Goal: Communication & Community: Share content

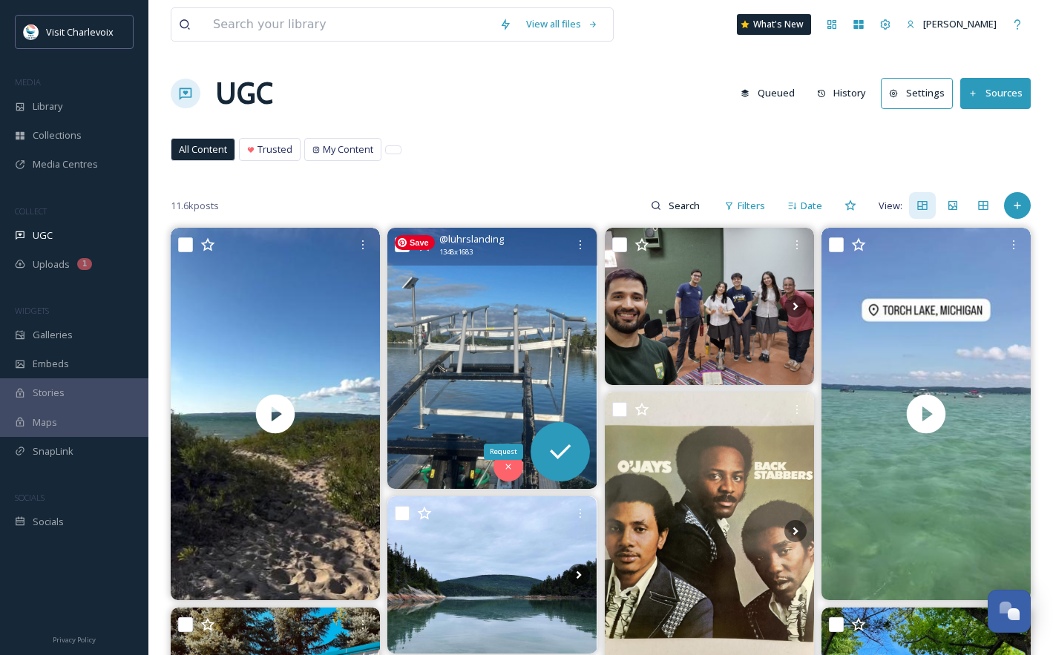
scroll to position [4967, 0]
click at [511, 462] on icon at bounding box center [508, 467] width 10 height 10
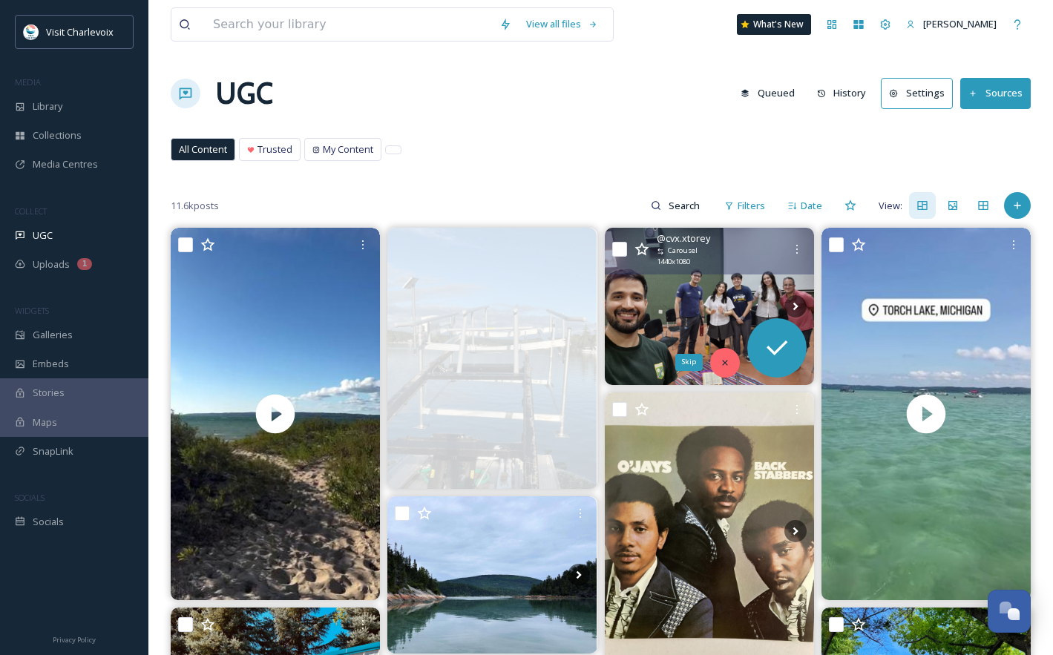
click at [731, 360] on div "Skip" at bounding box center [725, 363] width 30 height 30
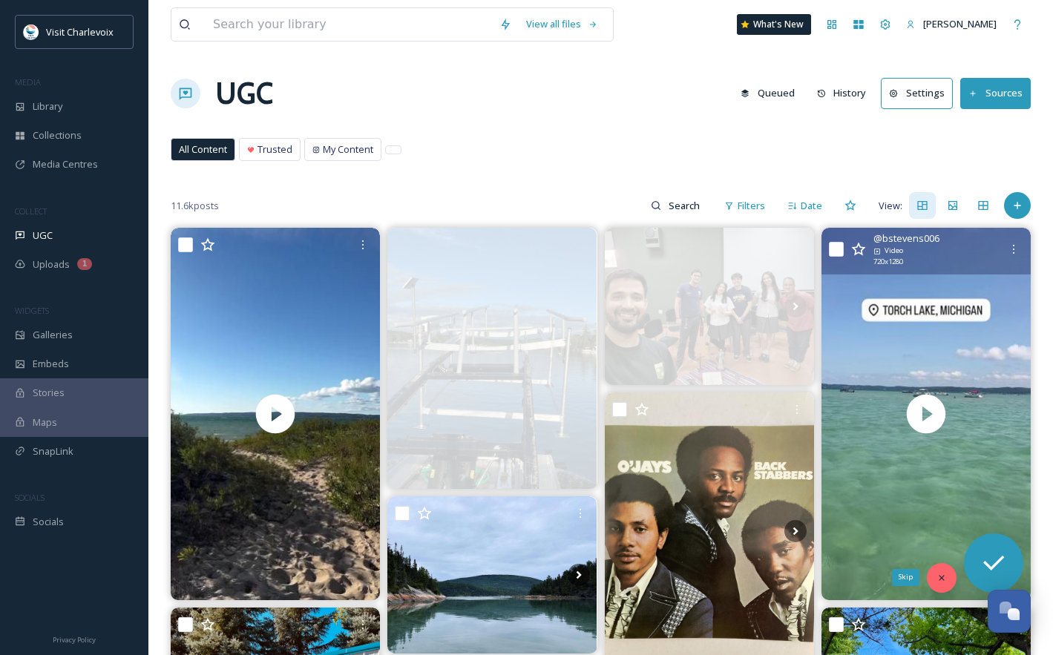
click at [948, 579] on div "Skip" at bounding box center [942, 578] width 30 height 30
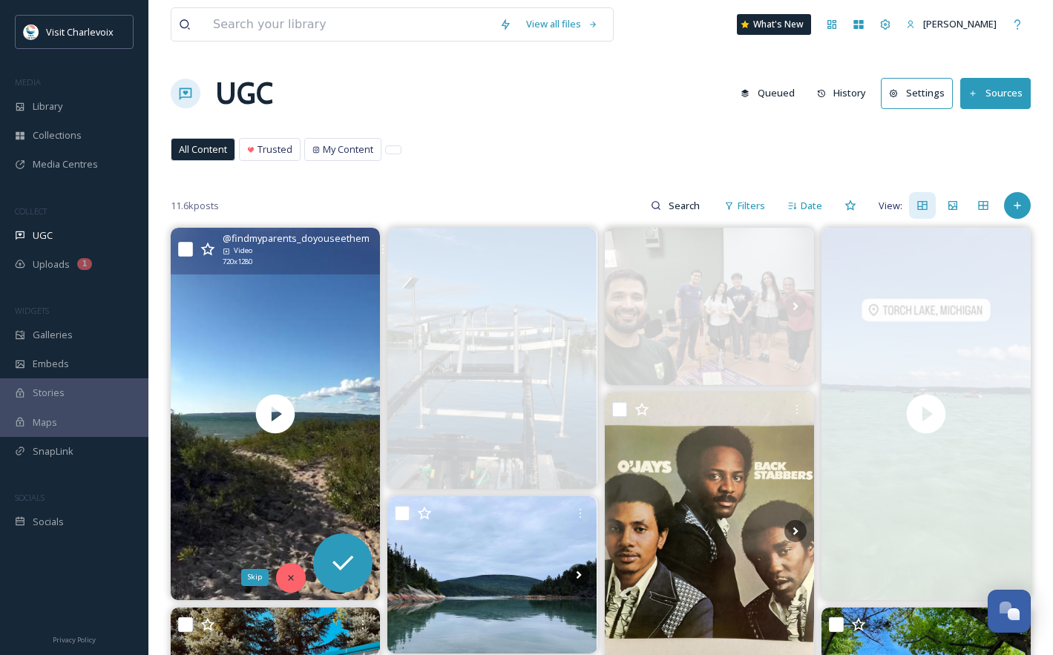
click at [286, 581] on icon at bounding box center [291, 578] width 10 height 10
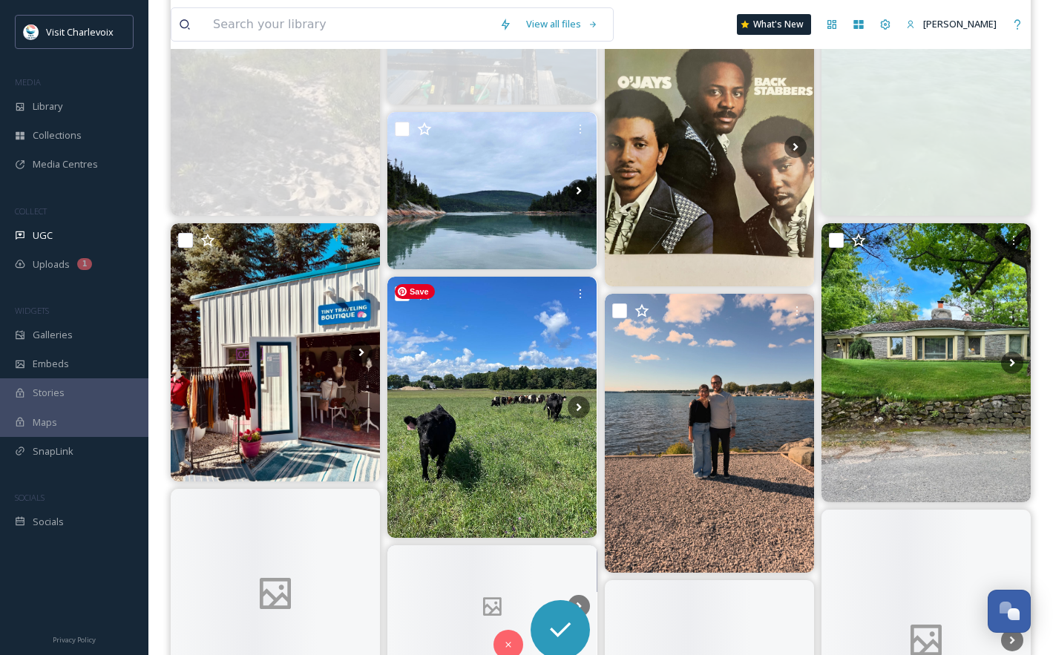
scroll to position [415, 0]
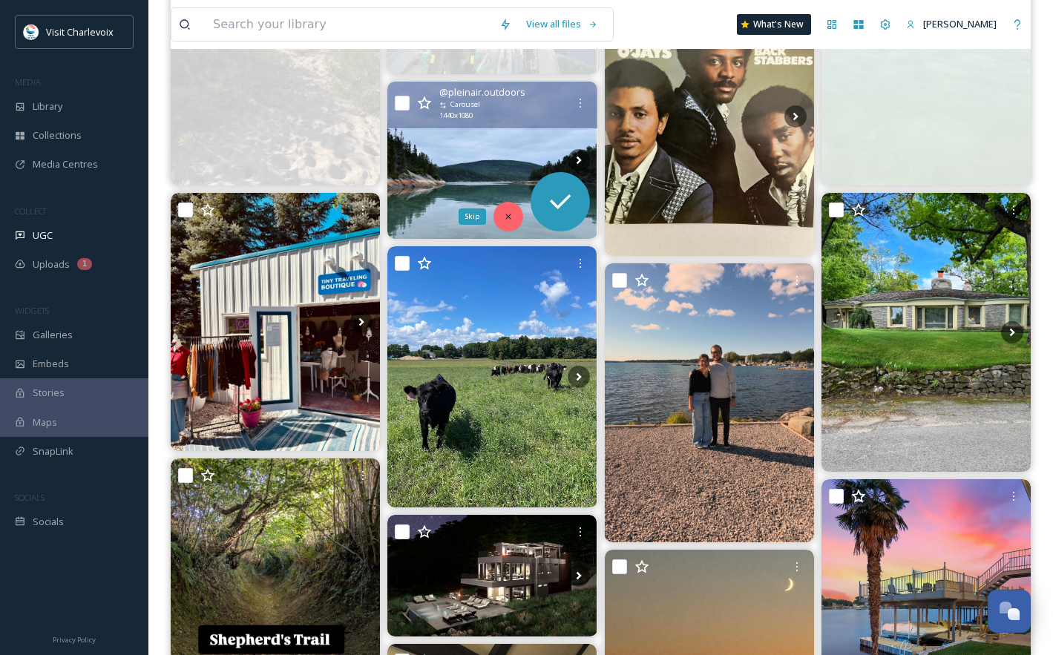
click at [499, 218] on div "Skip" at bounding box center [508, 217] width 30 height 30
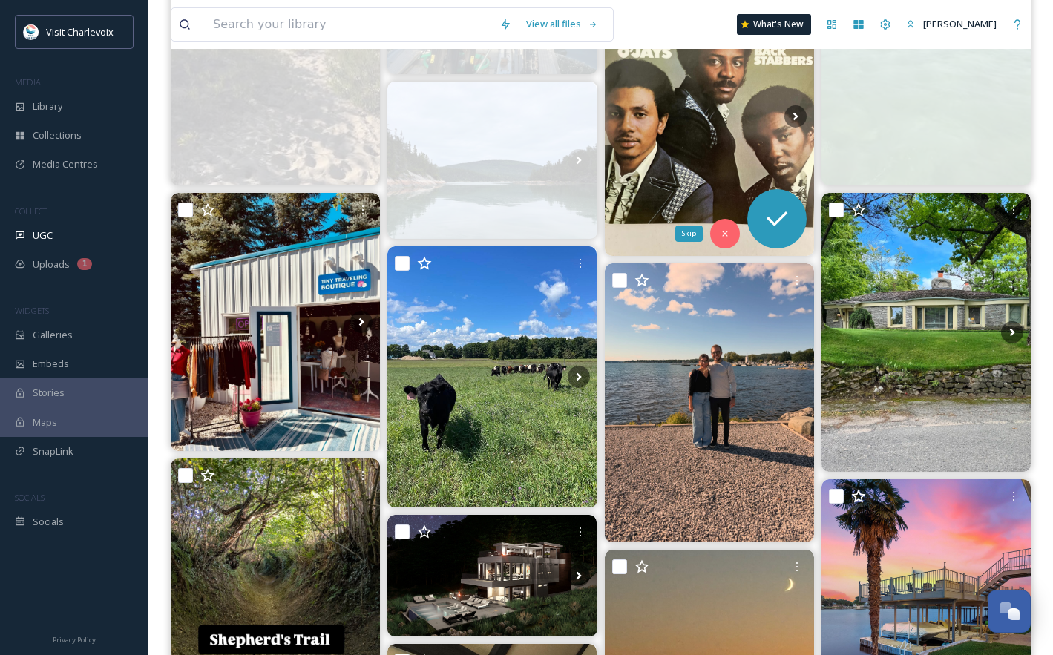
click at [724, 230] on icon at bounding box center [725, 234] width 10 height 10
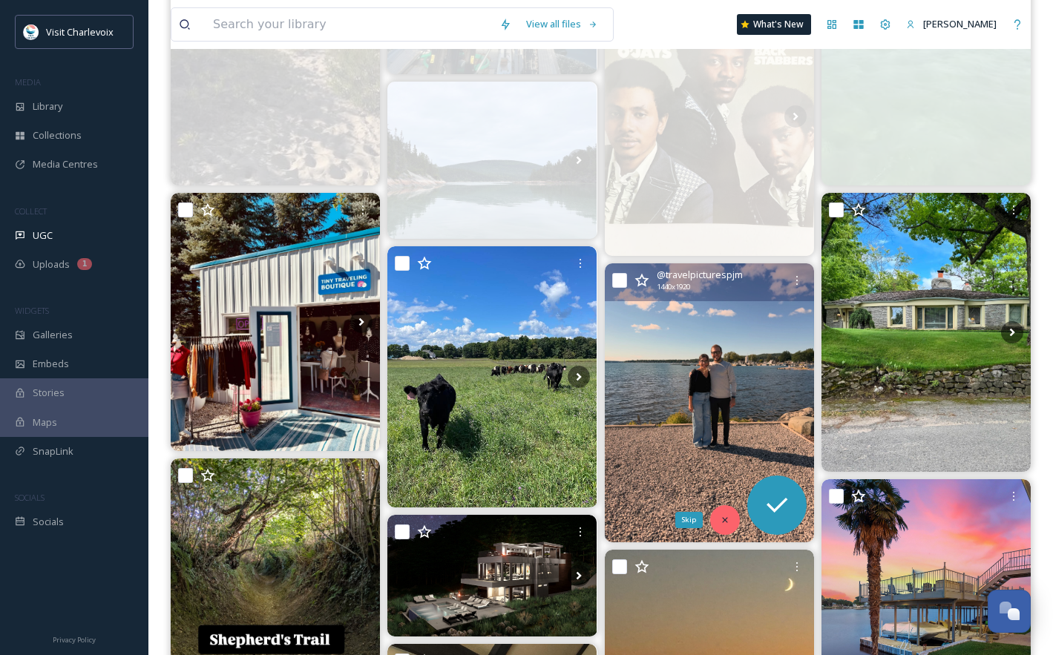
click at [723, 526] on div "Skip" at bounding box center [725, 520] width 30 height 30
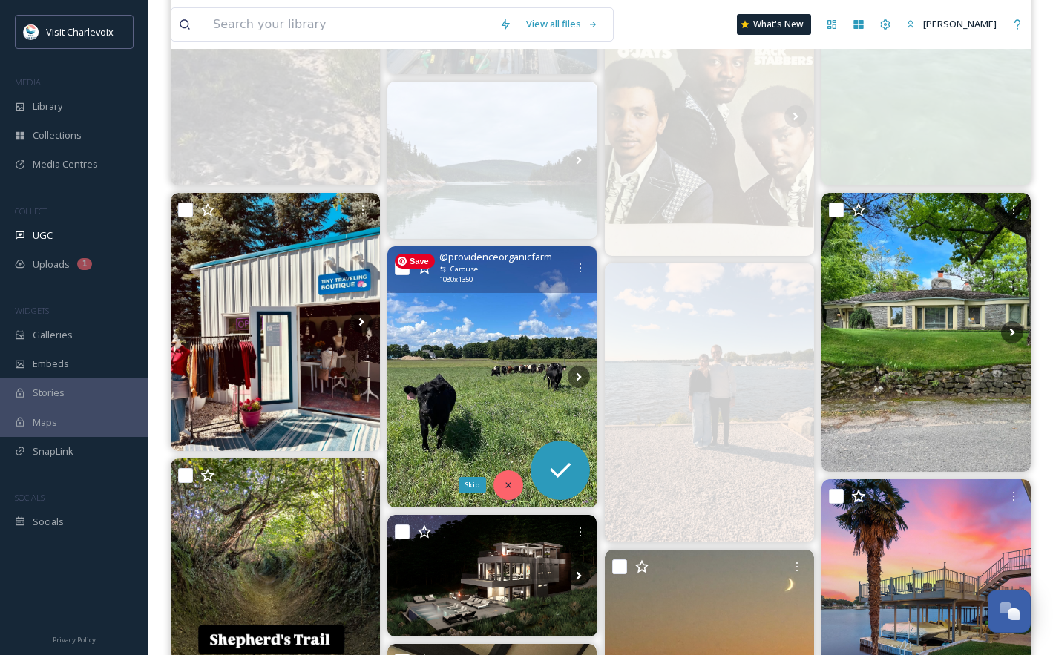
click at [512, 488] on icon at bounding box center [508, 485] width 10 height 10
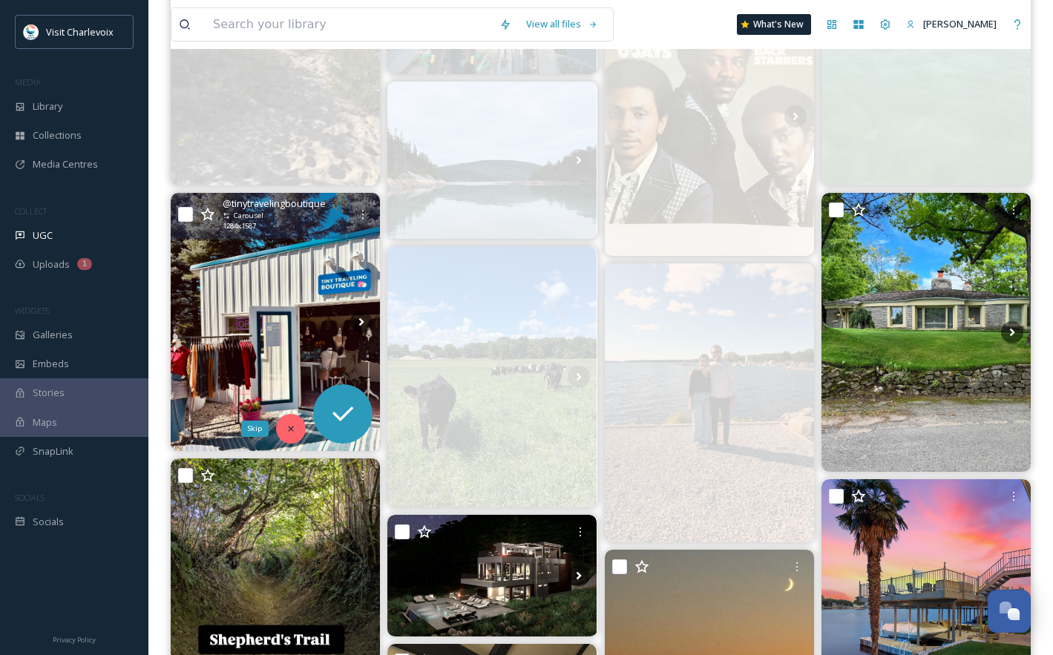
click at [295, 429] on icon at bounding box center [291, 429] width 10 height 10
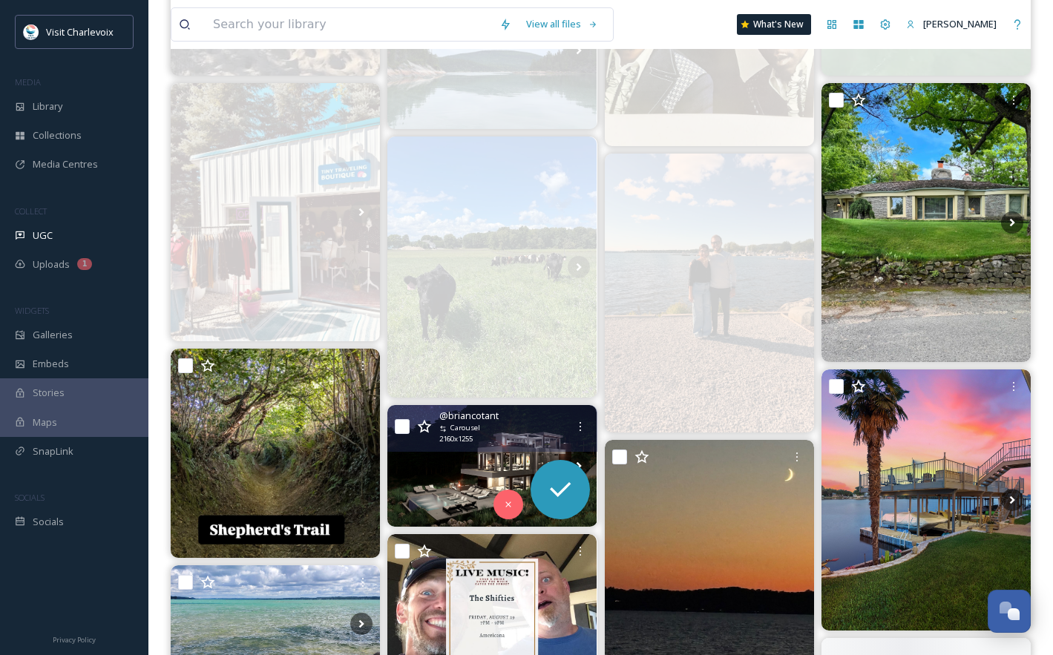
scroll to position [695, 0]
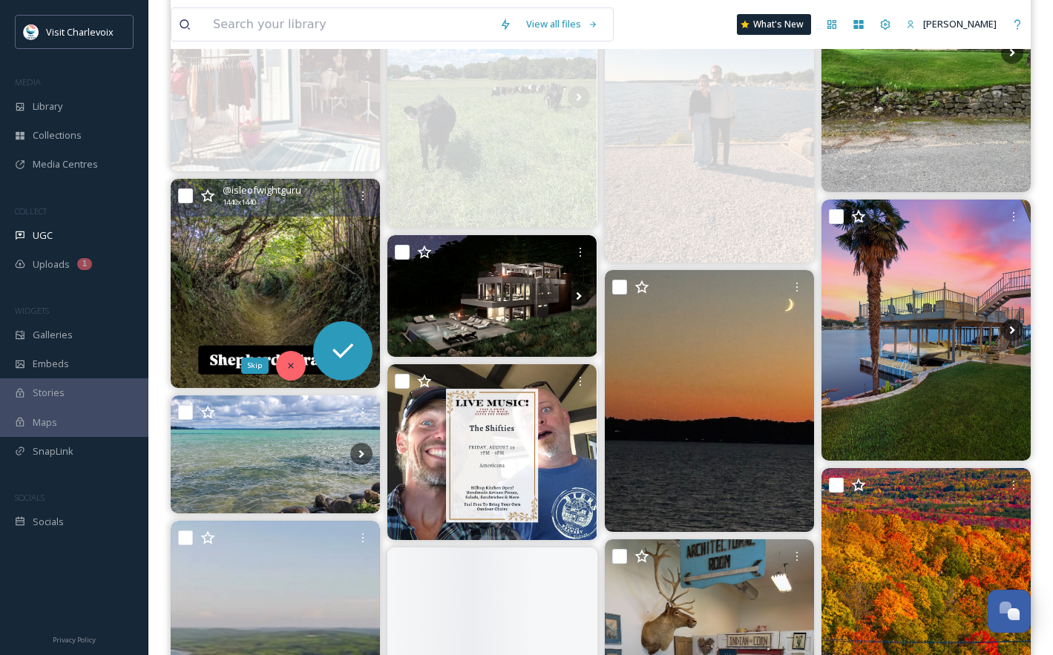
click at [283, 364] on div "Skip" at bounding box center [291, 366] width 30 height 30
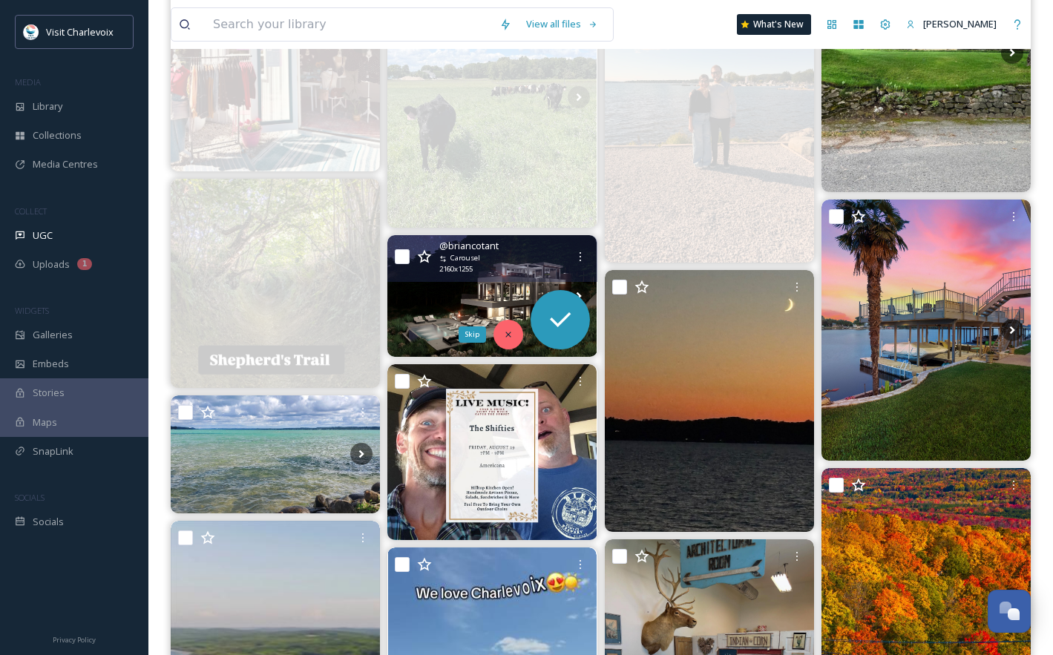
click at [508, 339] on icon at bounding box center [508, 334] width 10 height 10
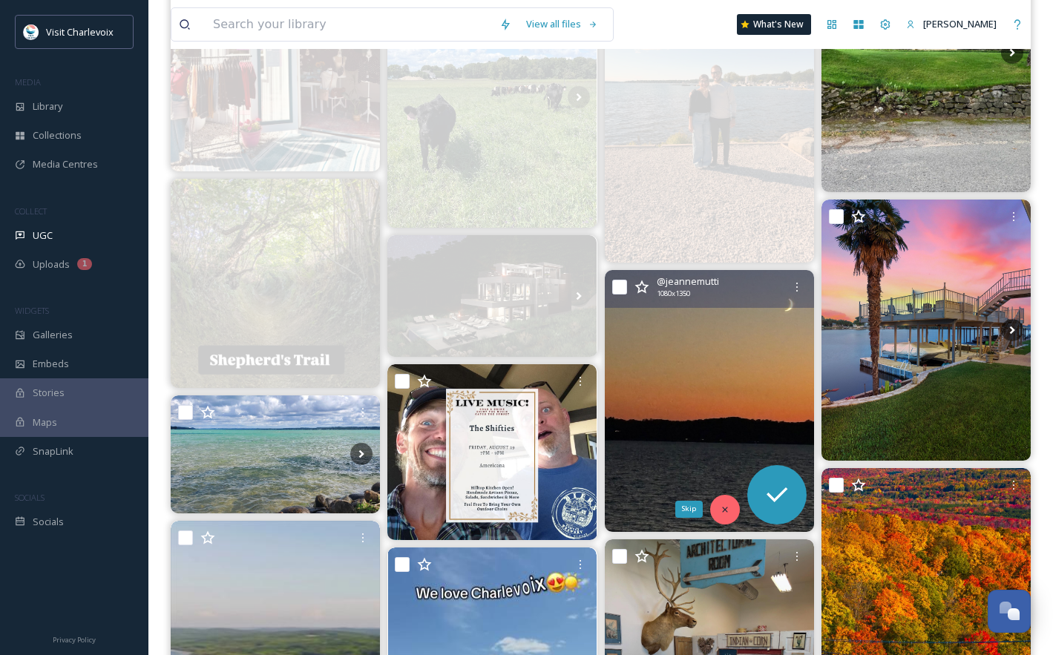
click at [724, 514] on icon at bounding box center [725, 510] width 10 height 10
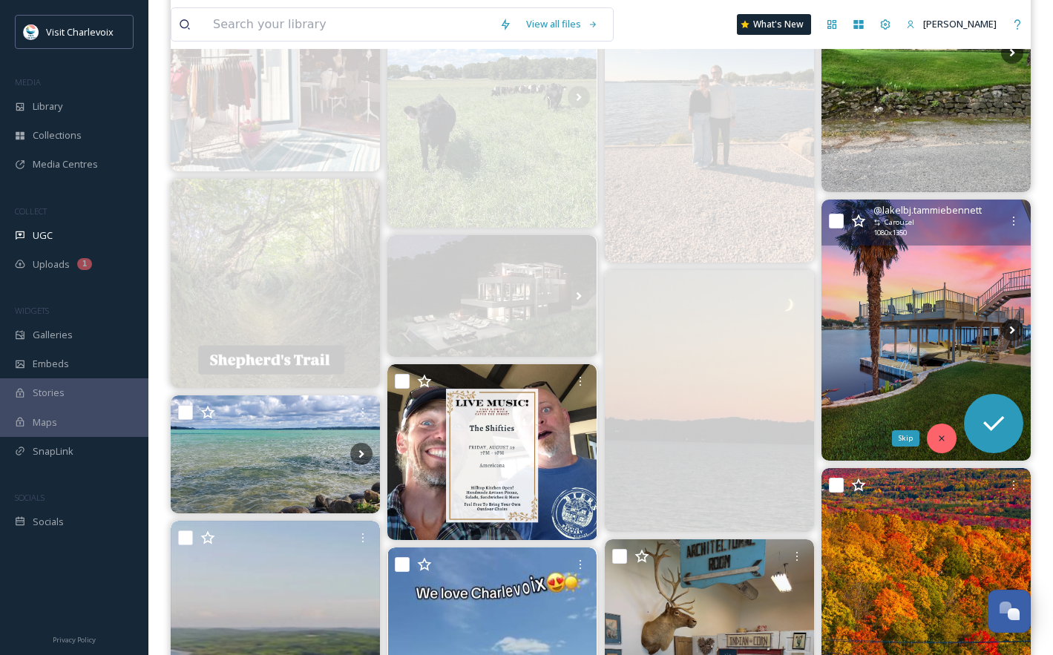
click at [949, 437] on div "Skip" at bounding box center [942, 439] width 30 height 30
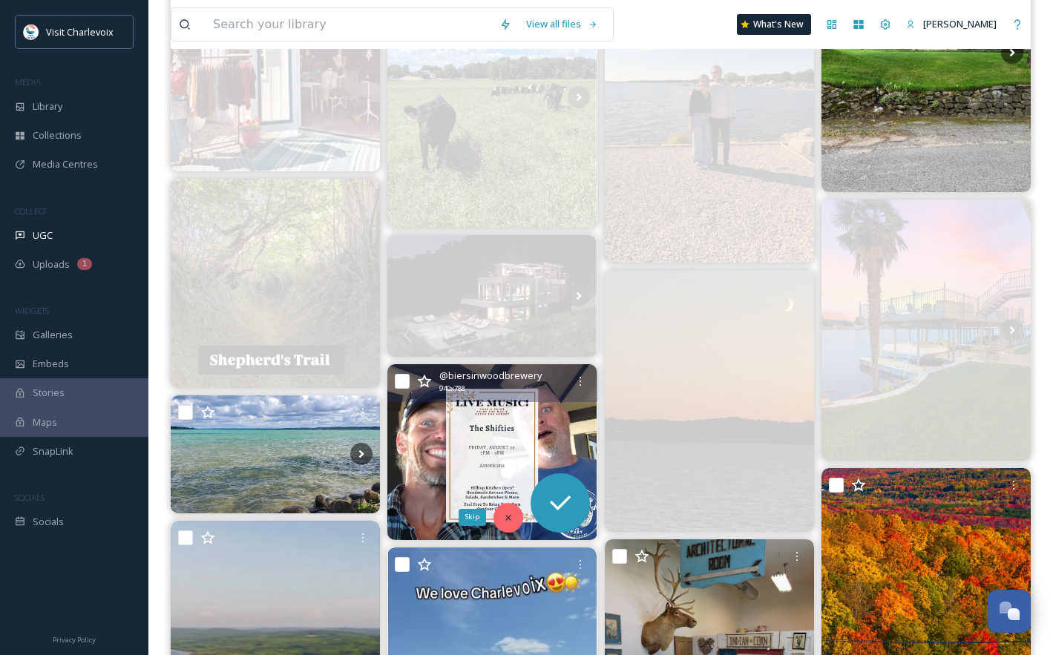
click at [511, 519] on icon at bounding box center [508, 518] width 10 height 10
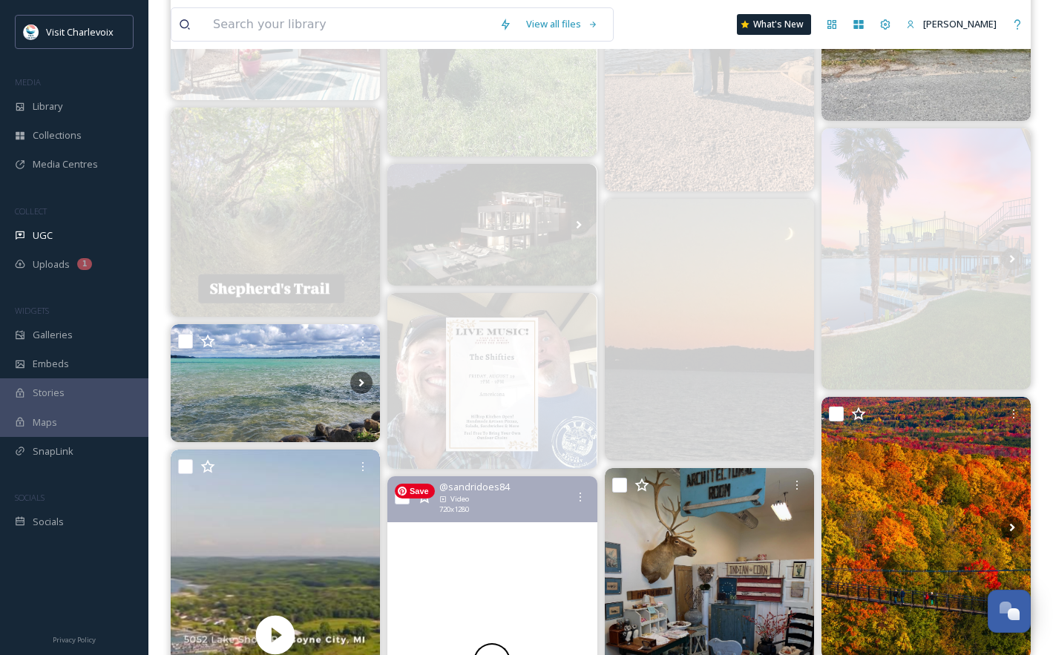
scroll to position [945, 0]
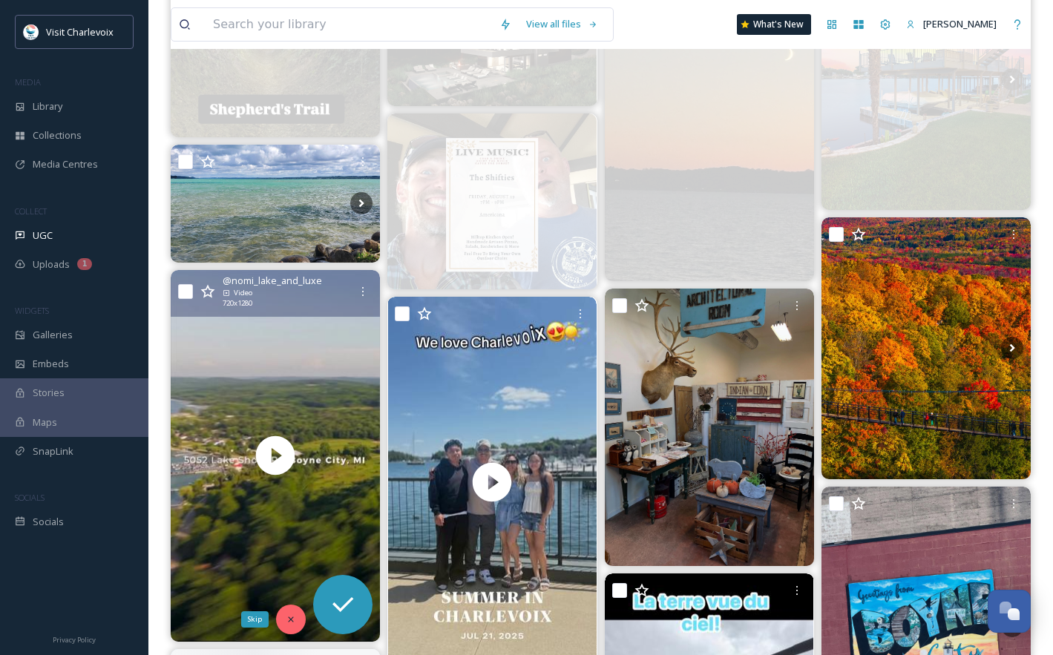
click at [287, 614] on icon at bounding box center [291, 619] width 10 height 10
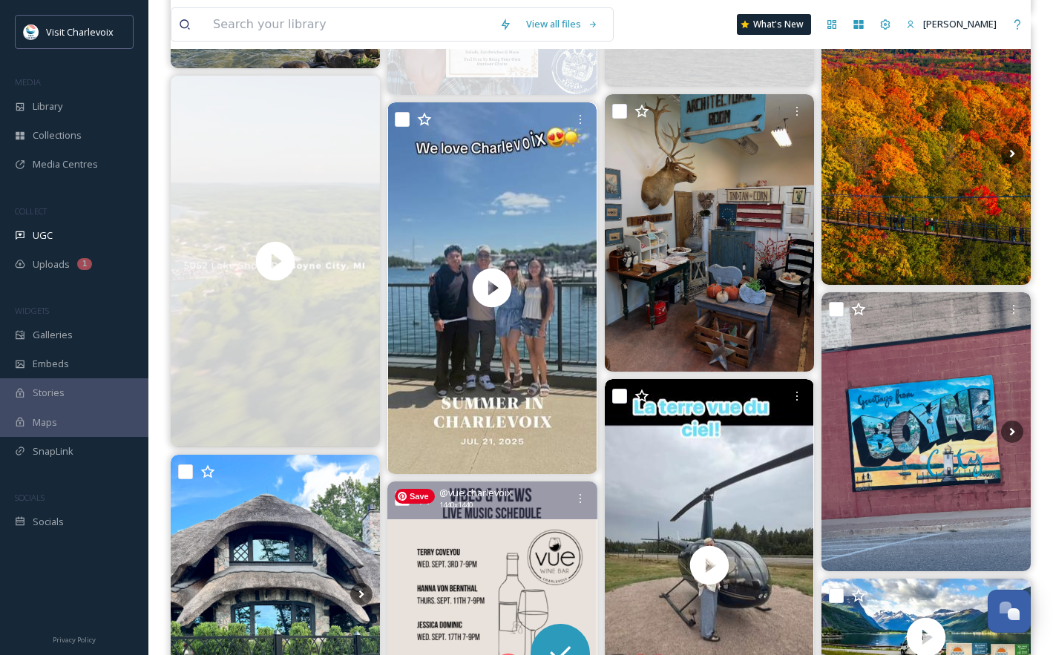
scroll to position [1163, 0]
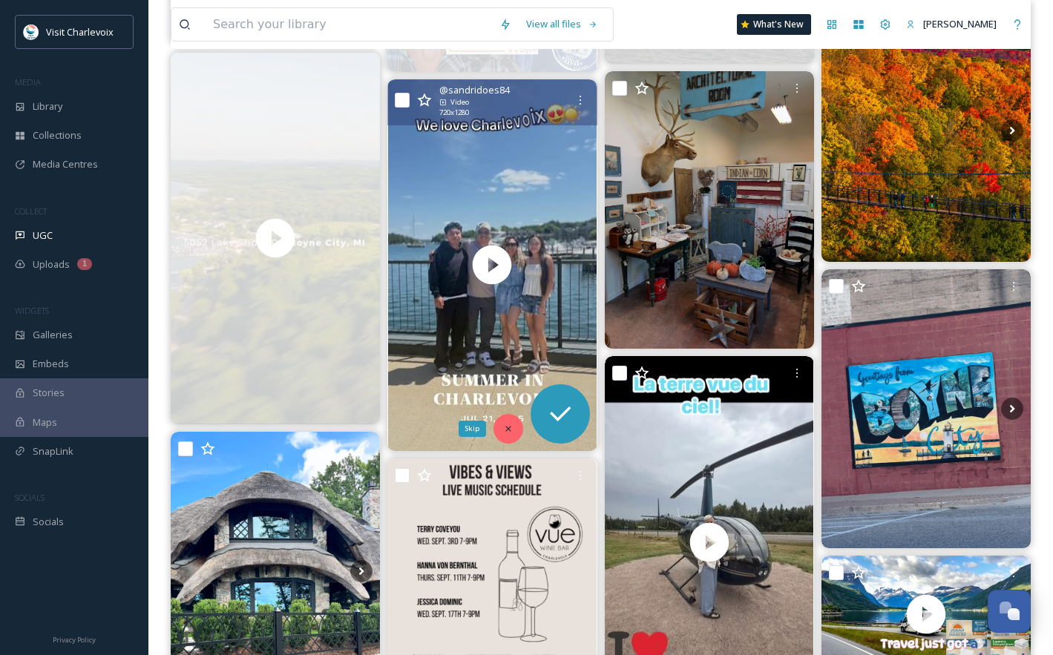
click at [505, 424] on icon at bounding box center [508, 429] width 10 height 10
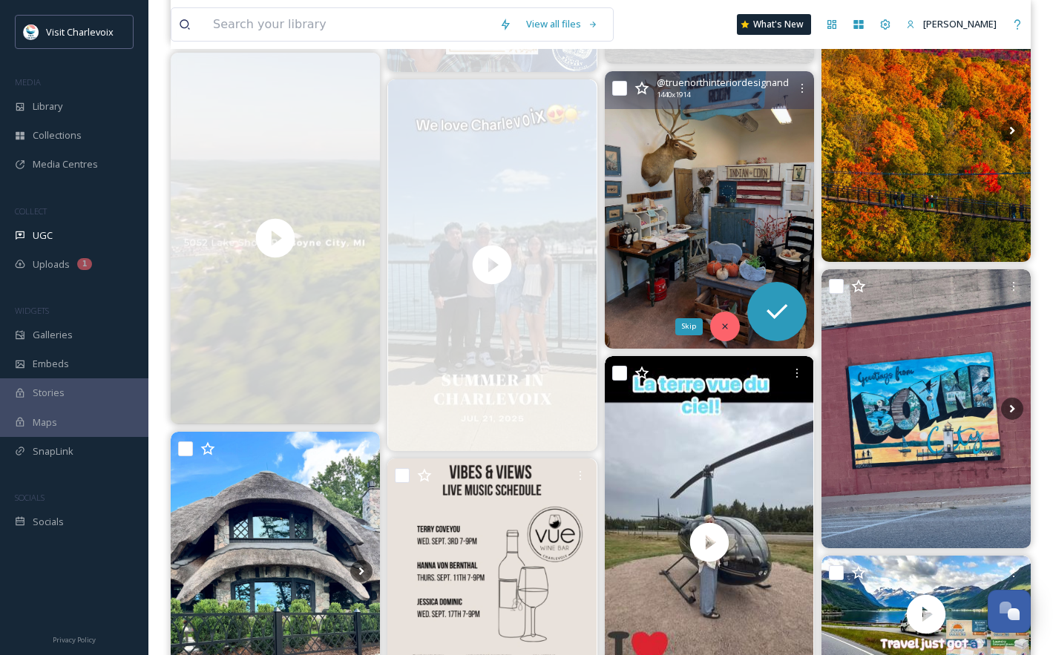
click at [726, 321] on div "Skip" at bounding box center [725, 327] width 30 height 30
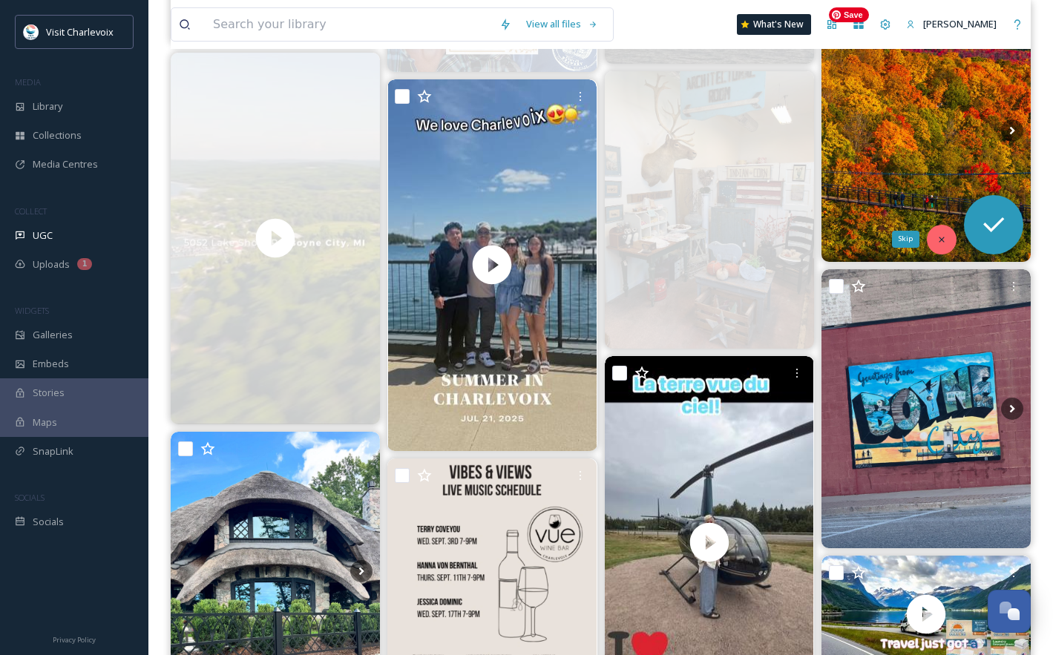
click at [945, 235] on icon at bounding box center [941, 239] width 10 height 10
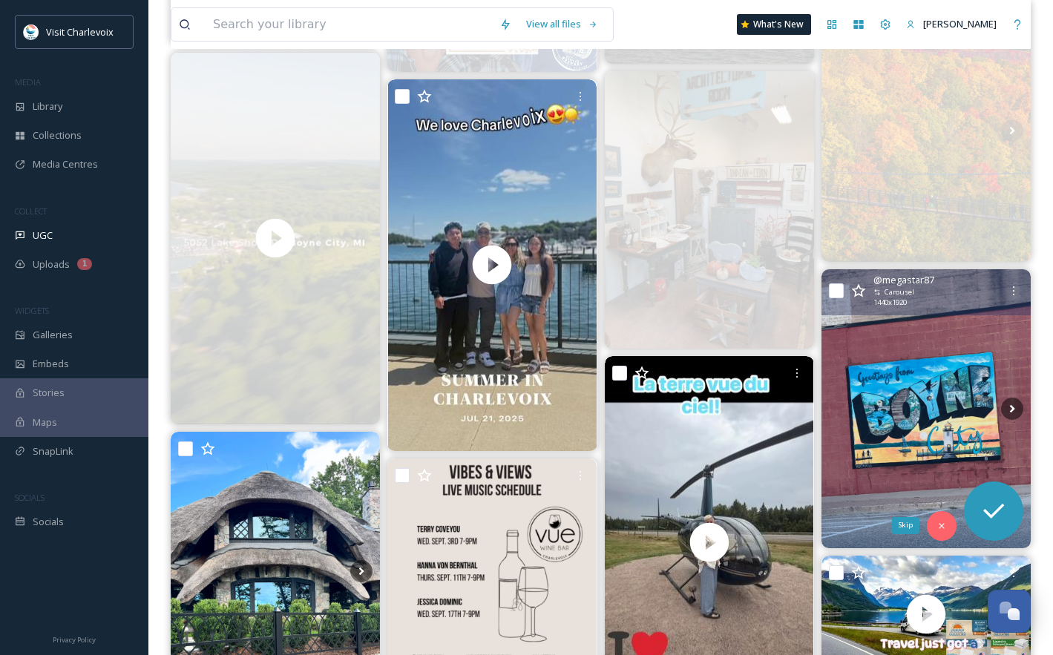
click at [939, 525] on icon at bounding box center [941, 526] width 10 height 10
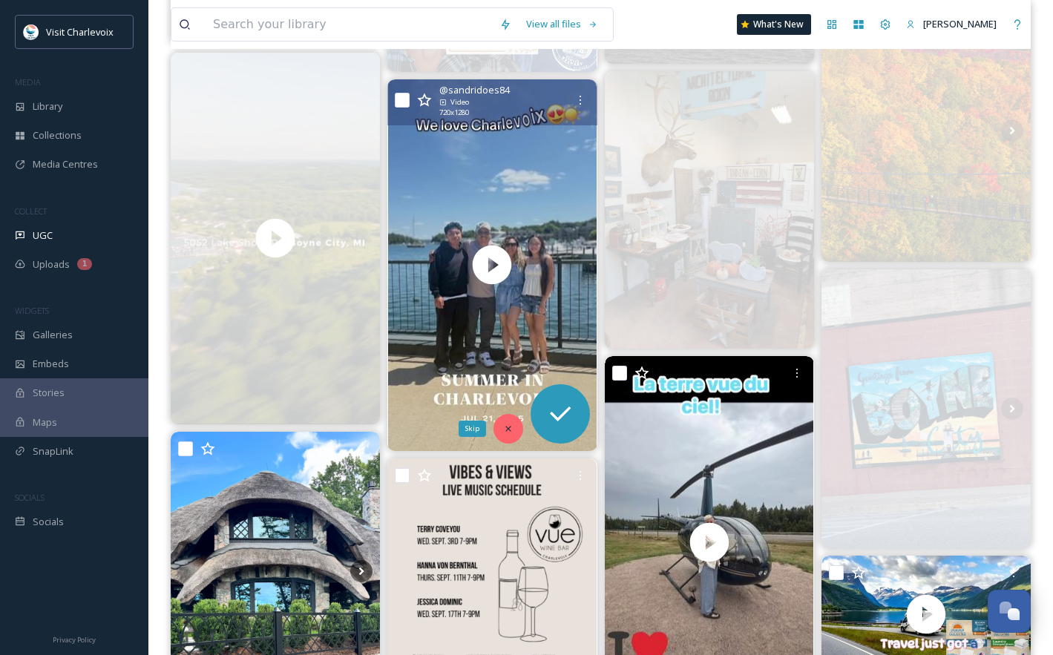
click at [503, 427] on icon at bounding box center [508, 429] width 10 height 10
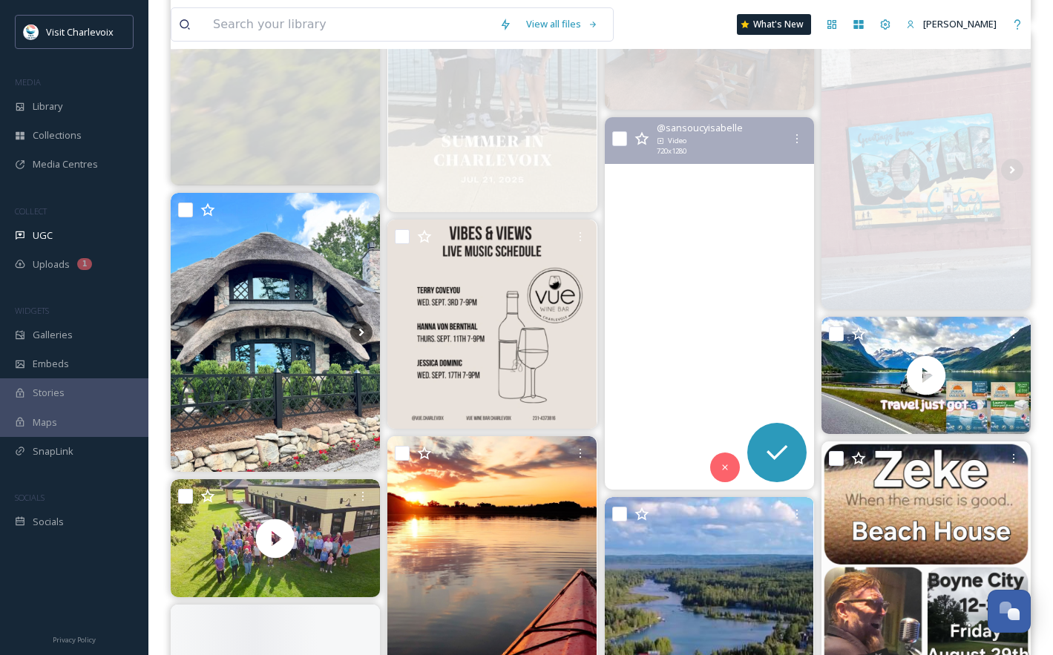
scroll to position [1423, 0]
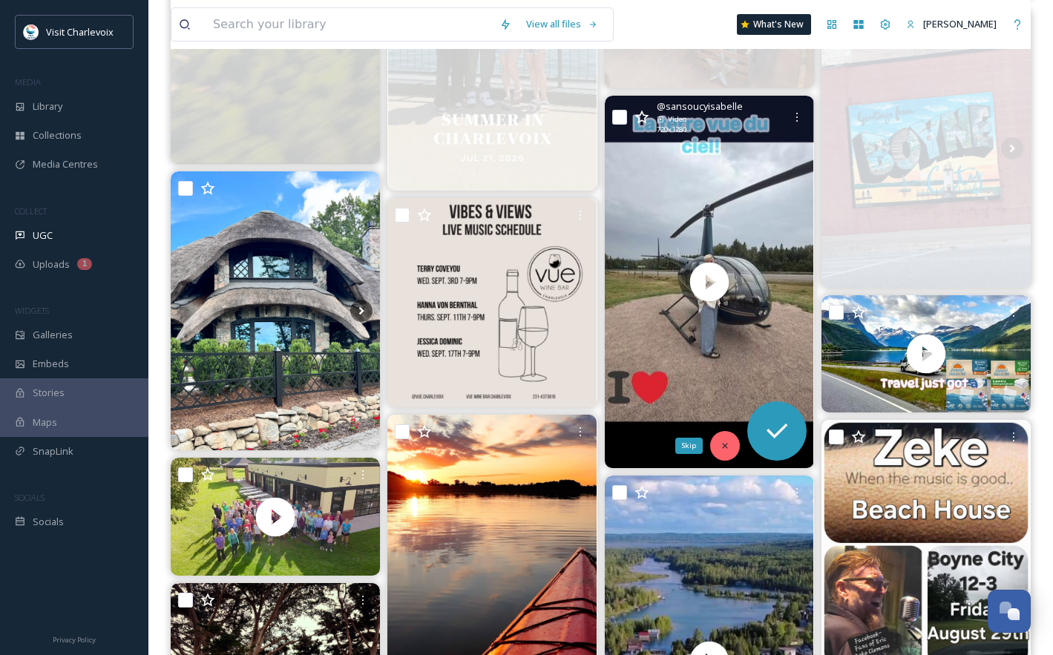
click at [729, 450] on div "Skip" at bounding box center [725, 446] width 30 height 30
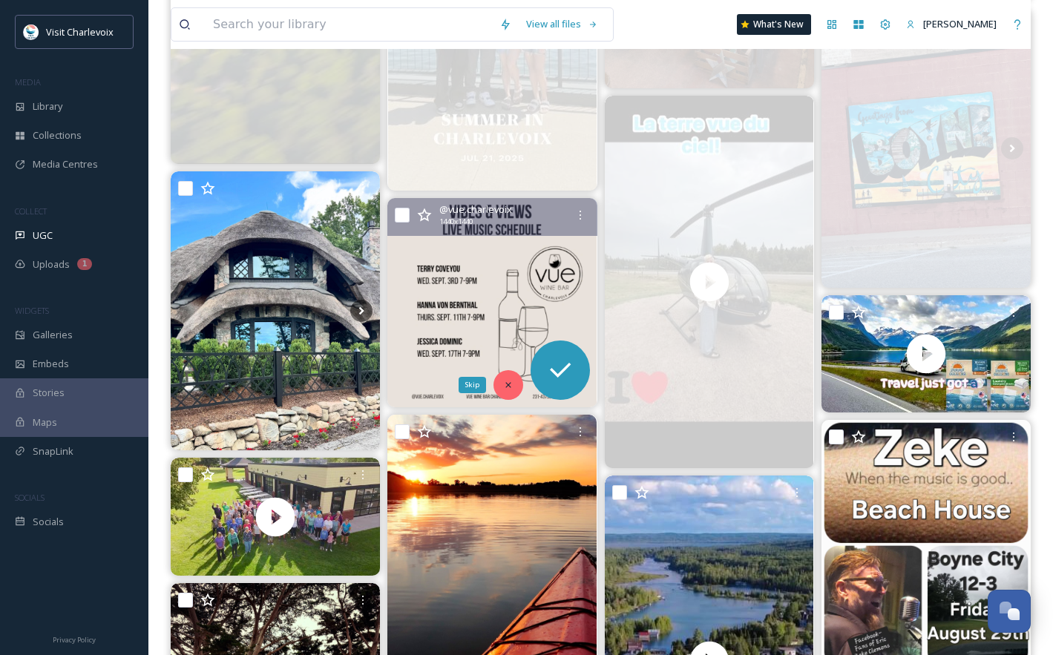
click at [501, 390] on div "Skip" at bounding box center [508, 385] width 30 height 30
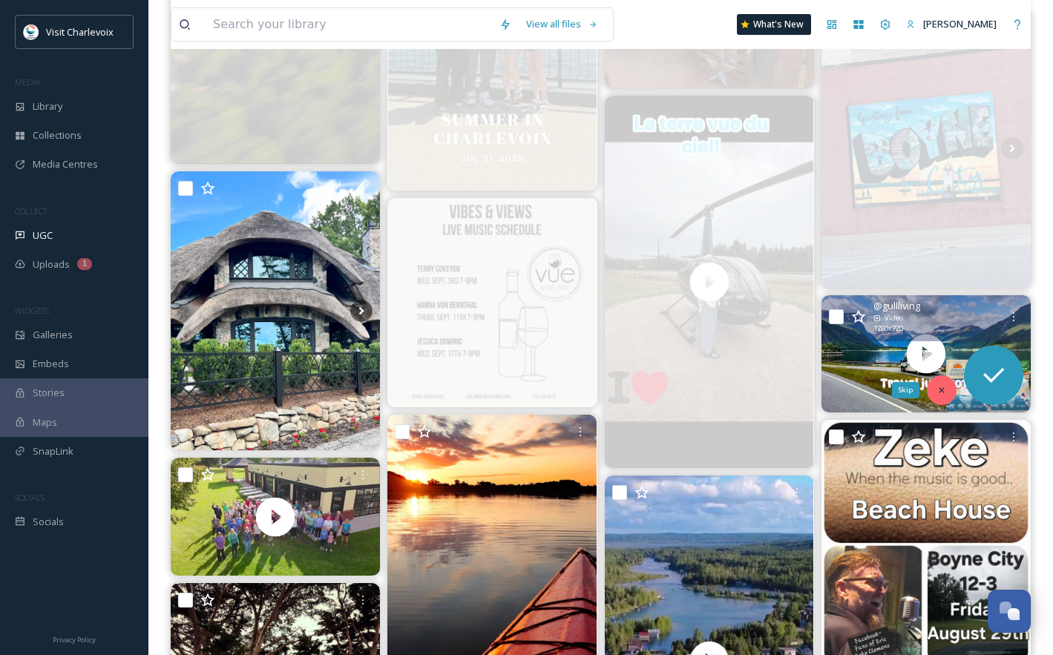
click at [946, 393] on icon at bounding box center [941, 390] width 10 height 10
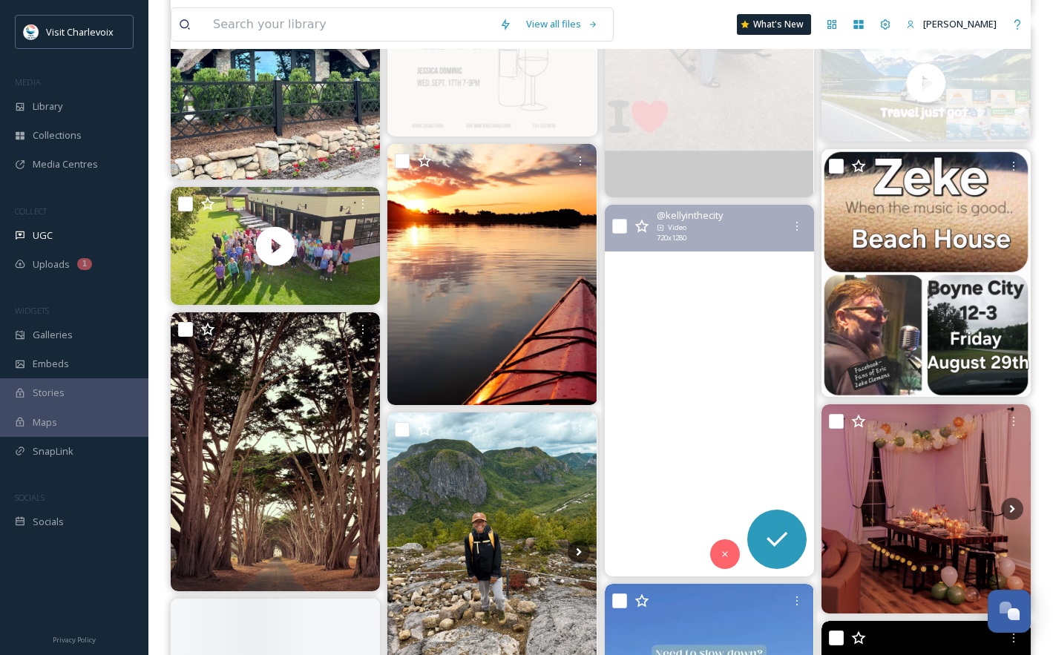
scroll to position [1868, 0]
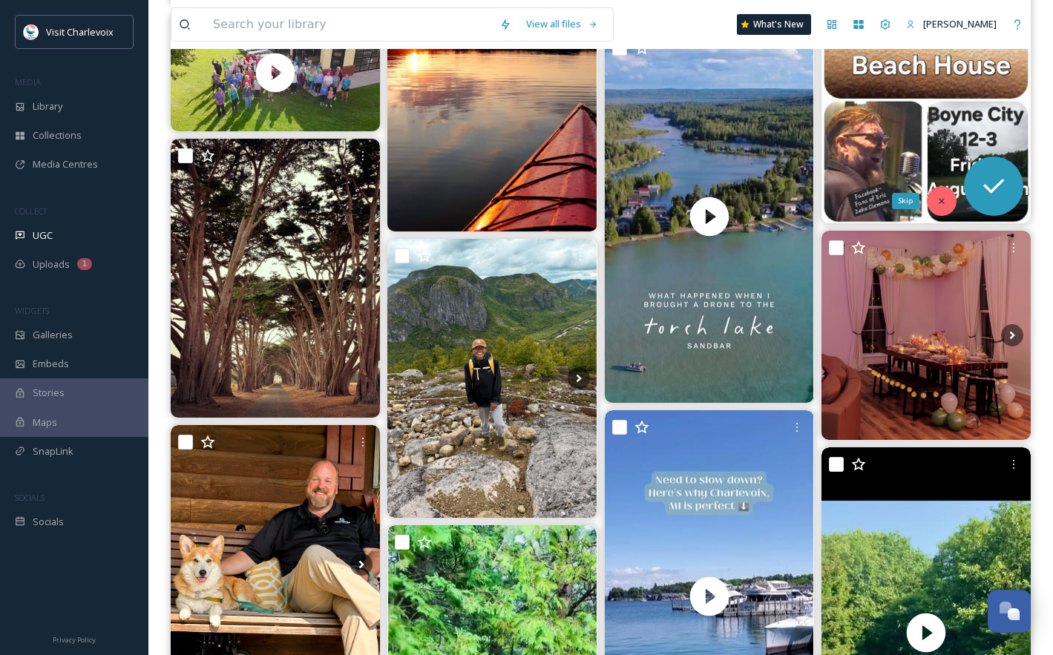
click at [946, 203] on icon at bounding box center [941, 201] width 10 height 10
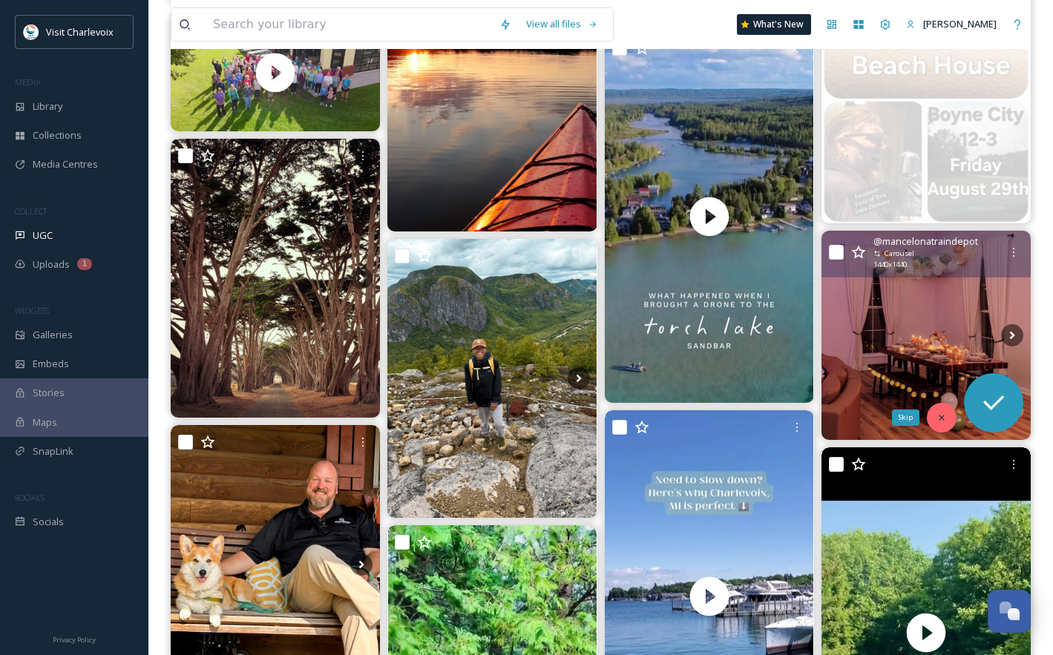
click at [942, 416] on icon at bounding box center [941, 418] width 10 height 10
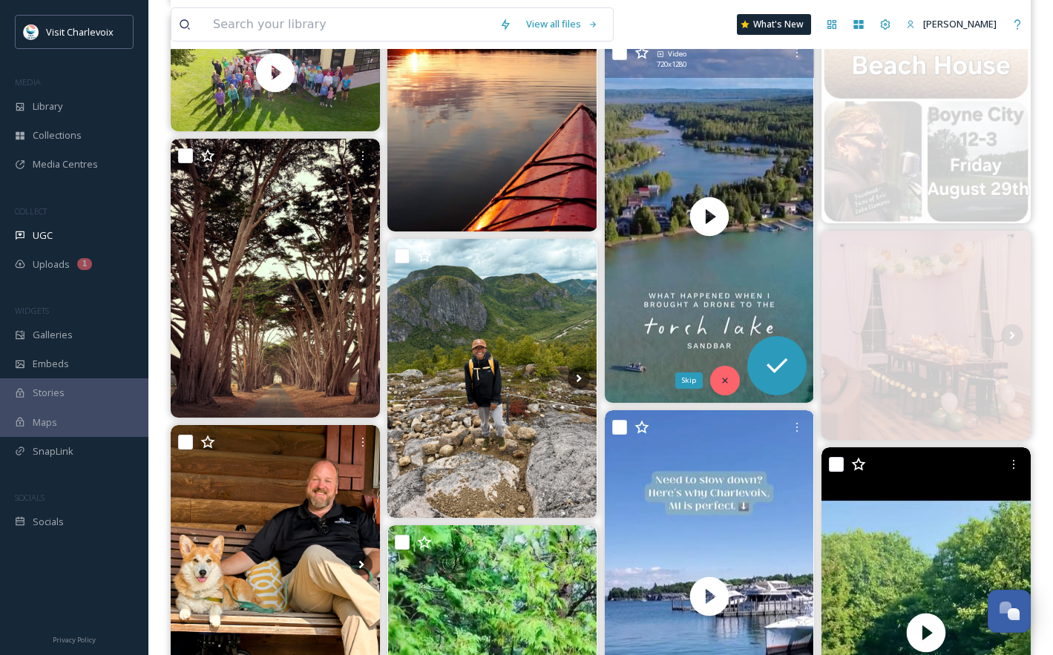
click at [728, 379] on icon at bounding box center [725, 380] width 10 height 10
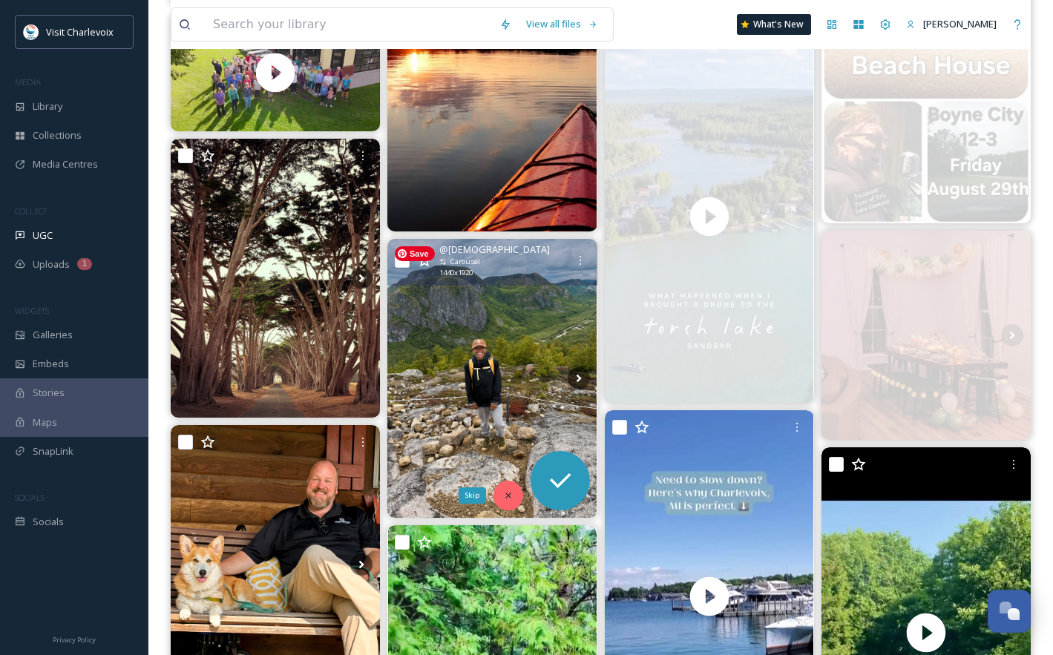
click at [511, 497] on icon at bounding box center [508, 496] width 10 height 10
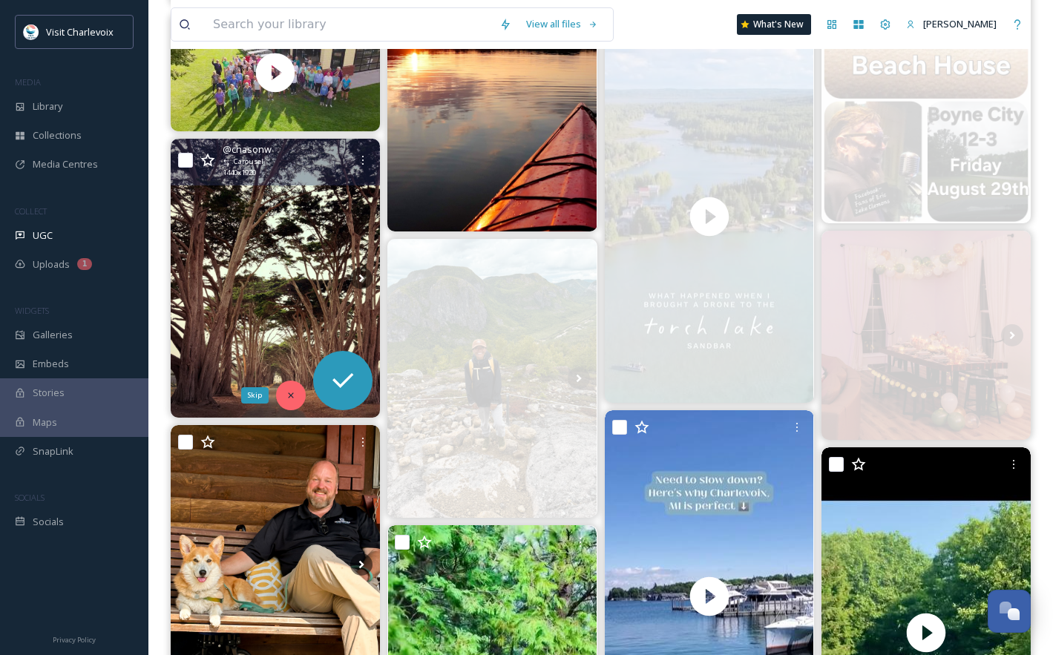
click at [295, 390] on icon at bounding box center [291, 395] width 10 height 10
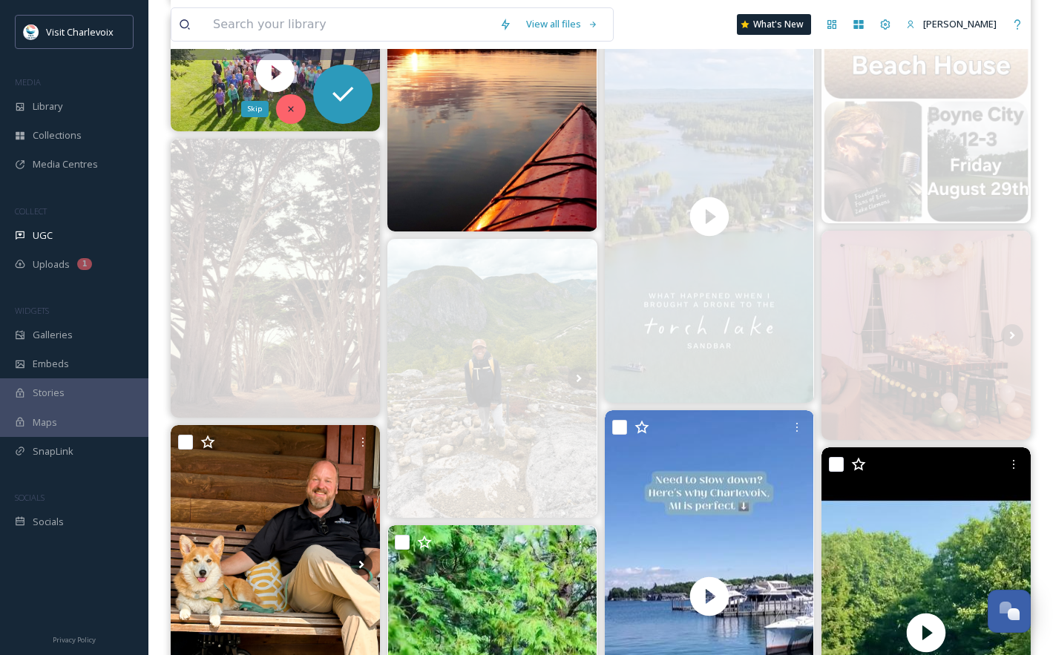
click at [296, 110] on div "Skip" at bounding box center [291, 109] width 30 height 30
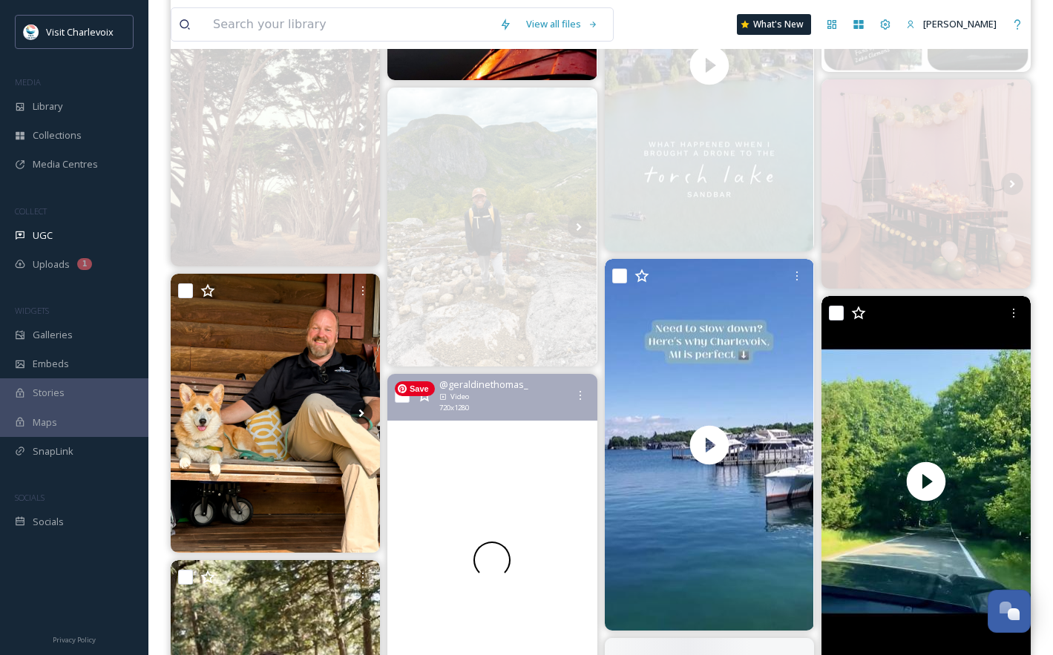
scroll to position [2087, 0]
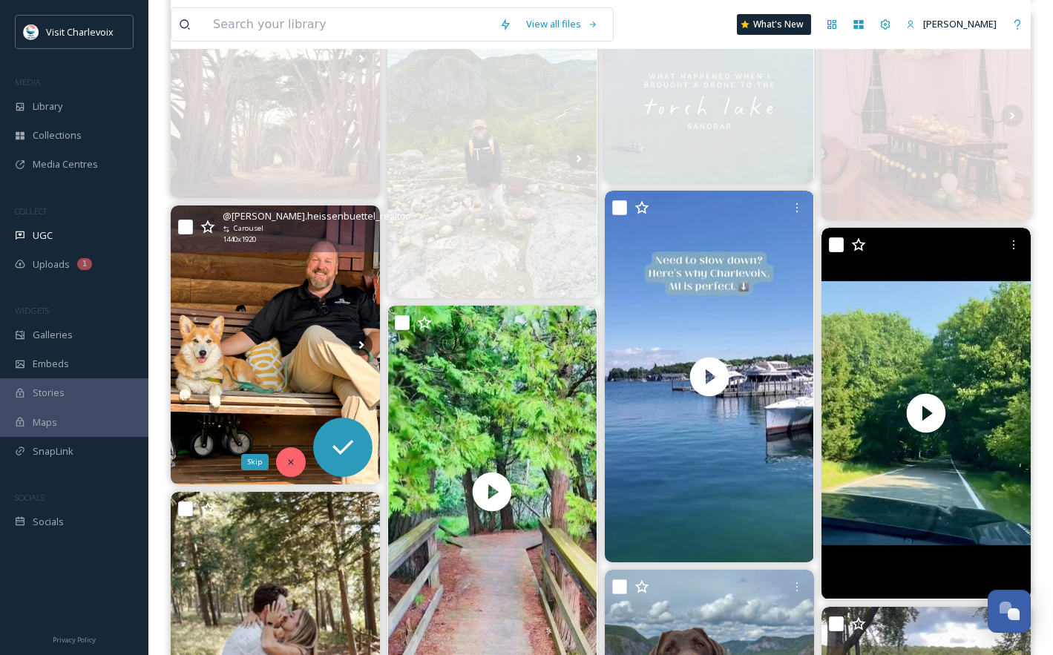
click at [289, 462] on icon at bounding box center [291, 462] width 10 height 10
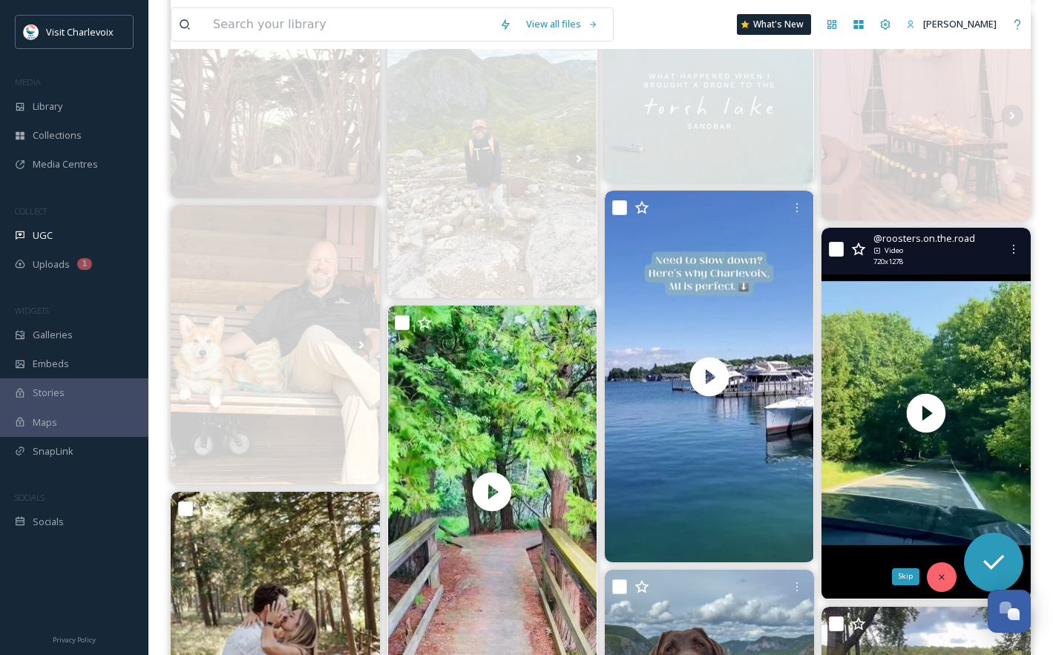
click at [942, 583] on div "Skip" at bounding box center [942, 577] width 30 height 30
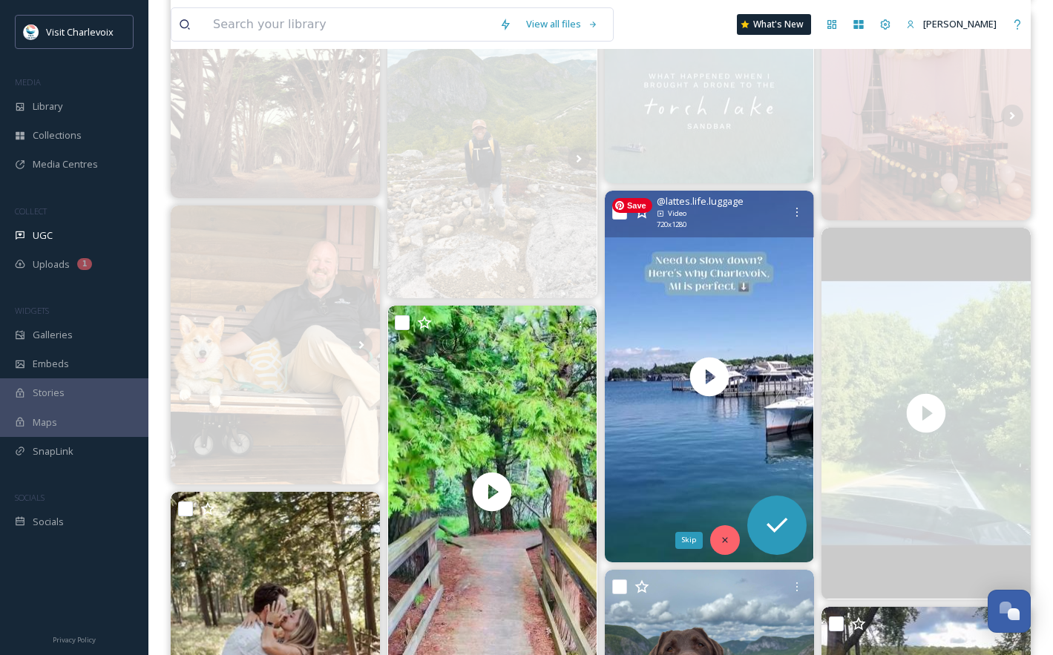
click at [724, 540] on icon at bounding box center [725, 540] width 10 height 10
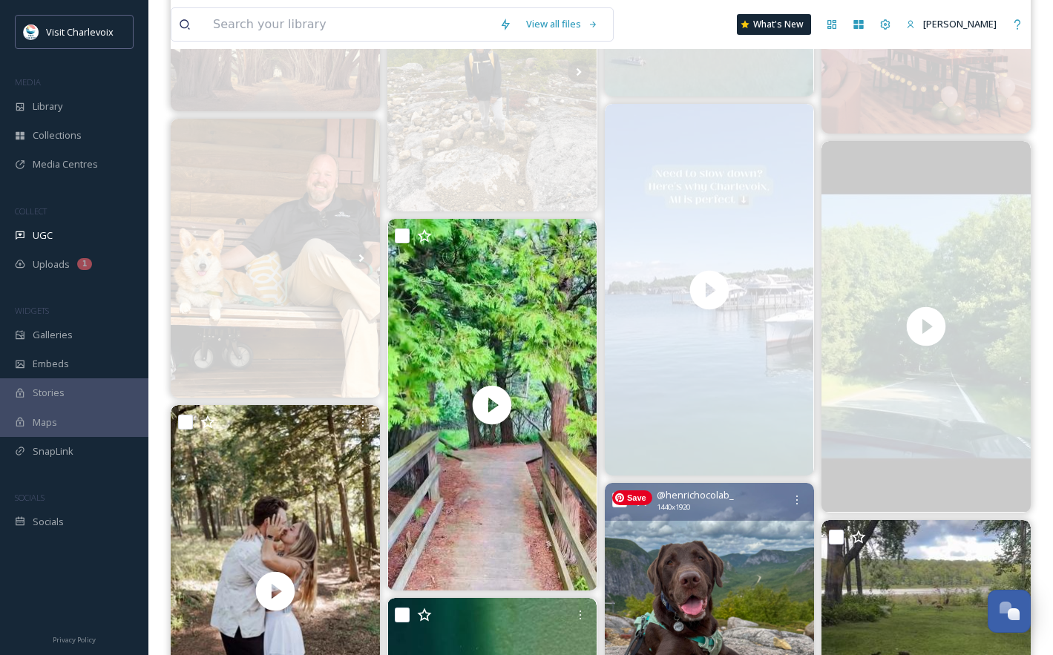
scroll to position [2355, 0]
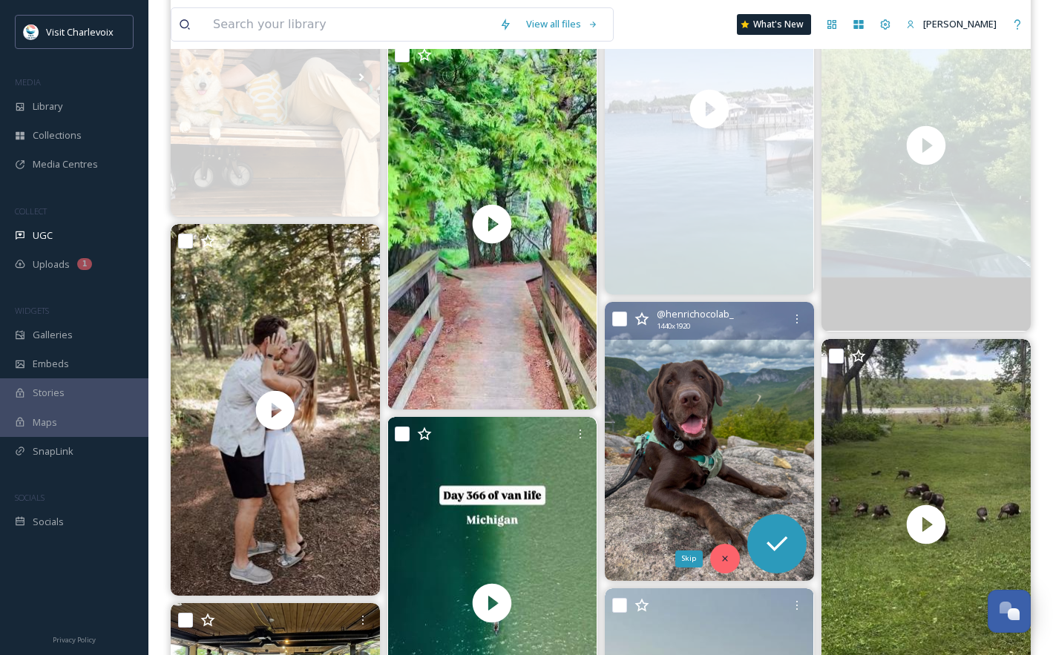
click at [726, 555] on icon at bounding box center [725, 559] width 10 height 10
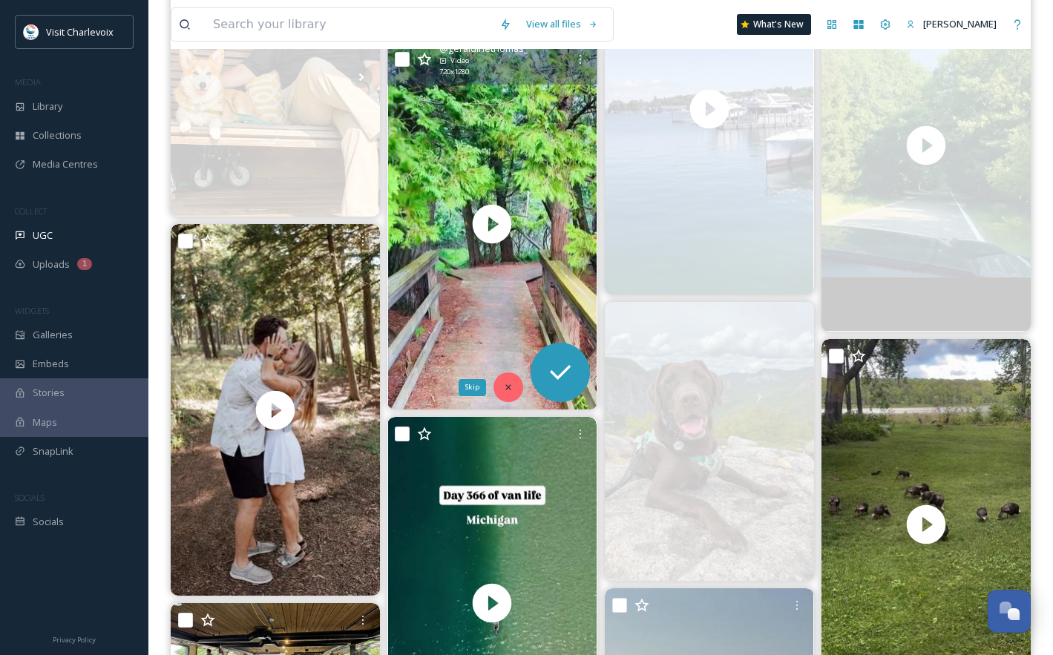
click at [501, 387] on div "Skip" at bounding box center [508, 388] width 30 height 30
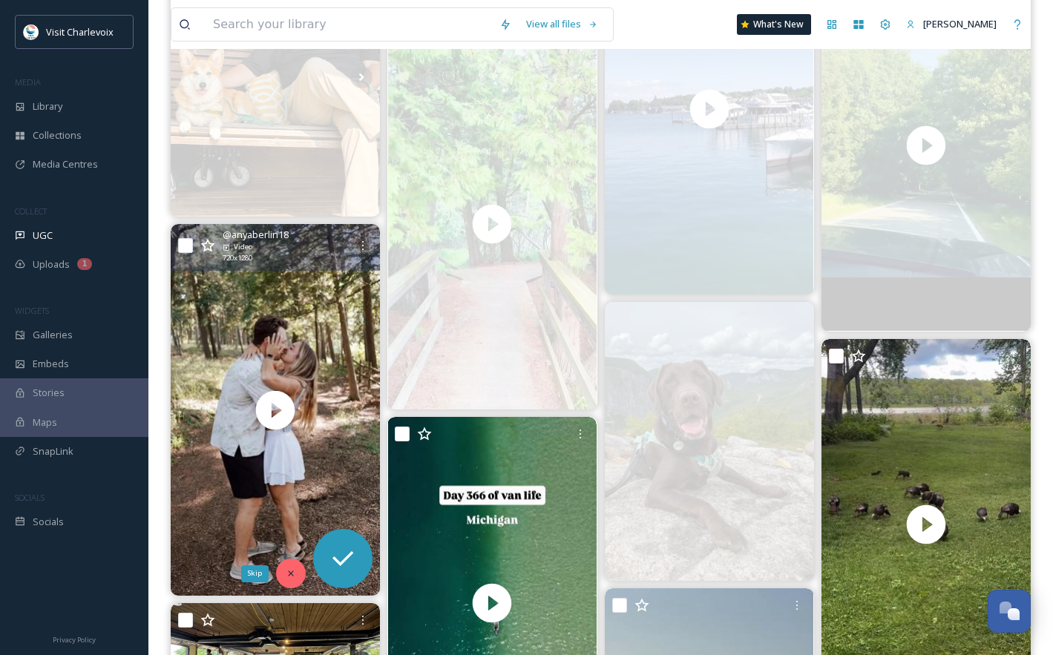
click at [292, 562] on div "Skip" at bounding box center [291, 574] width 30 height 30
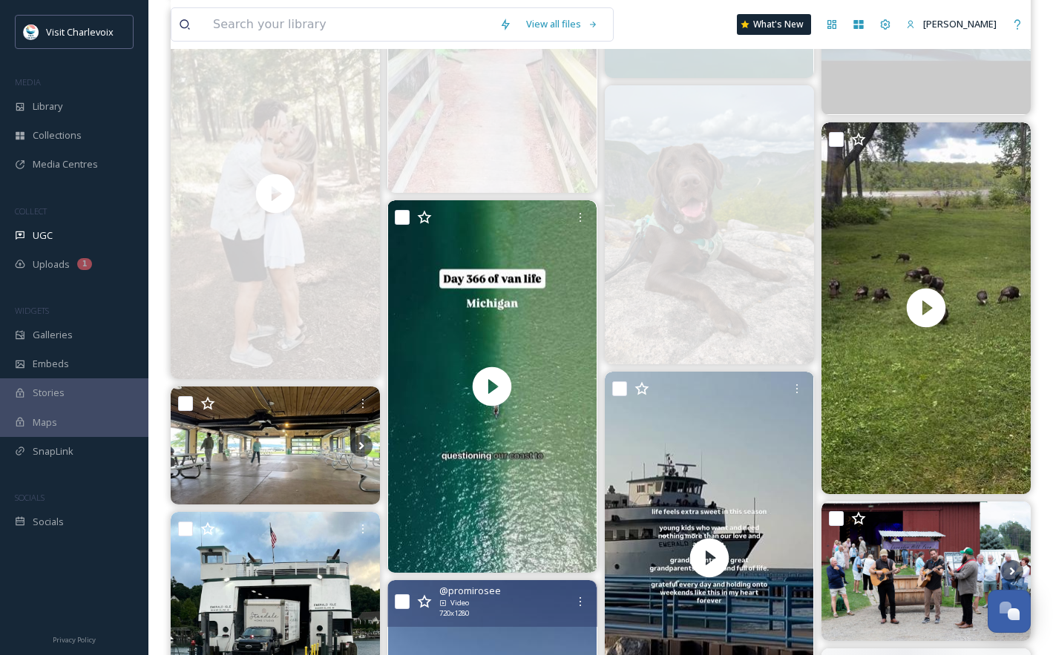
scroll to position [2599, 0]
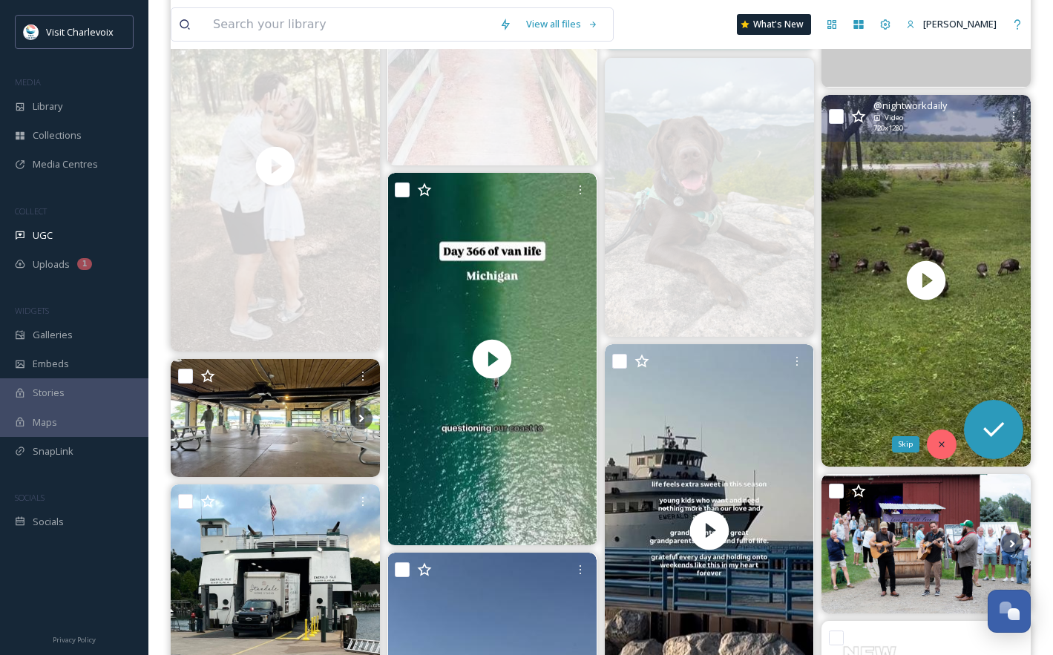
click at [936, 442] on icon at bounding box center [941, 444] width 10 height 10
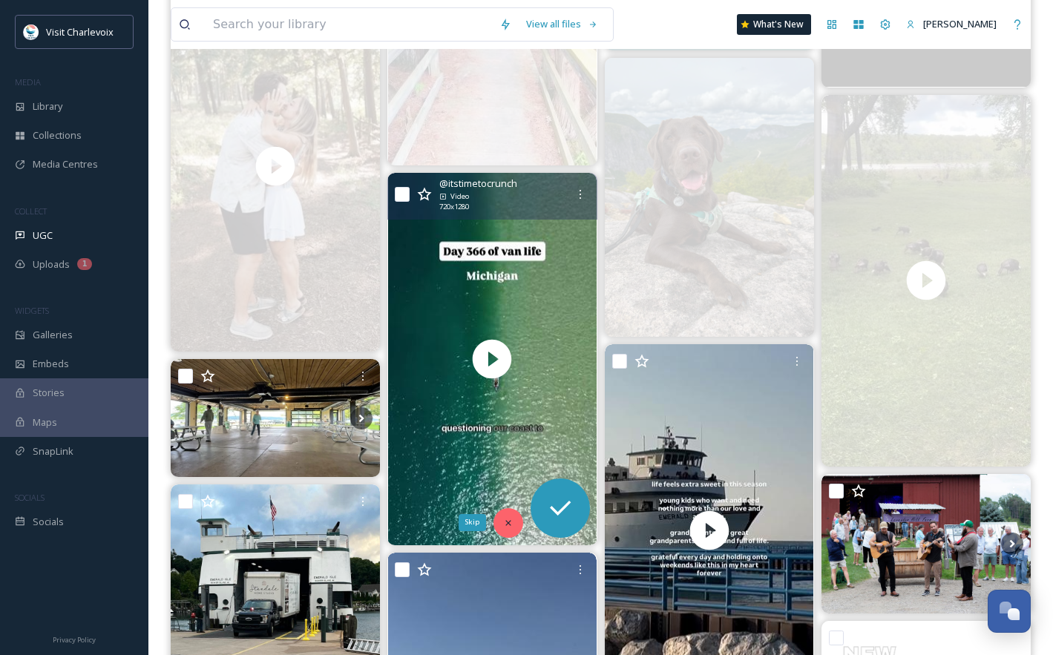
click at [504, 520] on icon at bounding box center [508, 523] width 10 height 10
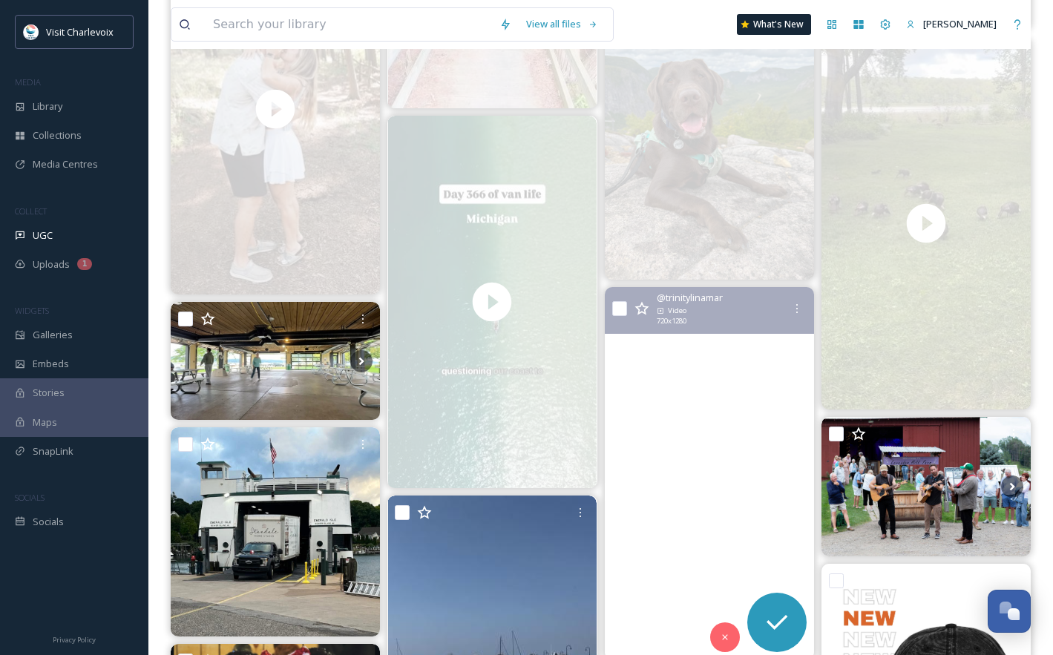
scroll to position [2833, 0]
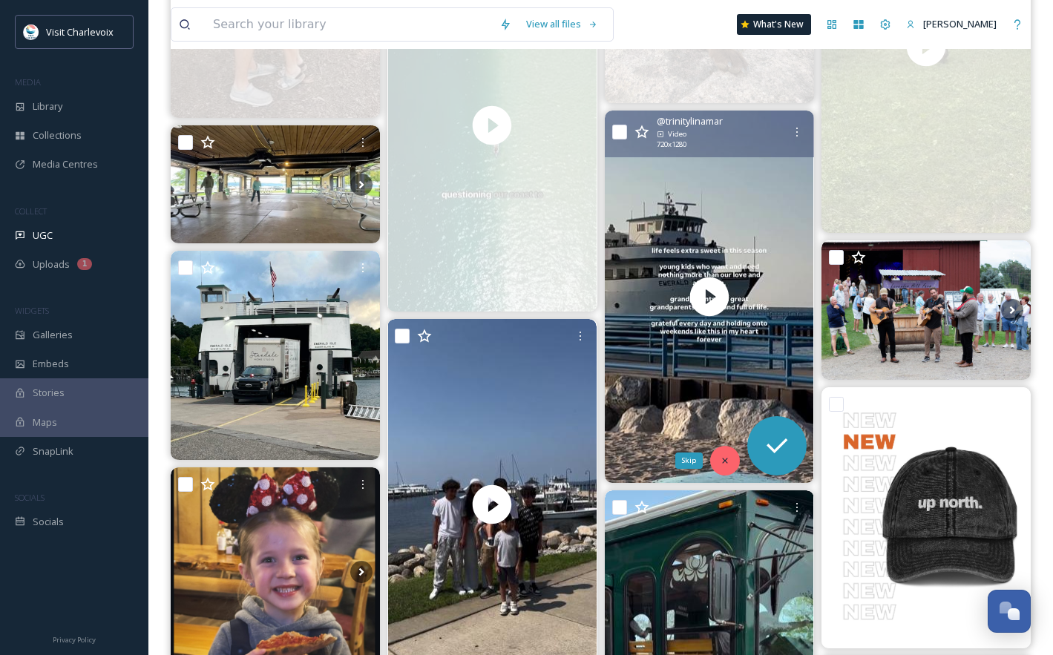
click at [735, 461] on div "Skip" at bounding box center [725, 461] width 30 height 30
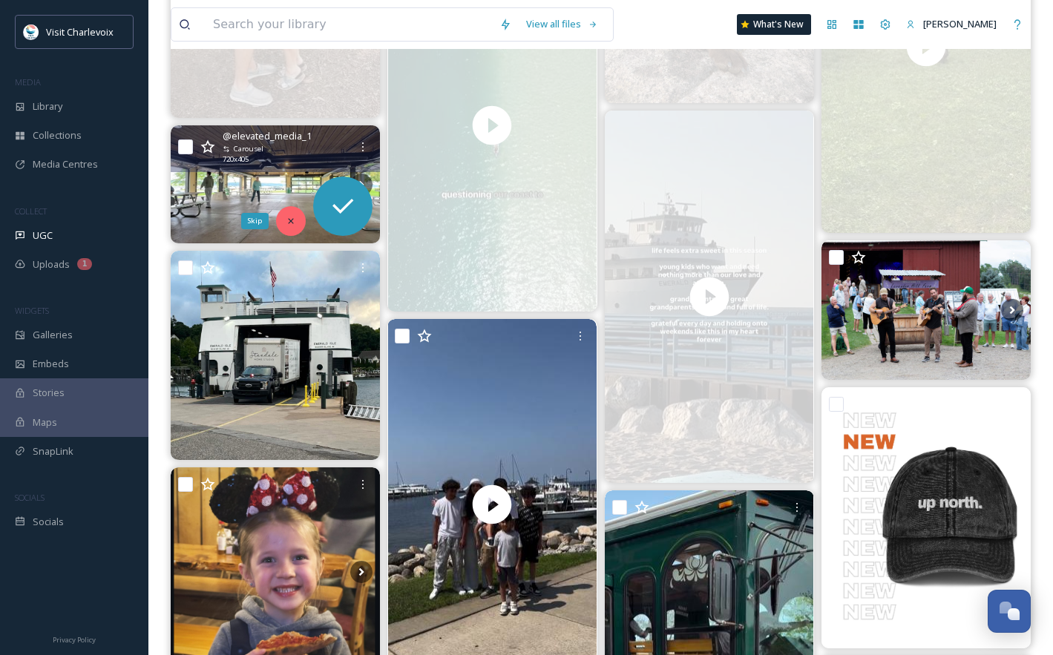
click at [295, 223] on icon at bounding box center [291, 221] width 10 height 10
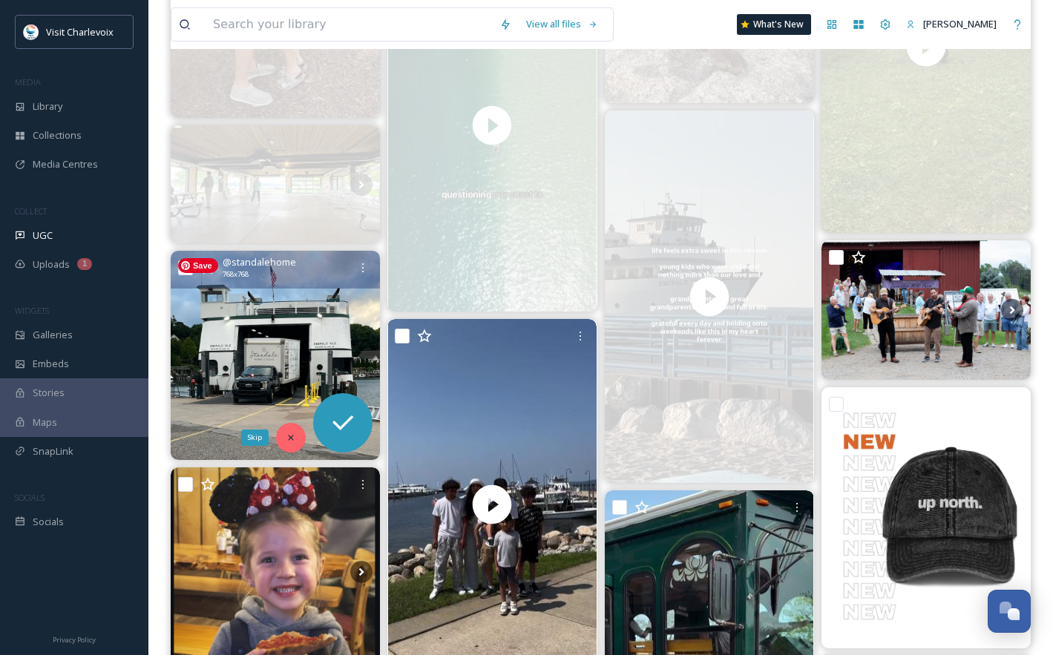
click at [294, 430] on div "Skip" at bounding box center [291, 438] width 30 height 30
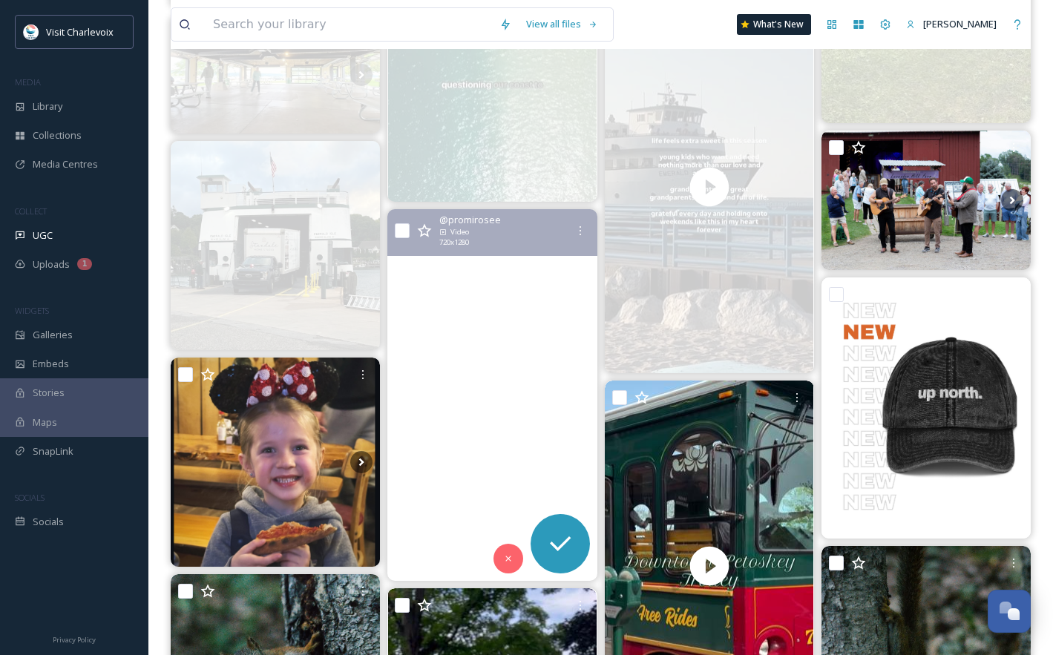
scroll to position [3020, 0]
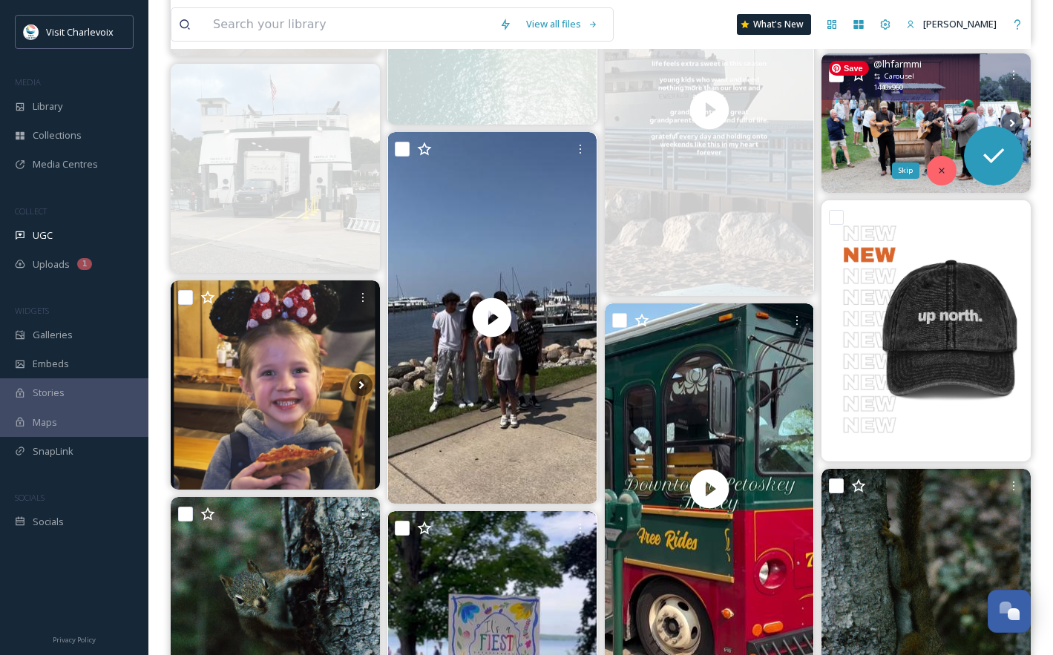
click at [940, 172] on icon at bounding box center [941, 170] width 10 height 10
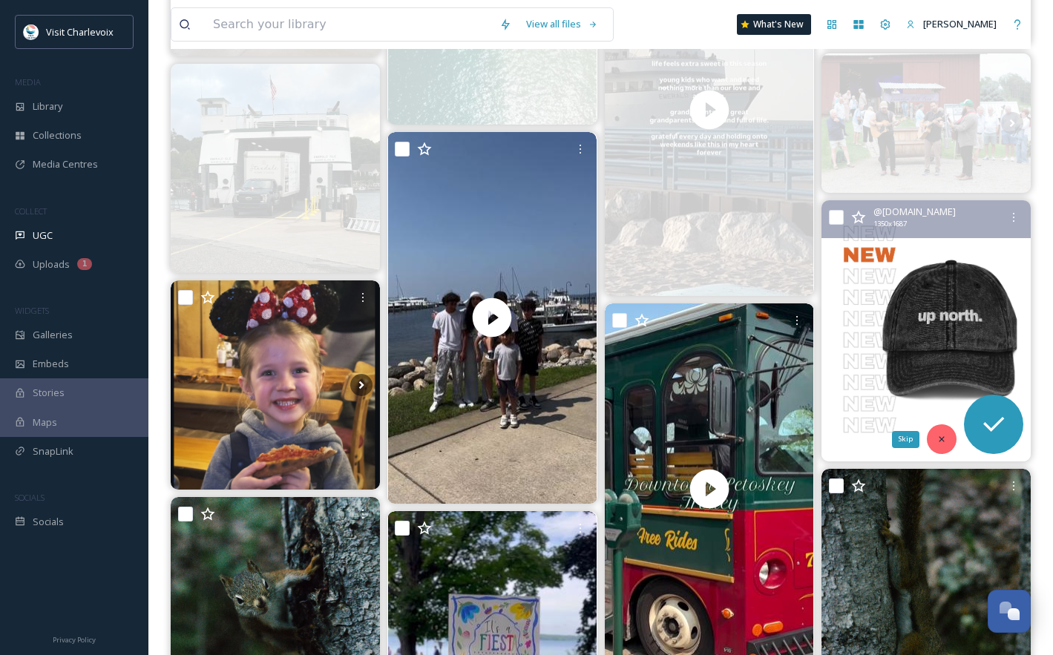
click at [939, 445] on div "Skip" at bounding box center [942, 439] width 30 height 30
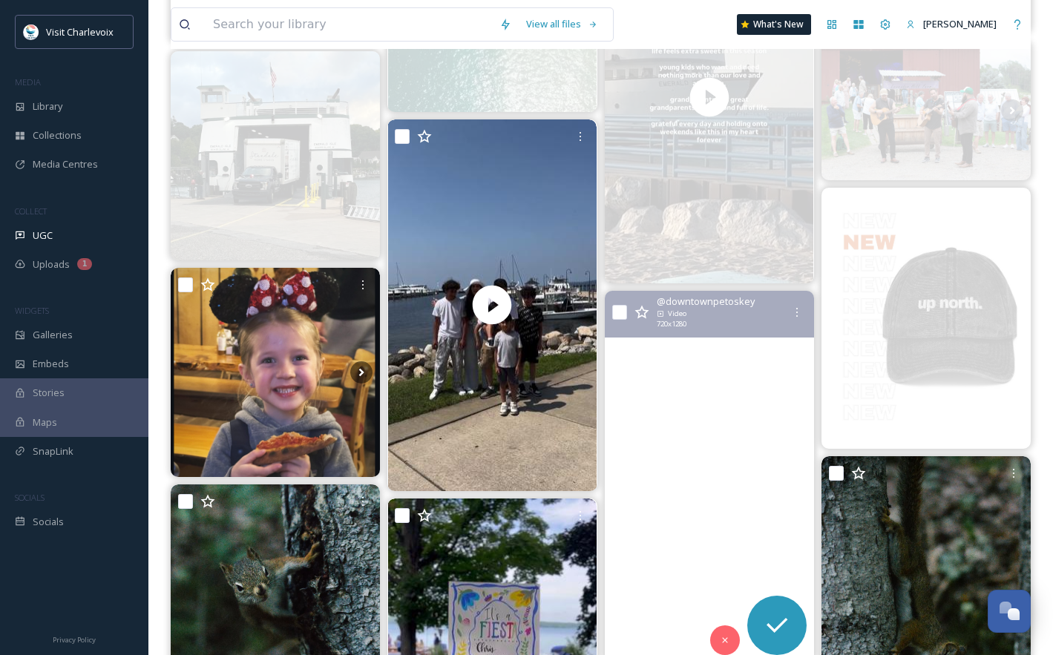
scroll to position [3100, 0]
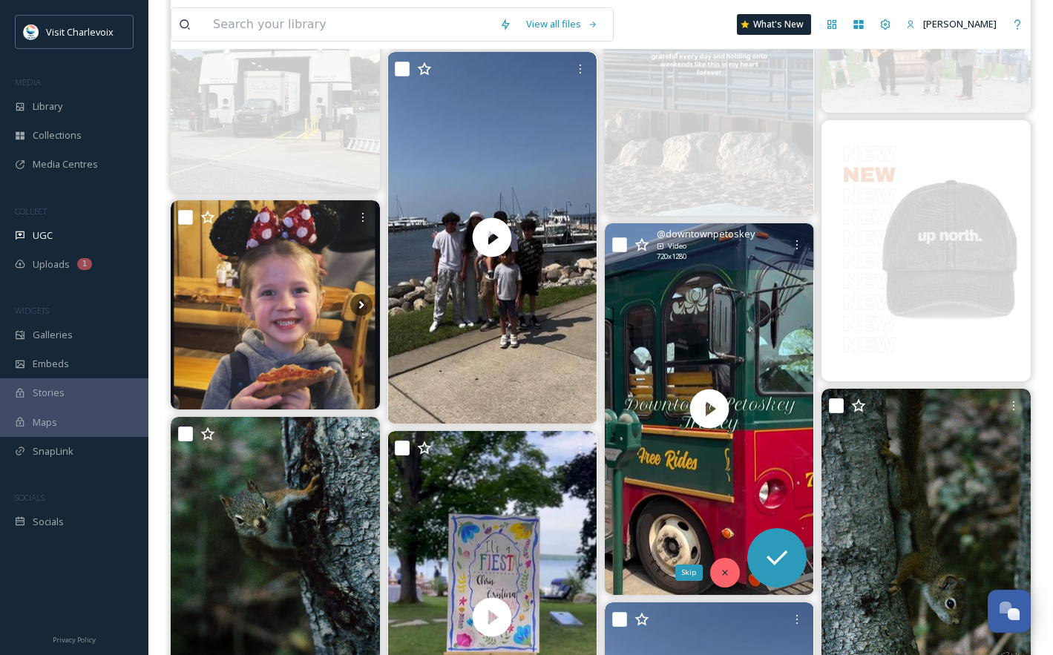
click at [725, 574] on icon at bounding box center [725, 573] width 10 height 10
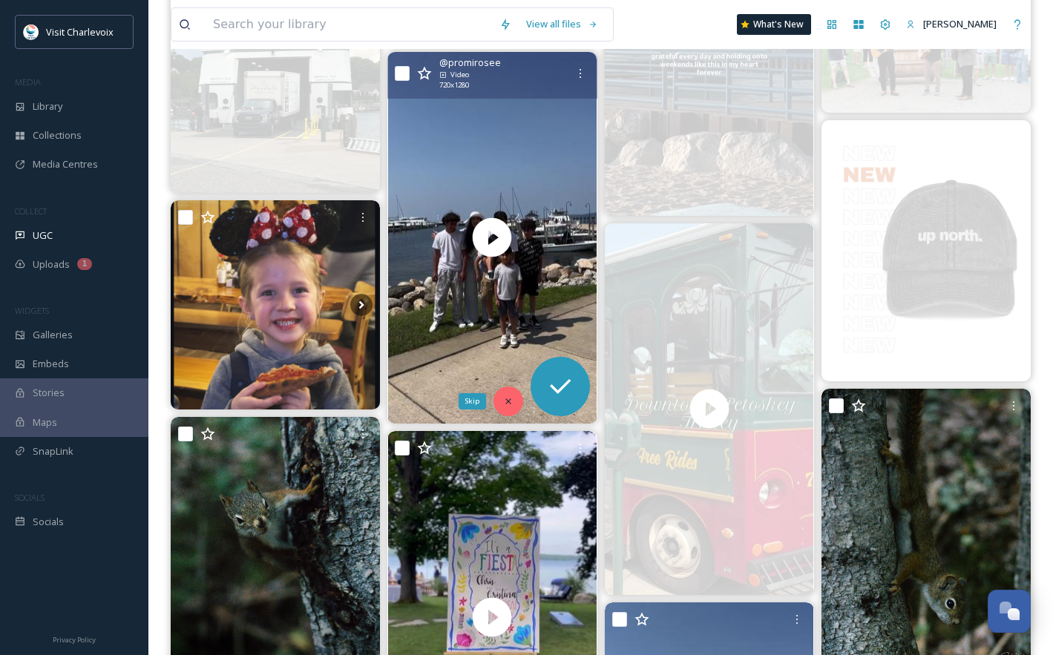
click at [512, 397] on icon at bounding box center [508, 401] width 10 height 10
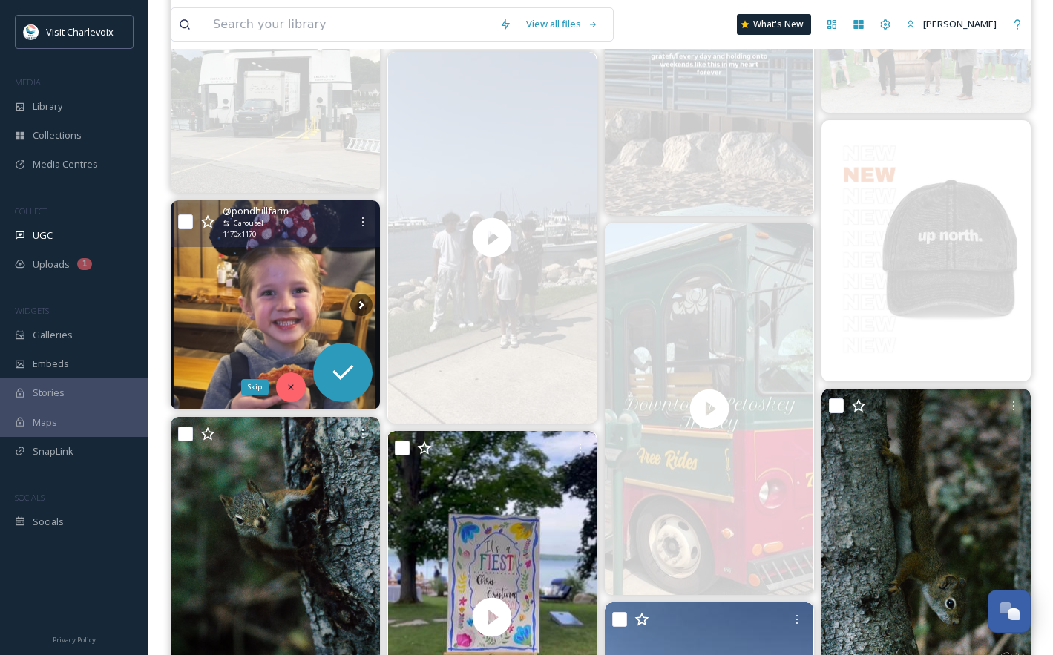
click at [292, 384] on icon at bounding box center [291, 386] width 5 height 5
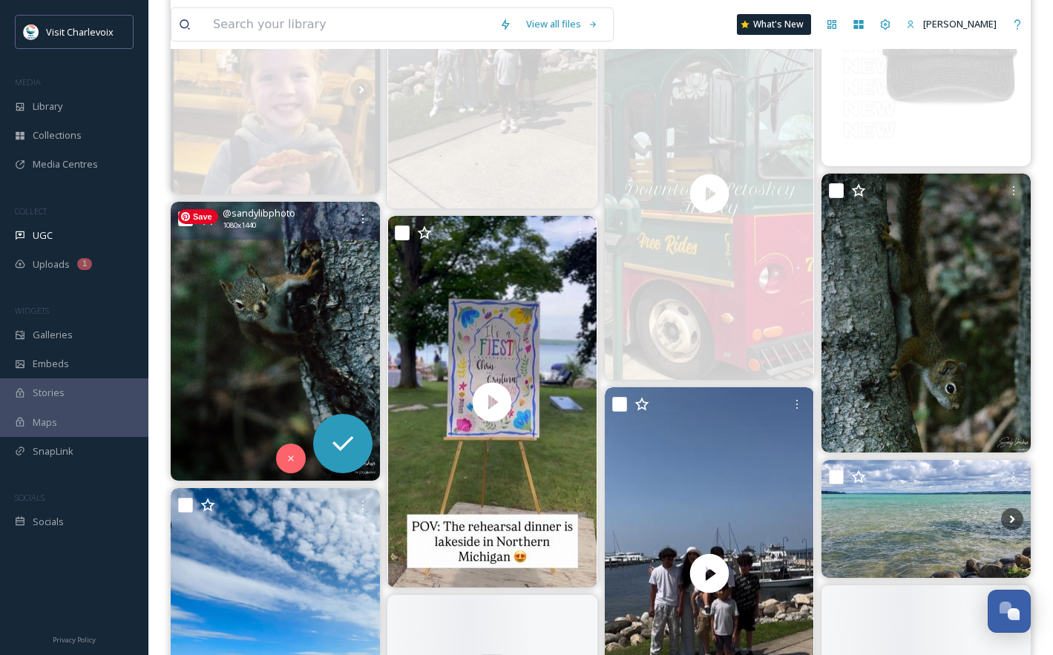
scroll to position [3324, 0]
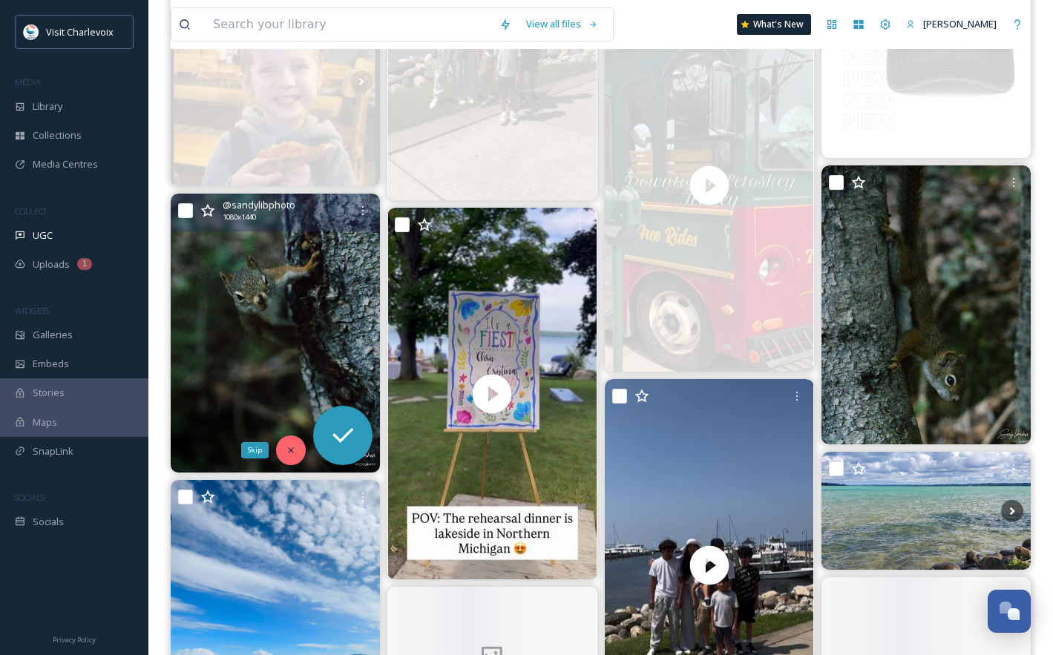
click at [287, 450] on icon at bounding box center [291, 450] width 10 height 10
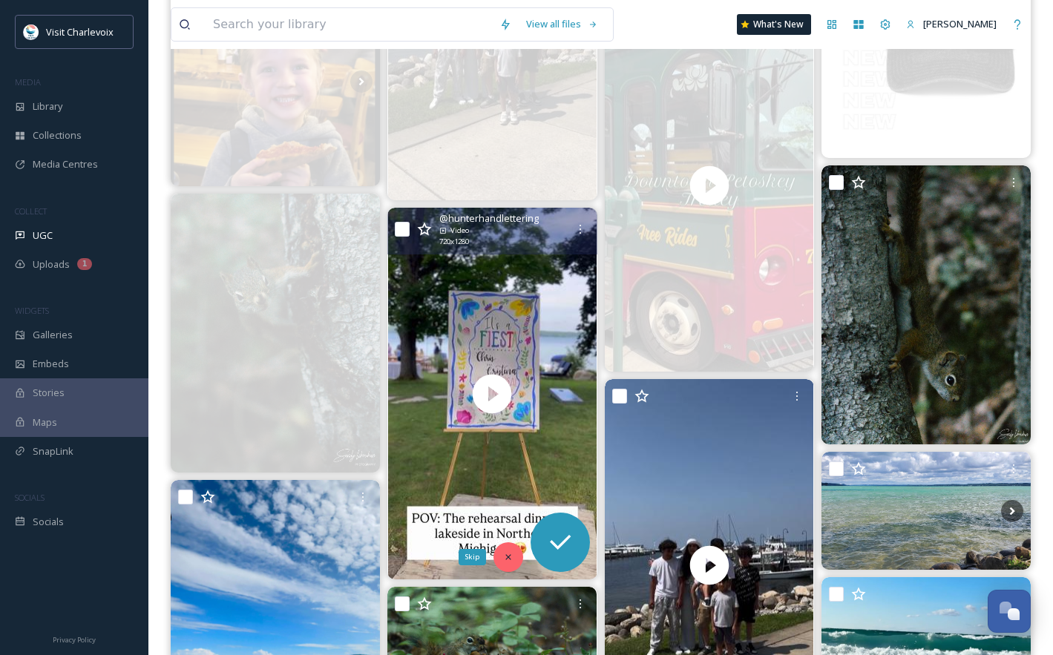
click at [514, 560] on div "Skip" at bounding box center [508, 557] width 30 height 30
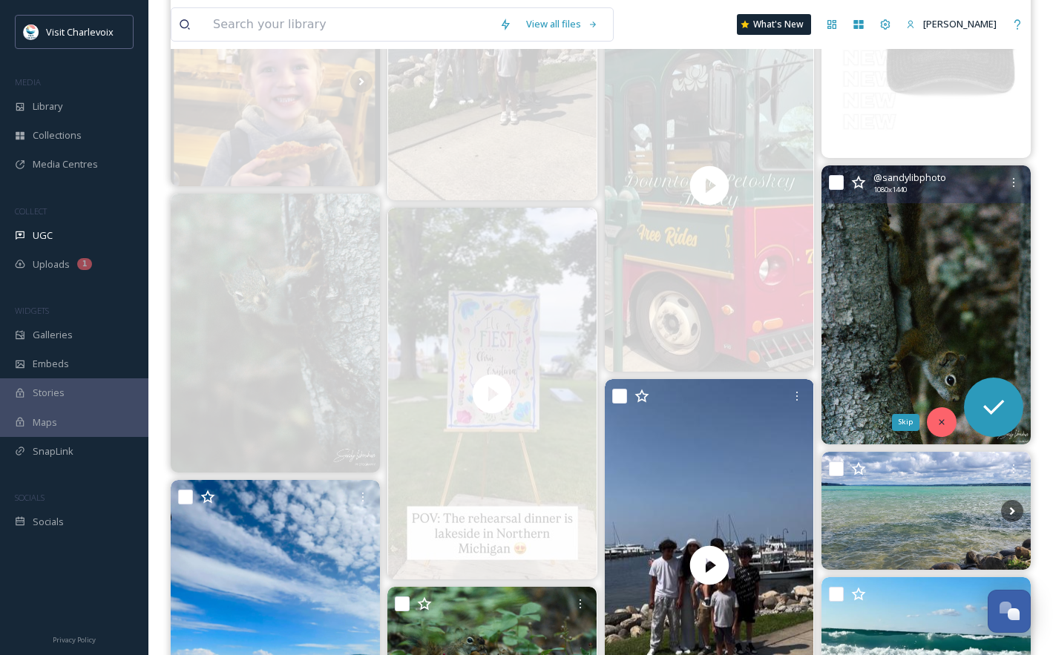
click at [940, 419] on icon at bounding box center [941, 422] width 10 height 10
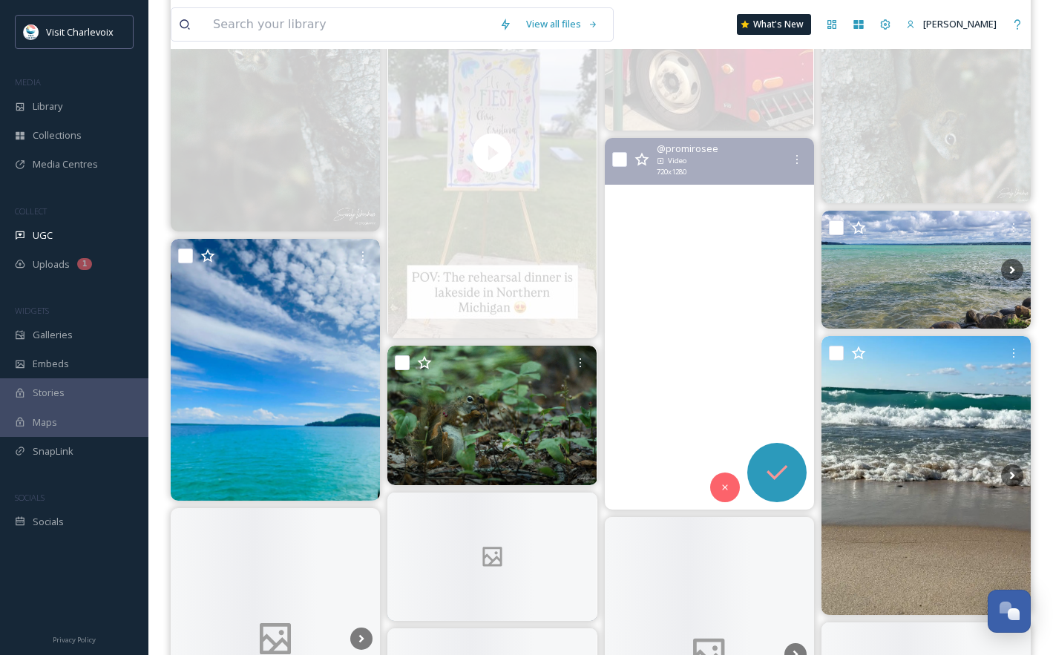
scroll to position [3569, 0]
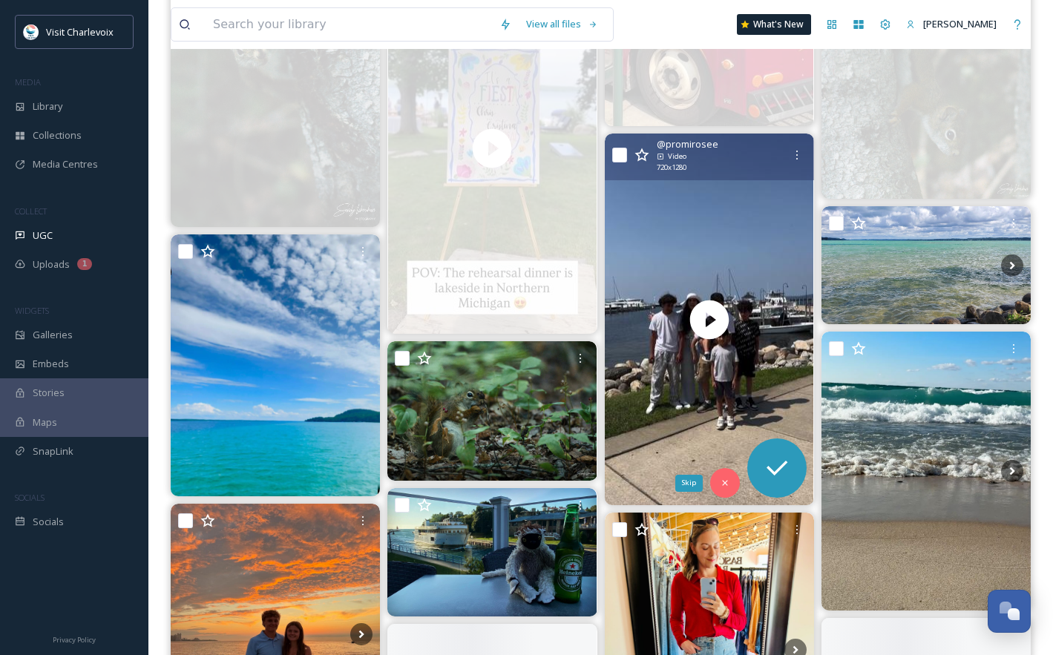
click at [731, 482] on div "Skip" at bounding box center [725, 483] width 30 height 30
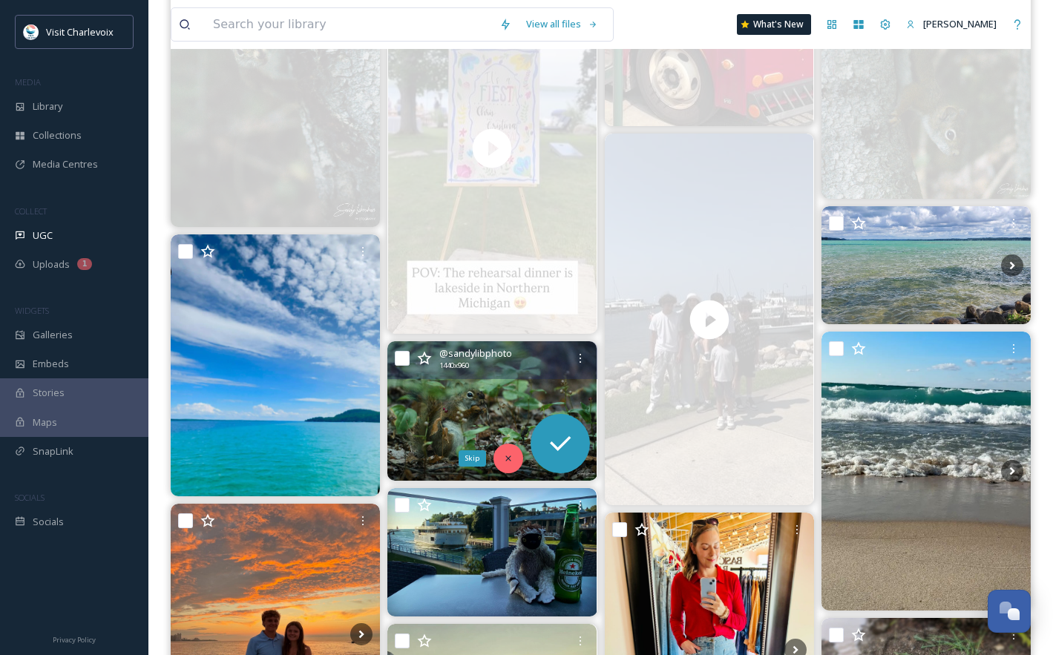
click at [504, 451] on div "Skip" at bounding box center [508, 459] width 30 height 30
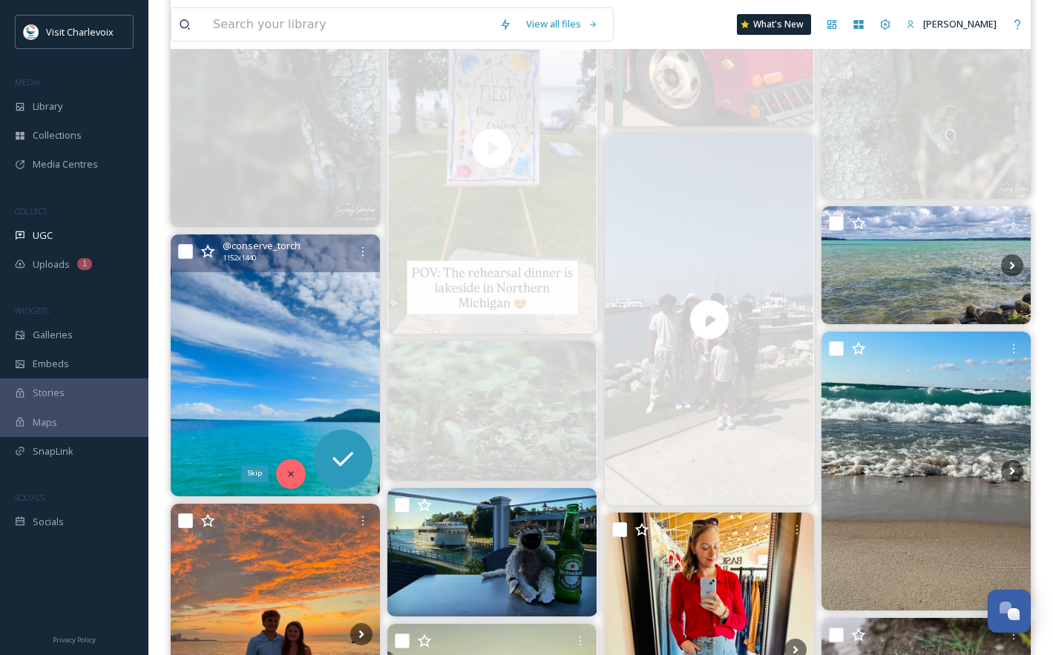
click at [286, 472] on icon at bounding box center [291, 474] width 10 height 10
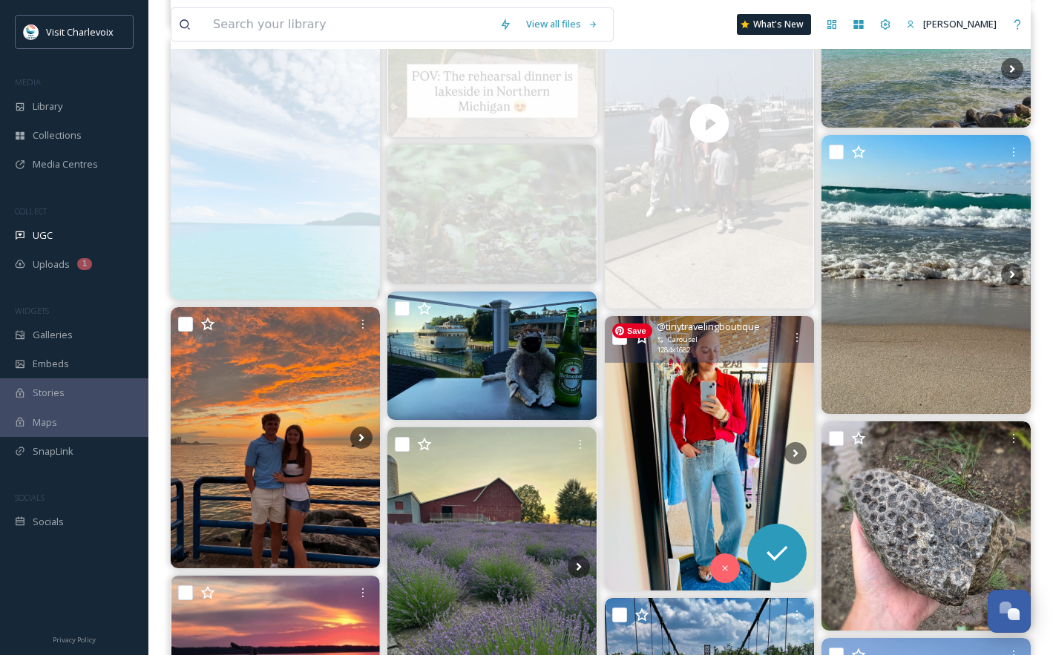
scroll to position [3782, 0]
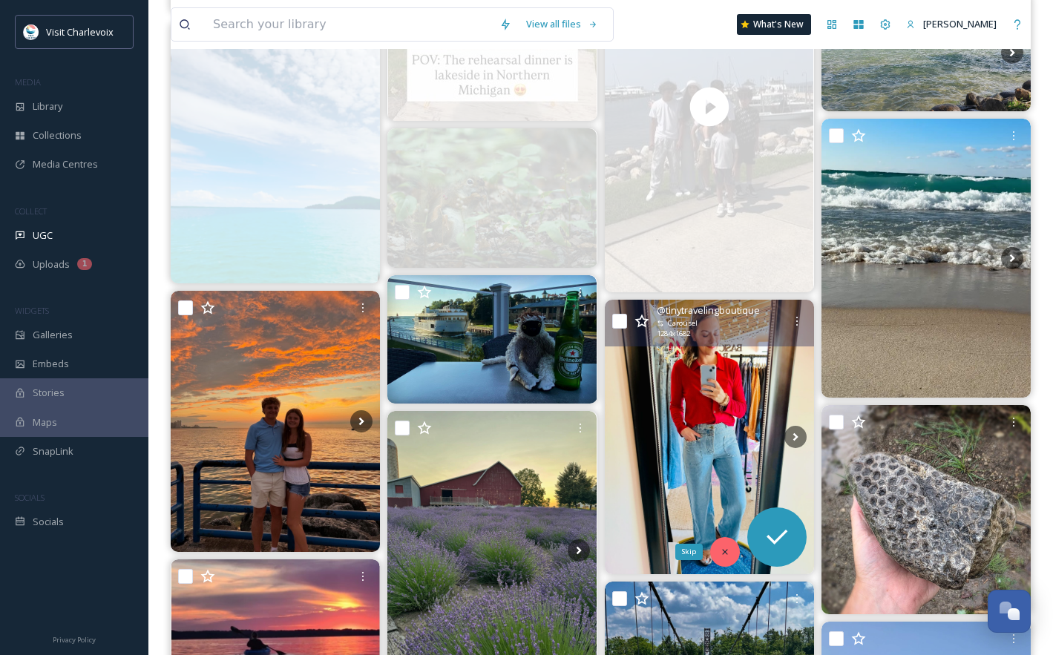
click at [720, 544] on div "Skip" at bounding box center [725, 552] width 30 height 30
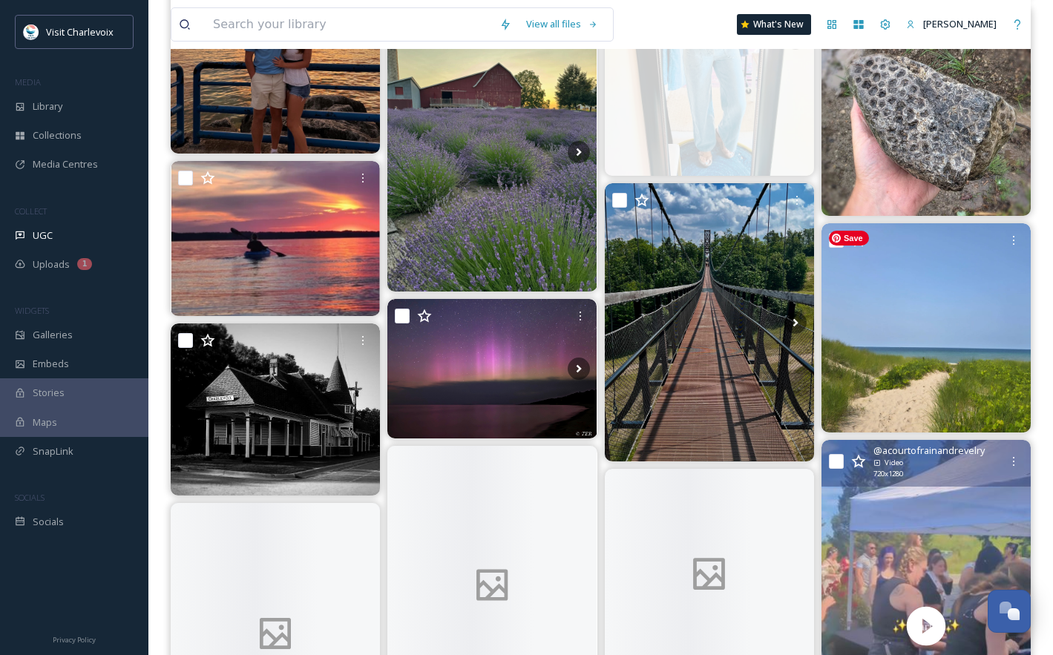
scroll to position [4202, 0]
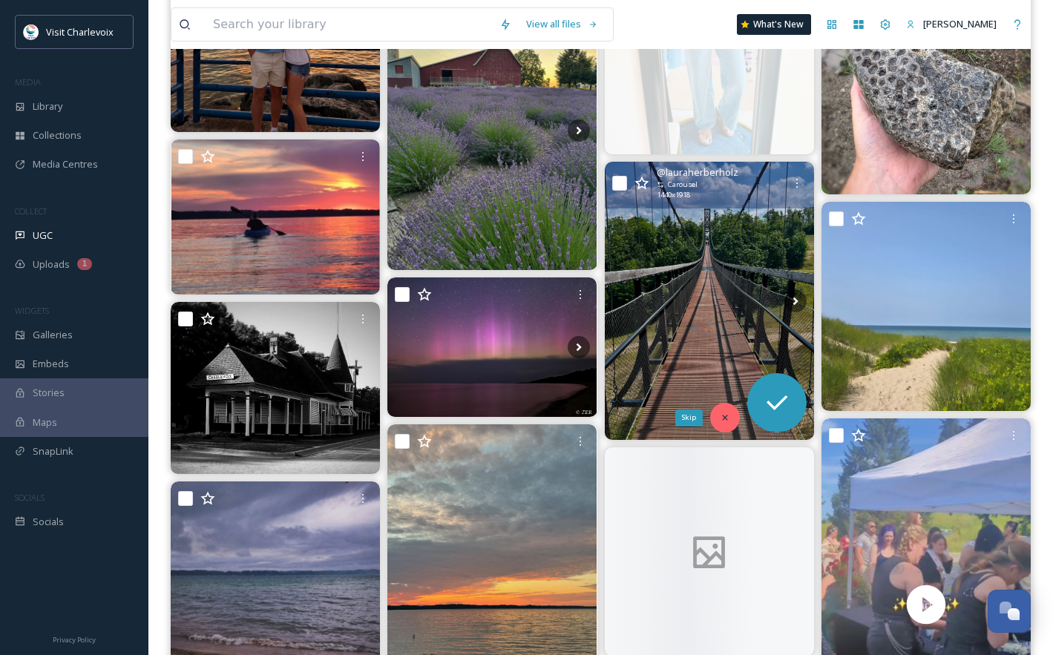
click at [729, 415] on div "Skip" at bounding box center [725, 418] width 30 height 30
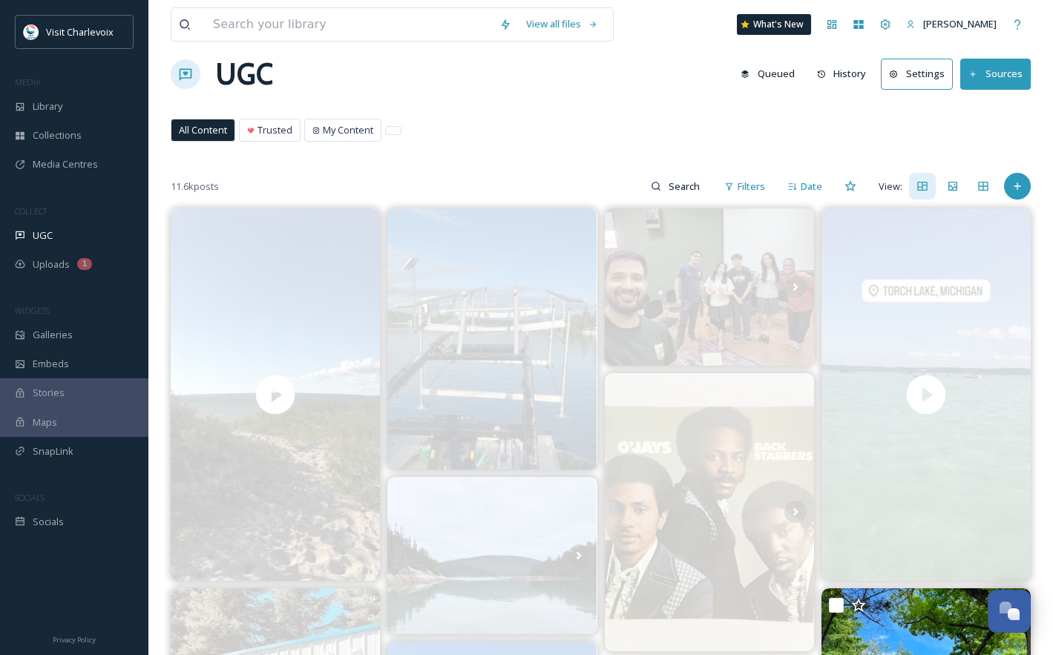
scroll to position [0, 0]
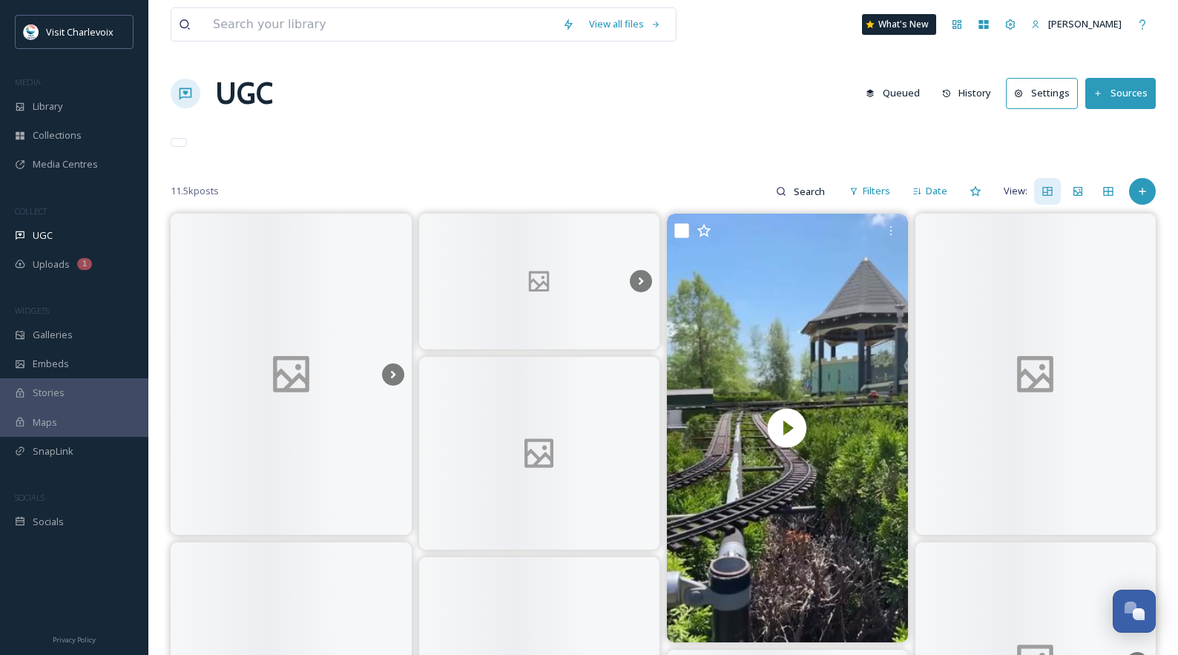
scroll to position [4967, 0]
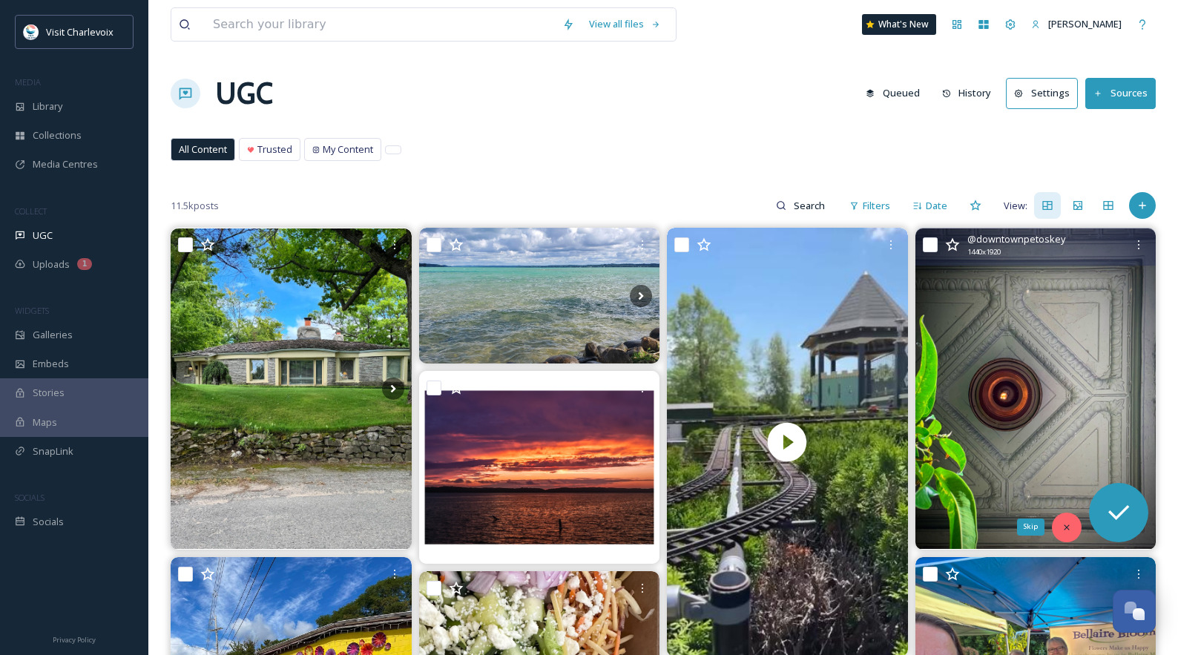
click at [1056, 516] on div "Skip" at bounding box center [1067, 528] width 30 height 30
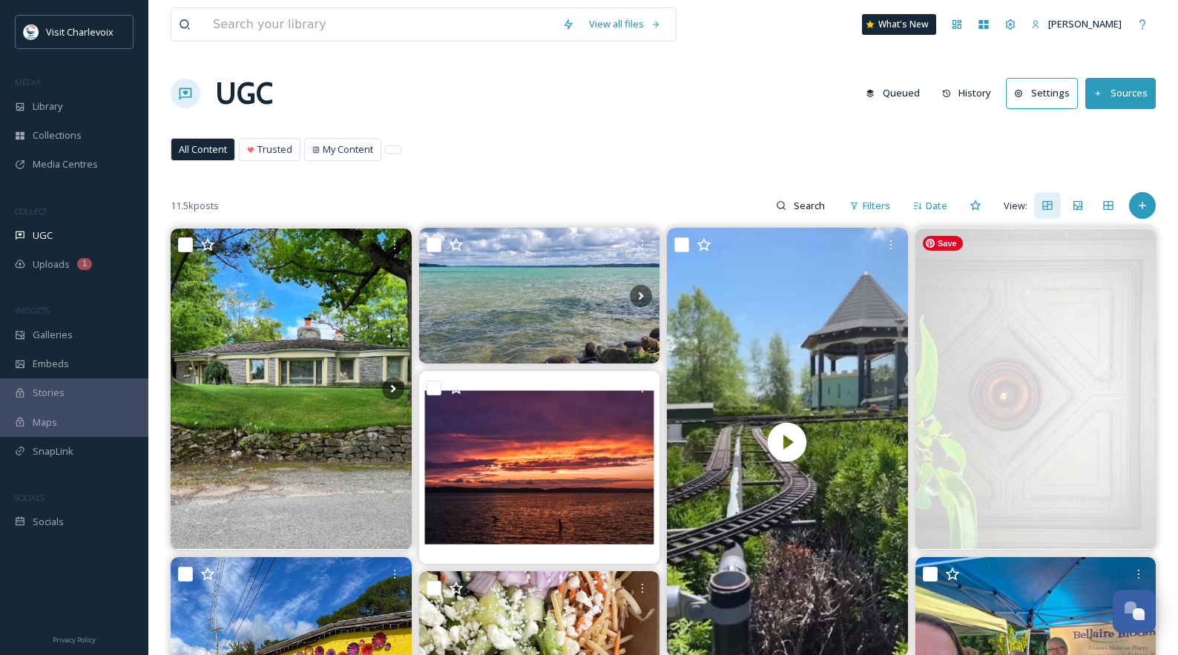
scroll to position [480, 0]
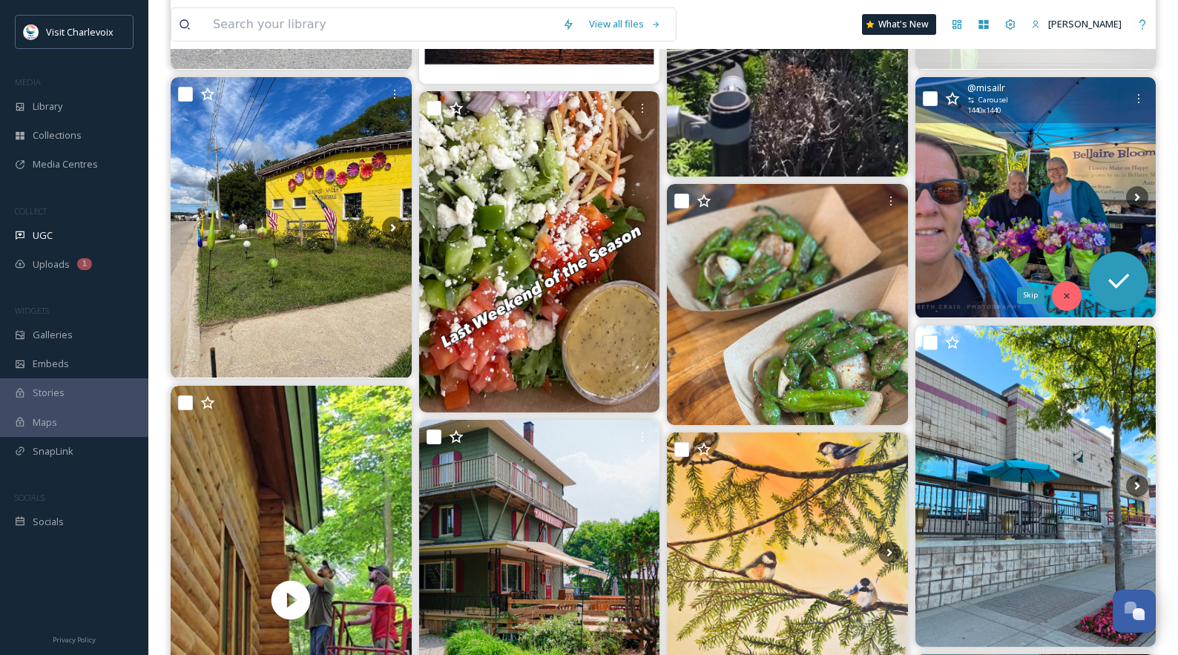
click at [1063, 297] on icon at bounding box center [1066, 295] width 5 height 5
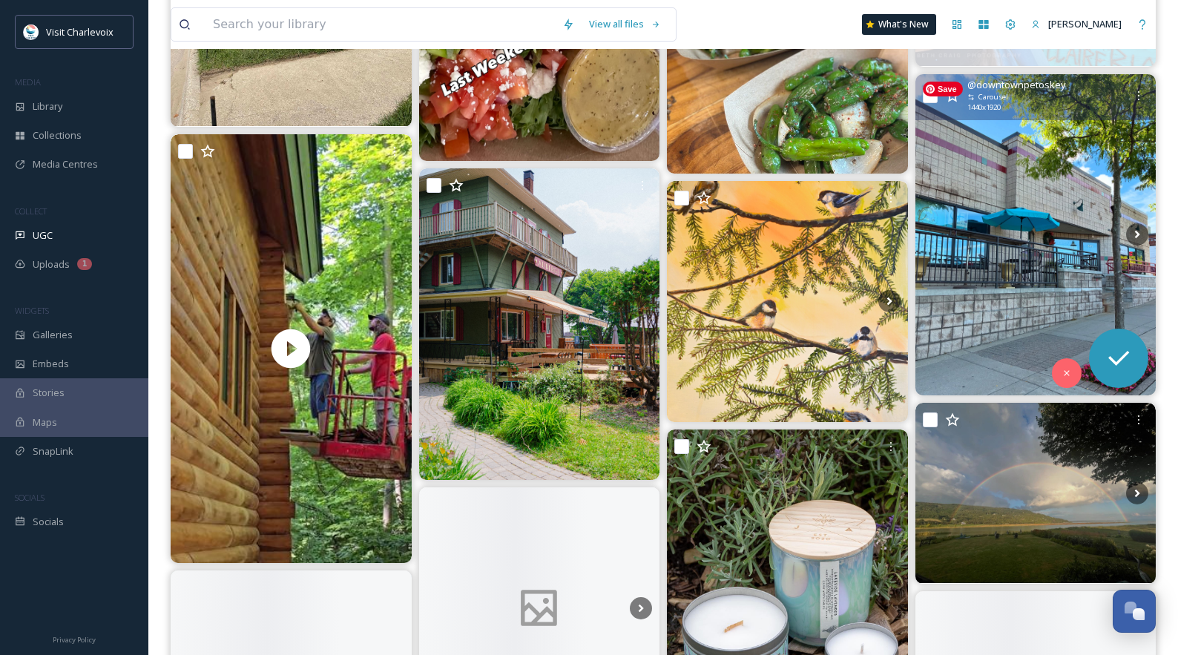
scroll to position [734, 0]
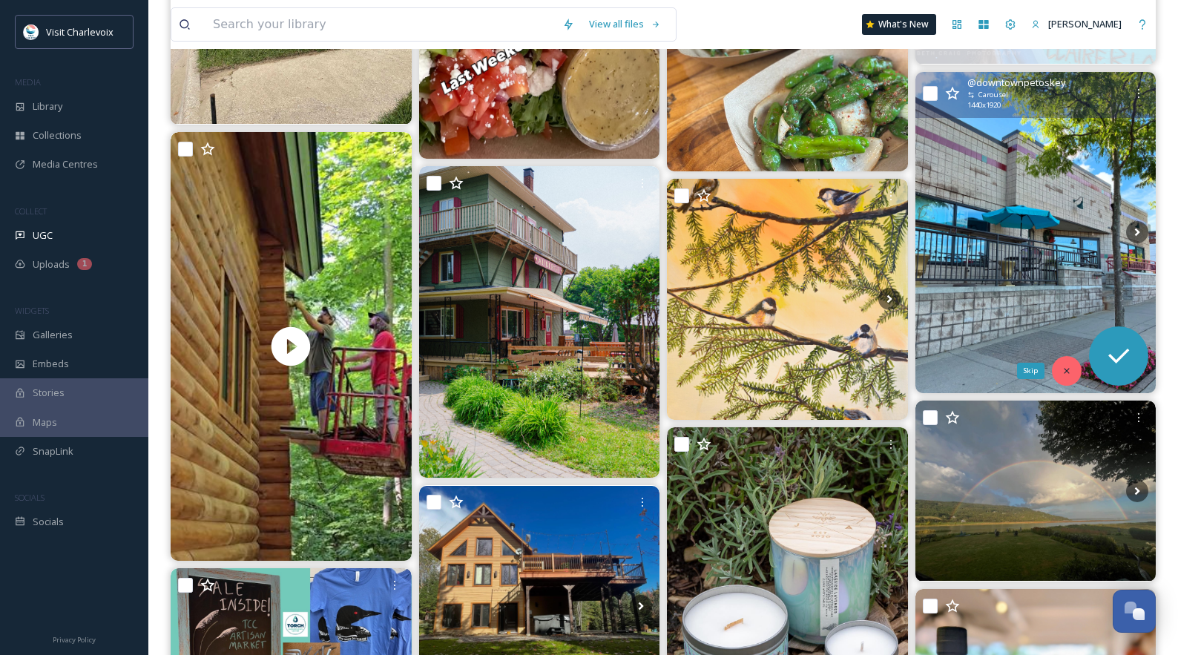
click at [1062, 370] on icon at bounding box center [1067, 371] width 10 height 10
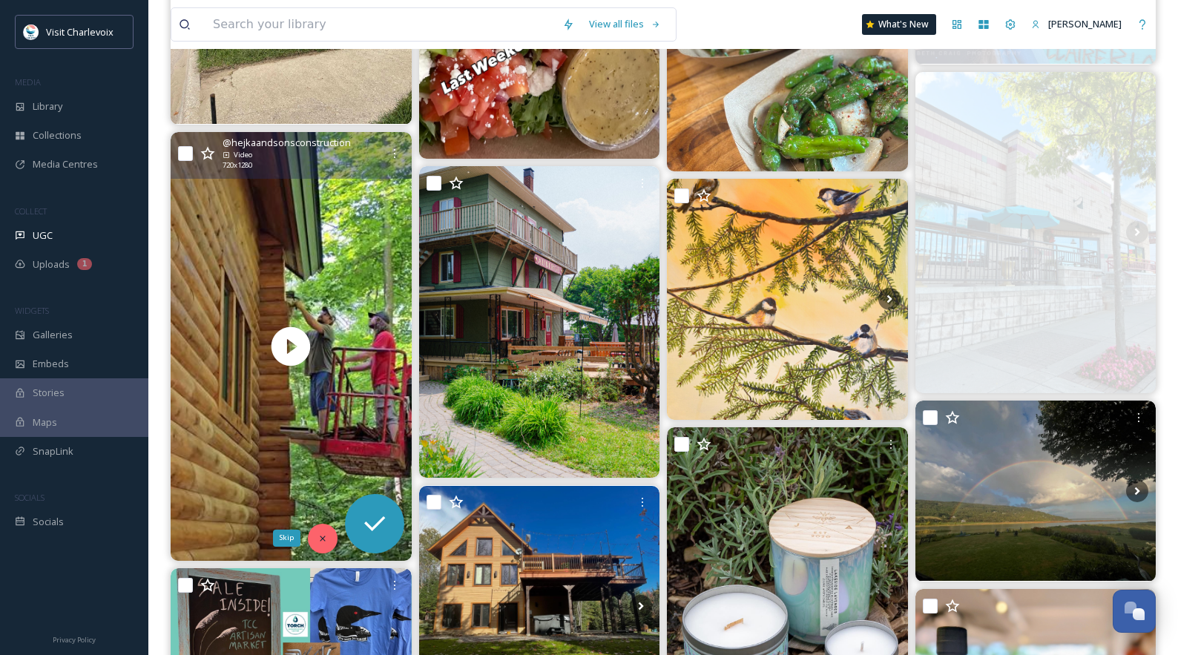
click at [326, 528] on div "Skip" at bounding box center [323, 539] width 30 height 30
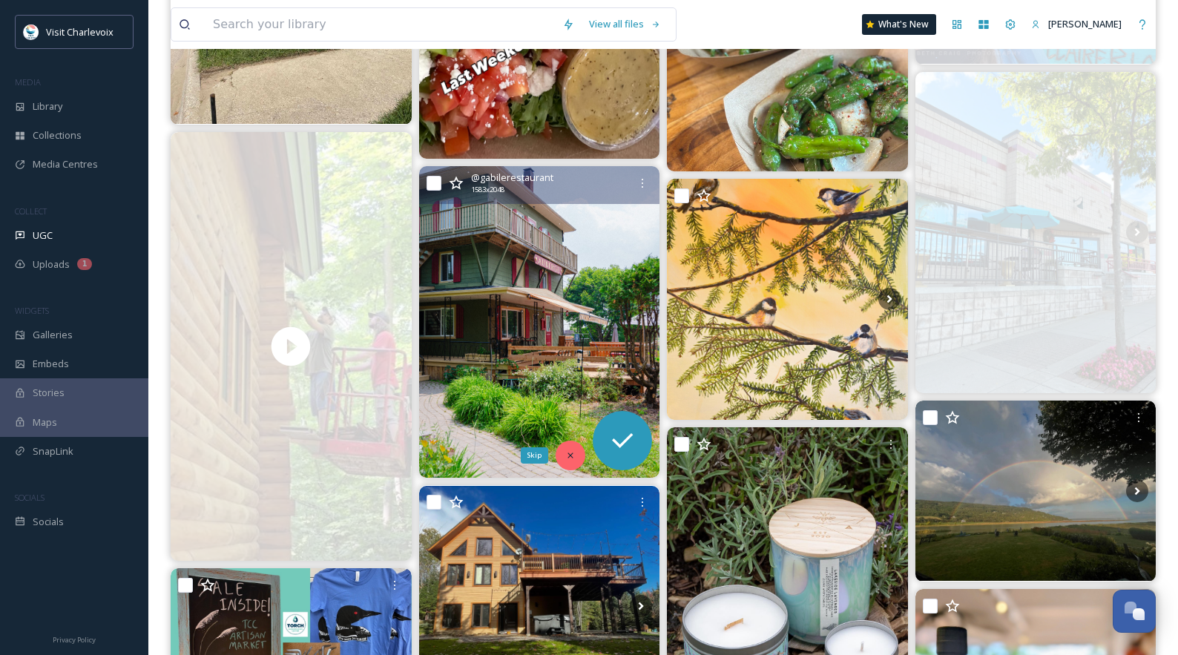
click at [560, 459] on div "Skip" at bounding box center [571, 456] width 30 height 30
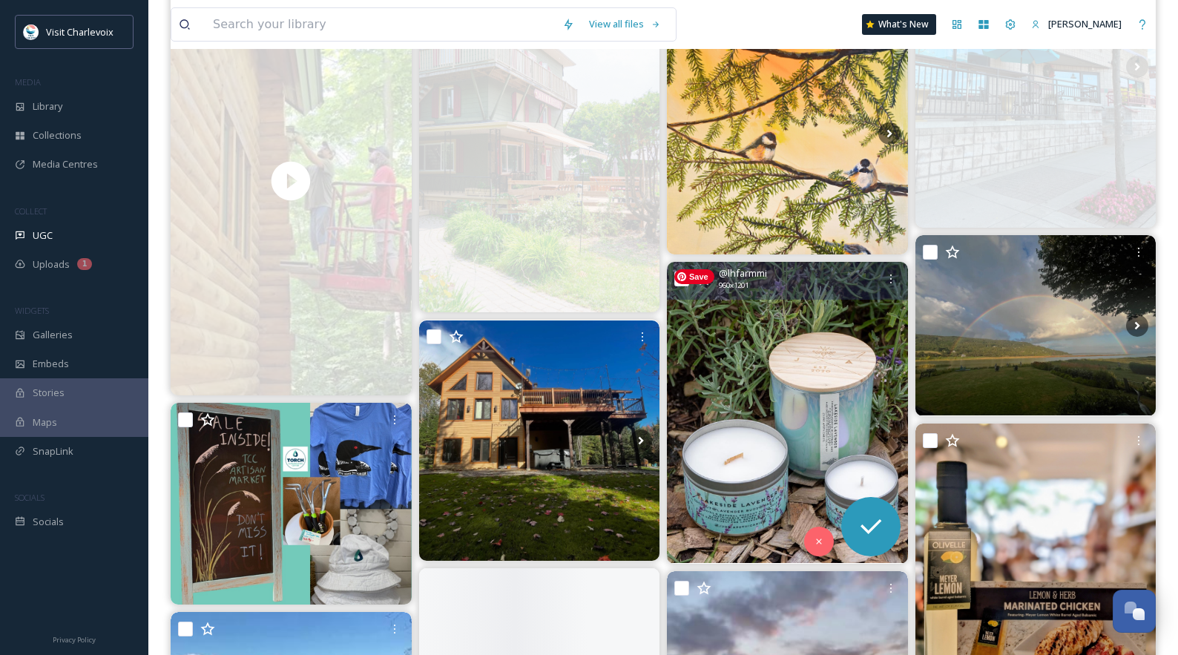
scroll to position [951, 0]
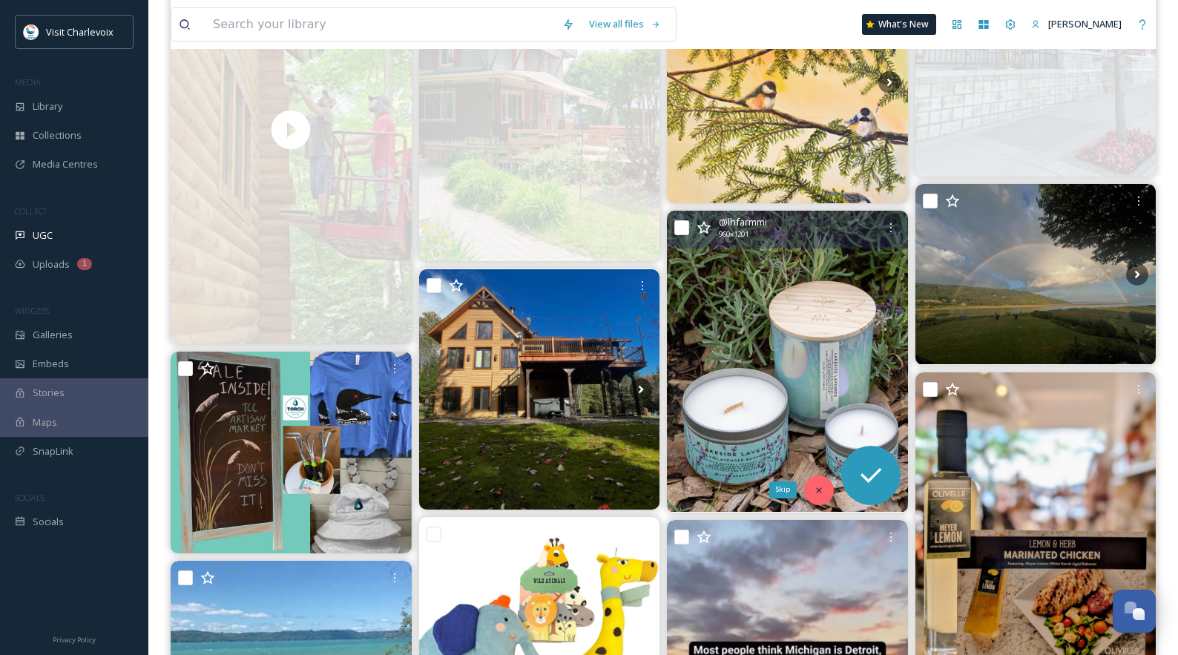
click at [819, 492] on icon at bounding box center [819, 490] width 10 height 10
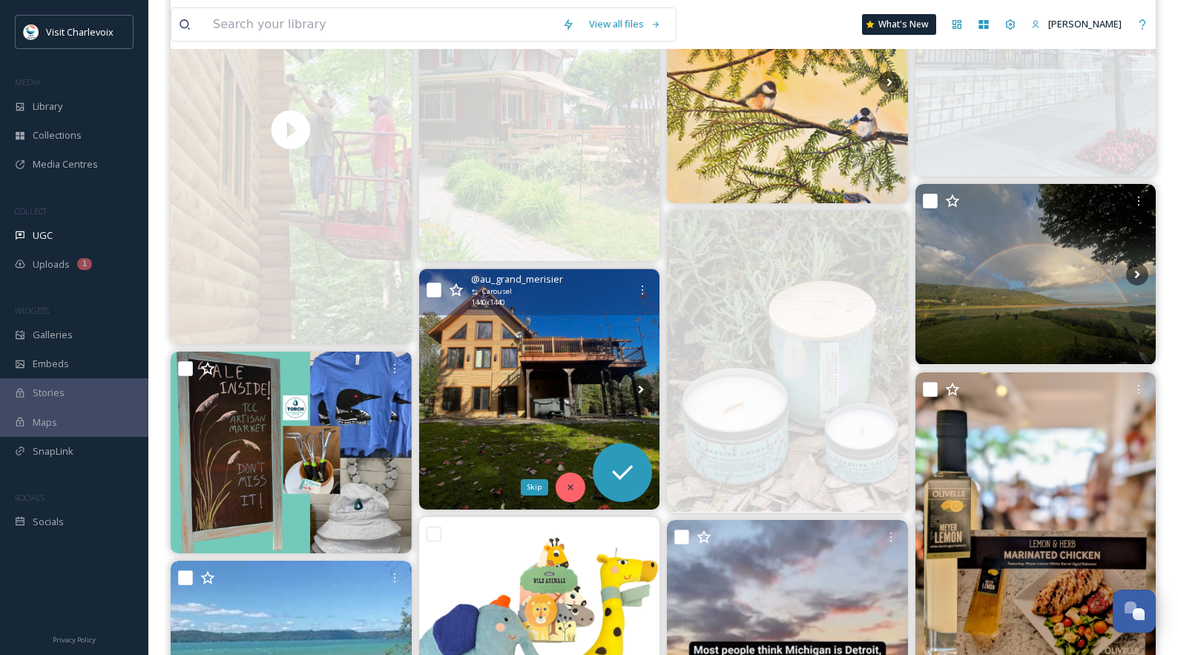
click at [572, 487] on icon at bounding box center [570, 487] width 10 height 10
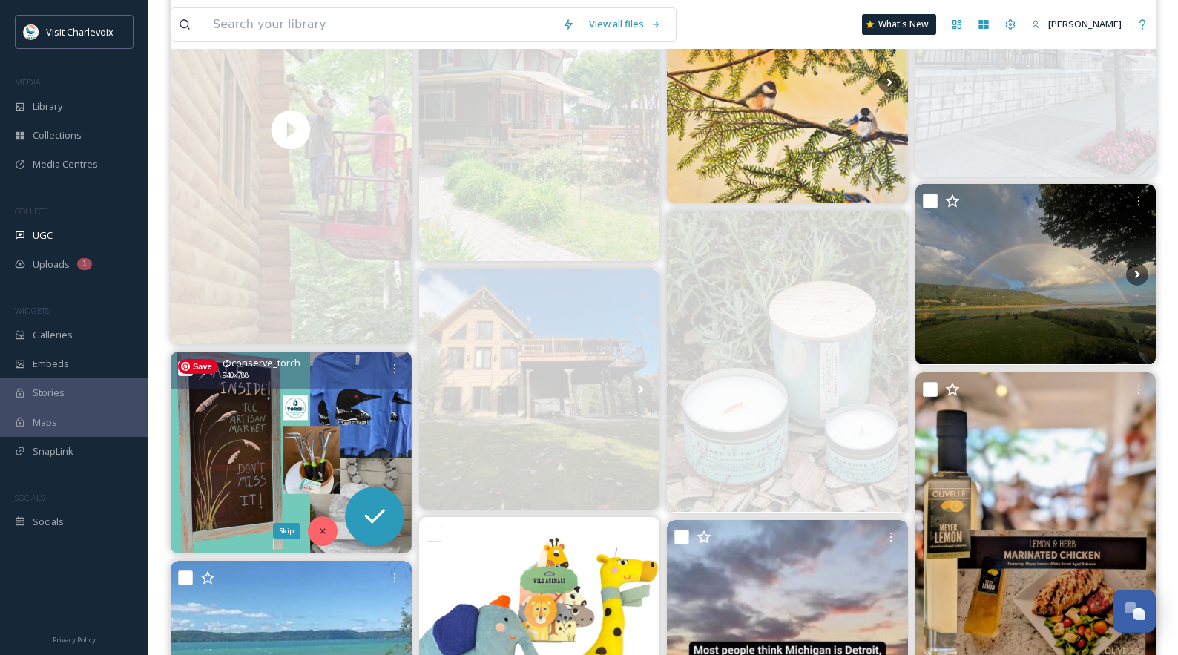
click at [327, 532] on icon at bounding box center [323, 531] width 10 height 10
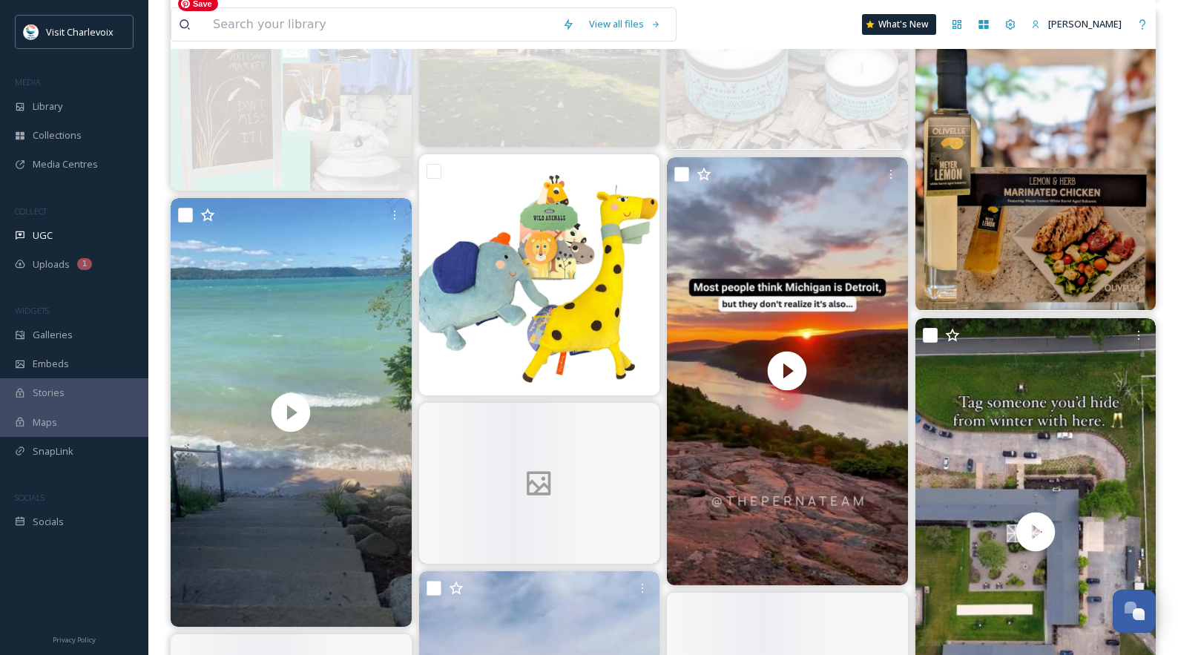
scroll to position [1366, 0]
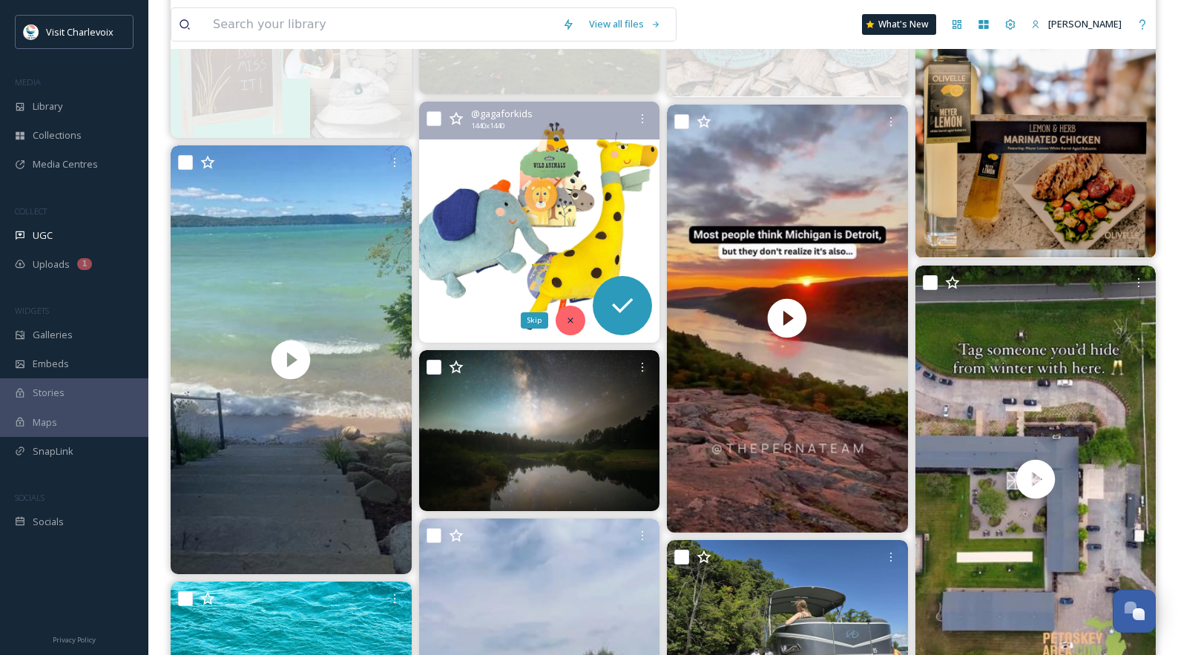
click at [565, 321] on icon at bounding box center [570, 320] width 10 height 10
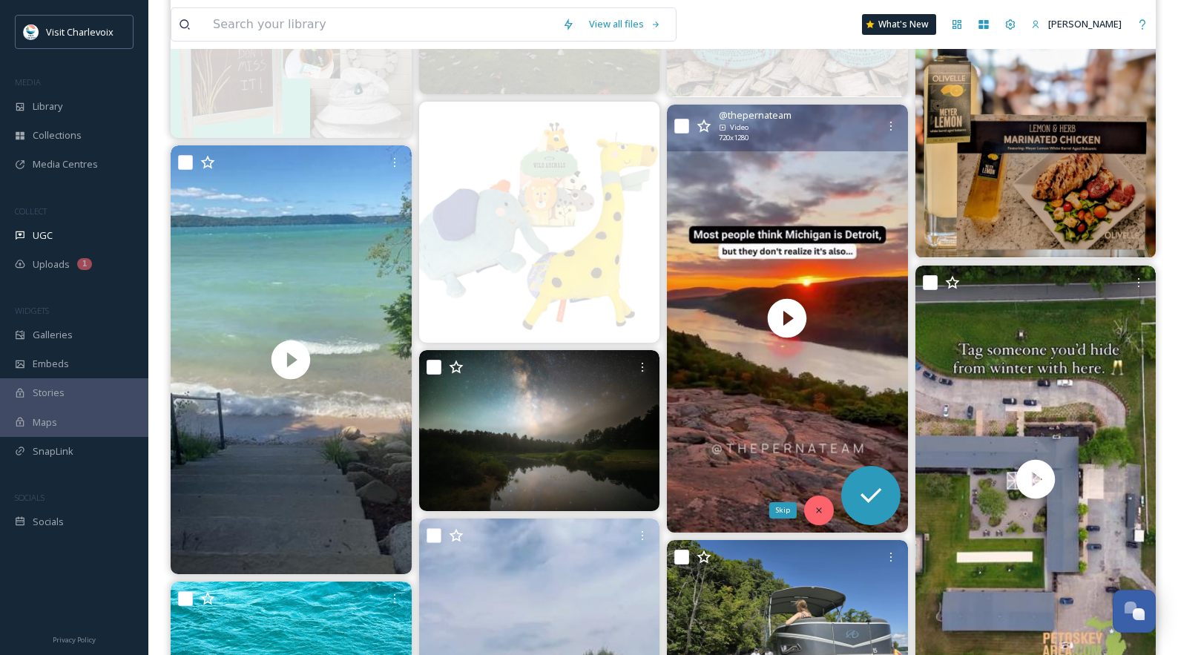
click at [819, 512] on icon at bounding box center [819, 510] width 10 height 10
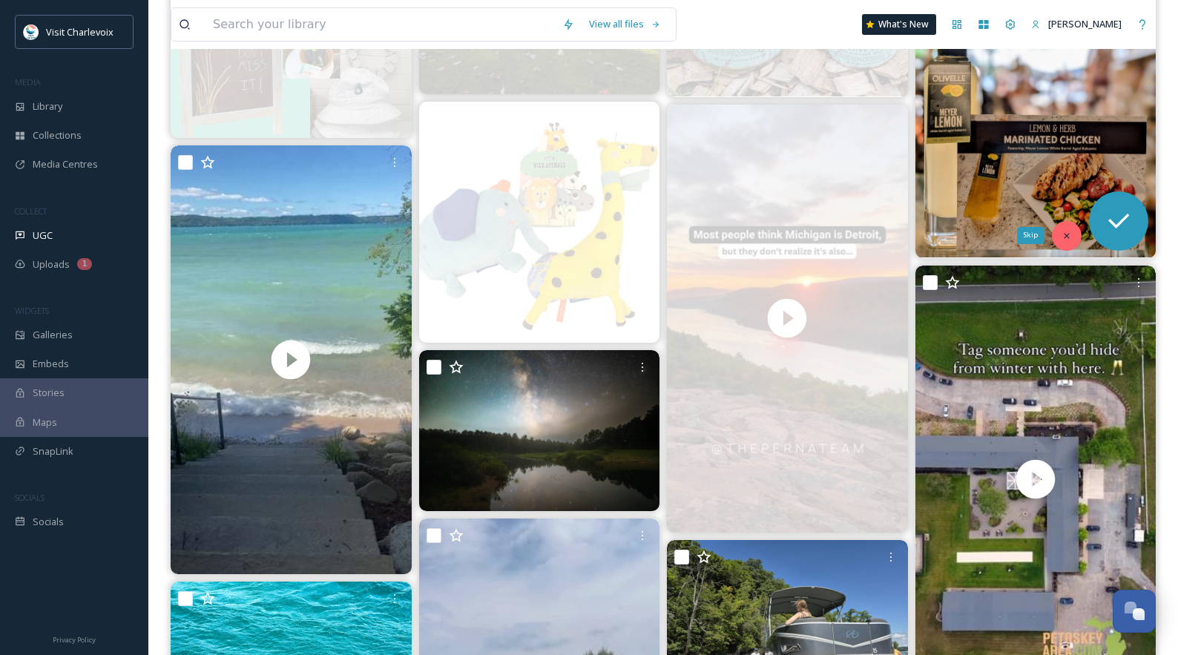
click at [1063, 237] on icon at bounding box center [1066, 235] width 5 height 5
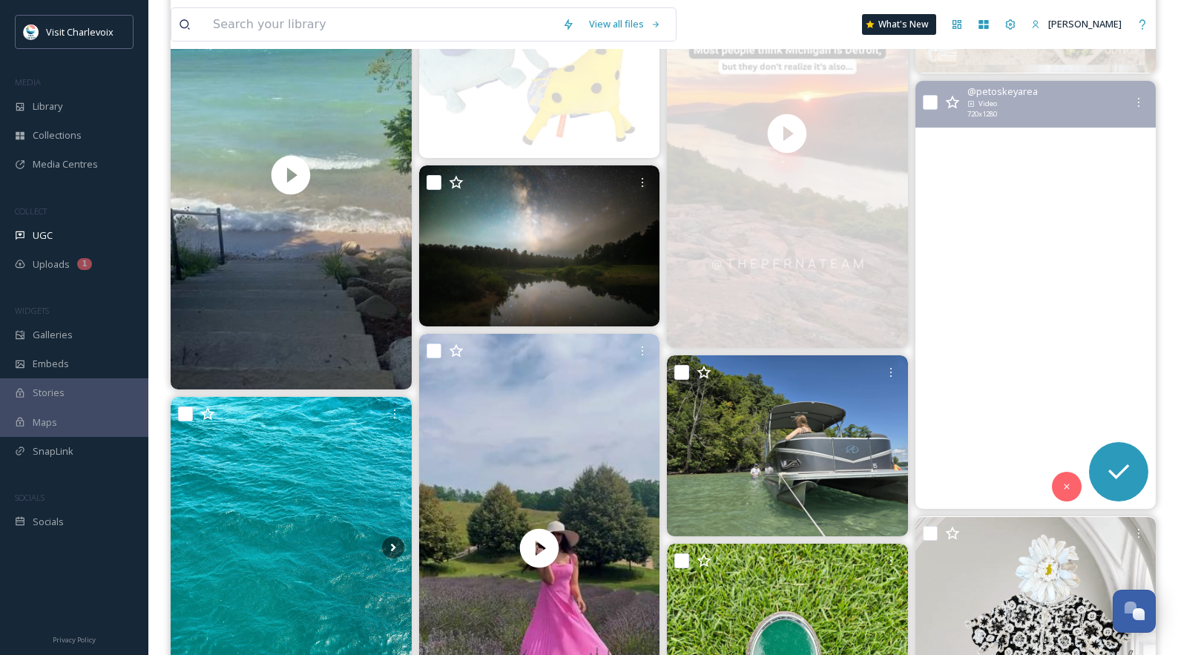
scroll to position [1559, 0]
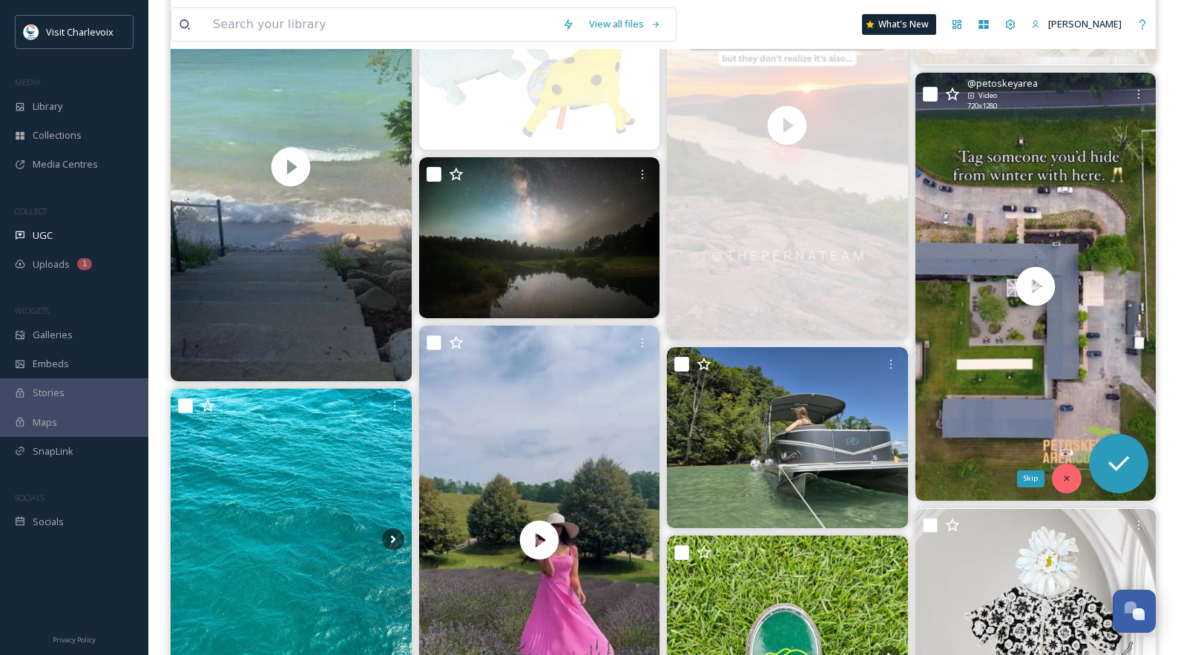
click at [1063, 474] on icon at bounding box center [1067, 478] width 10 height 10
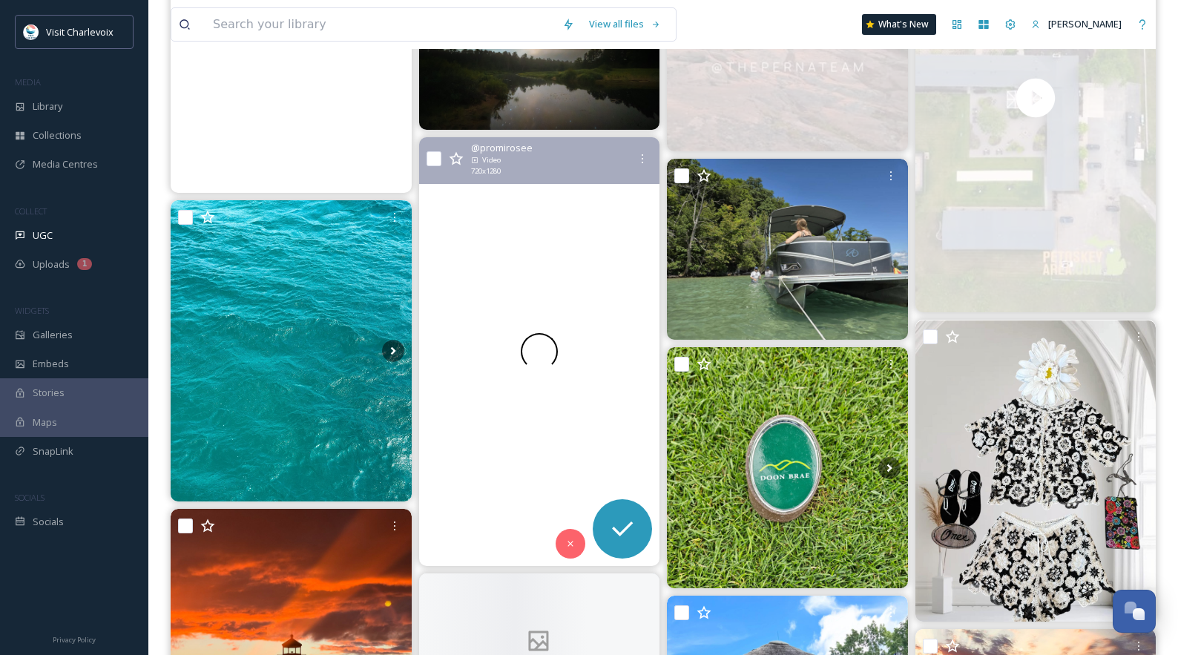
scroll to position [1876, 0]
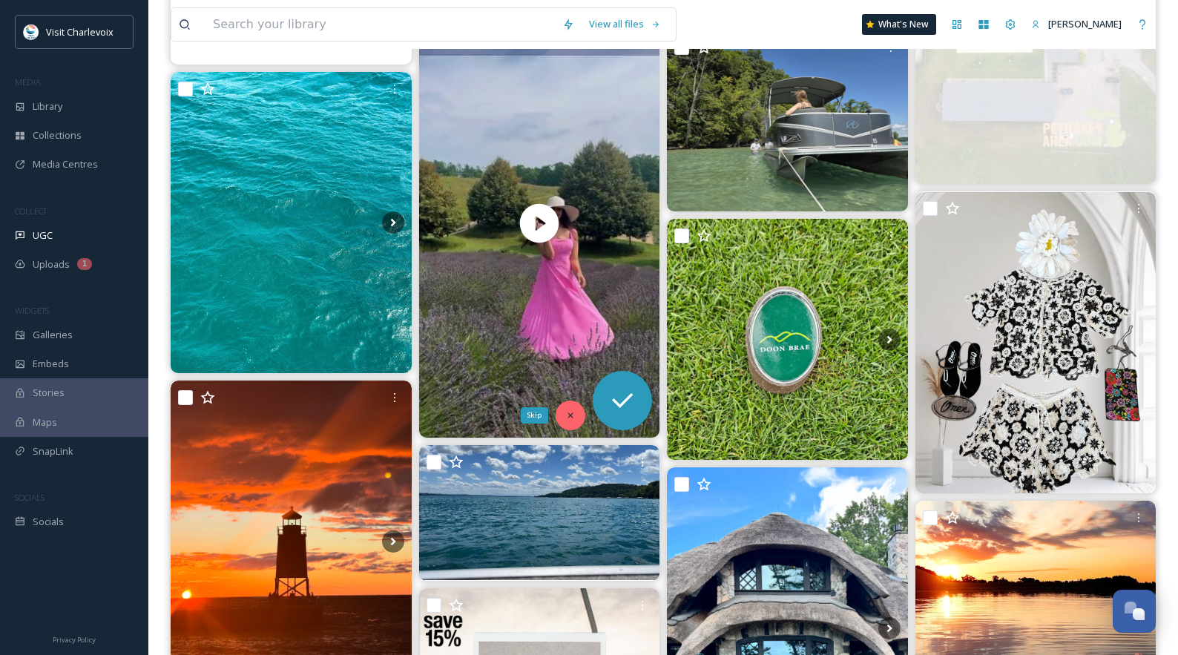
click at [571, 408] on div "Skip" at bounding box center [571, 416] width 30 height 30
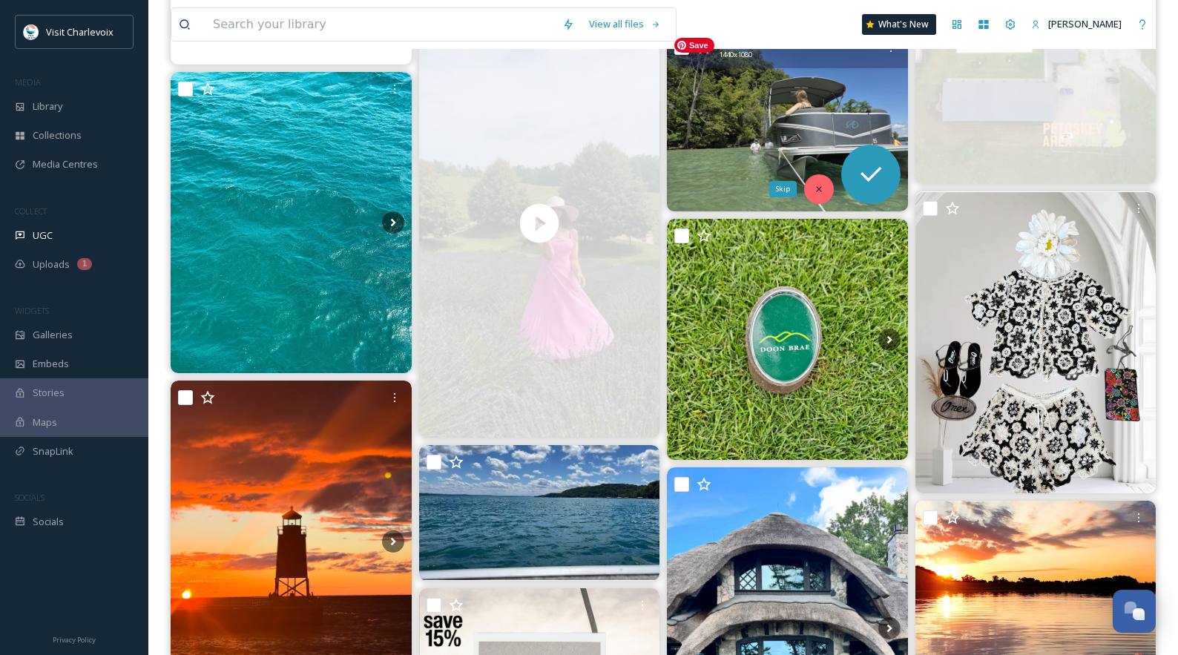
click at [824, 187] on div "Skip" at bounding box center [819, 189] width 30 height 30
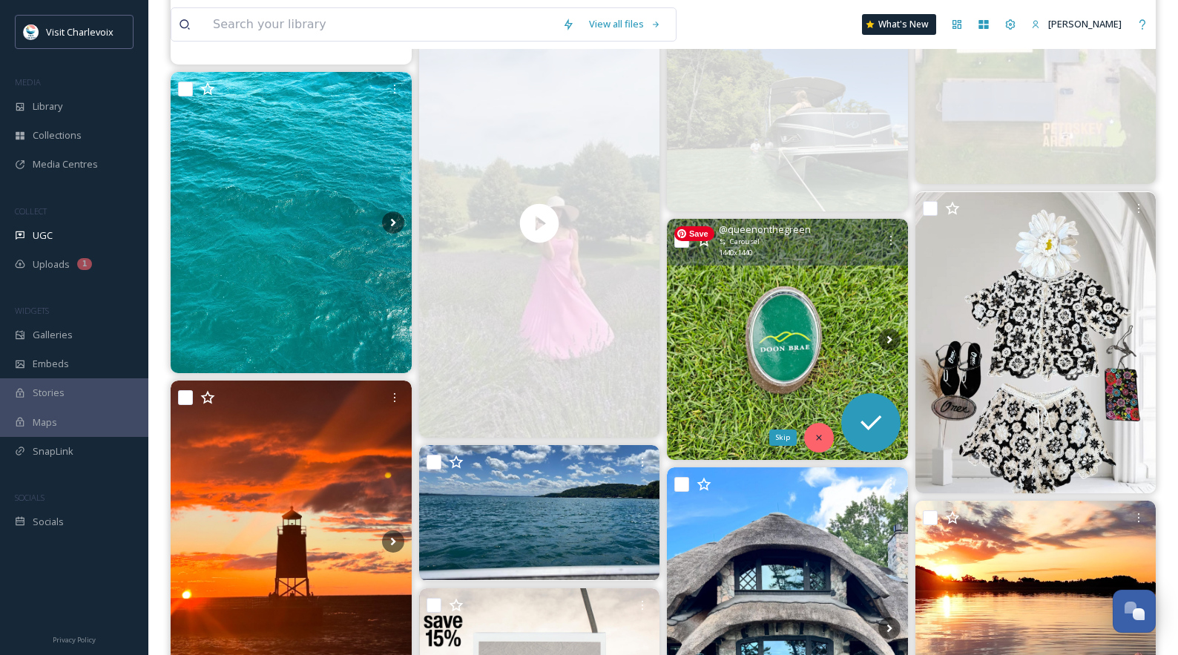
click at [810, 431] on div "Skip" at bounding box center [819, 438] width 30 height 30
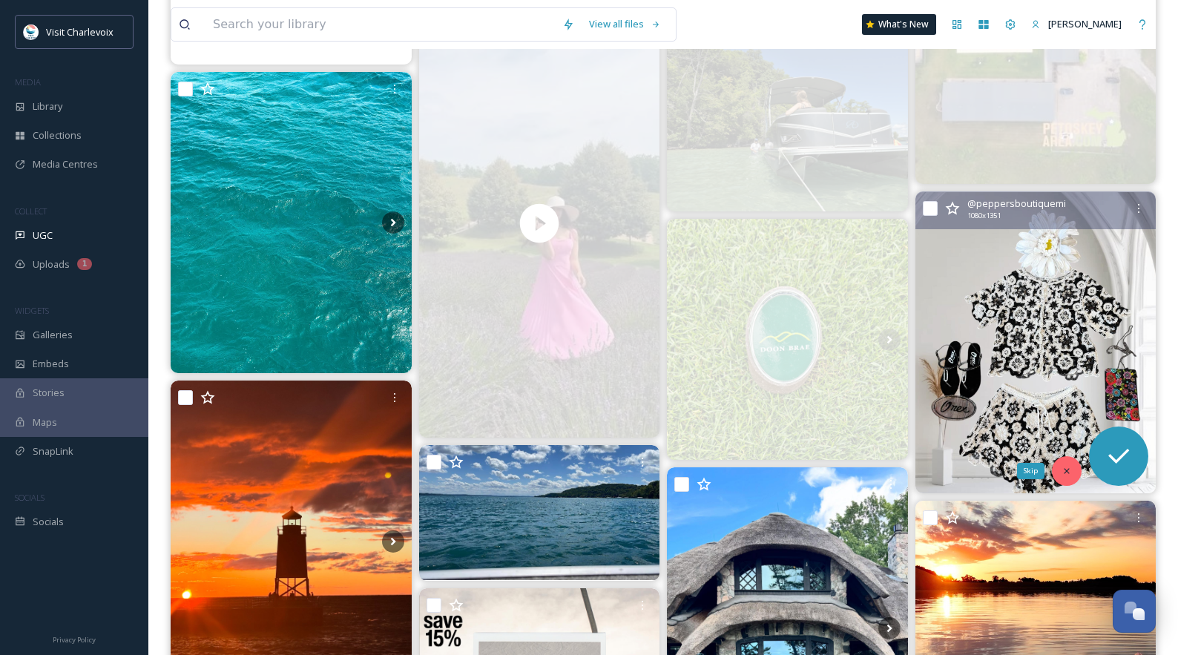
click at [1063, 475] on div "Skip" at bounding box center [1067, 471] width 30 height 30
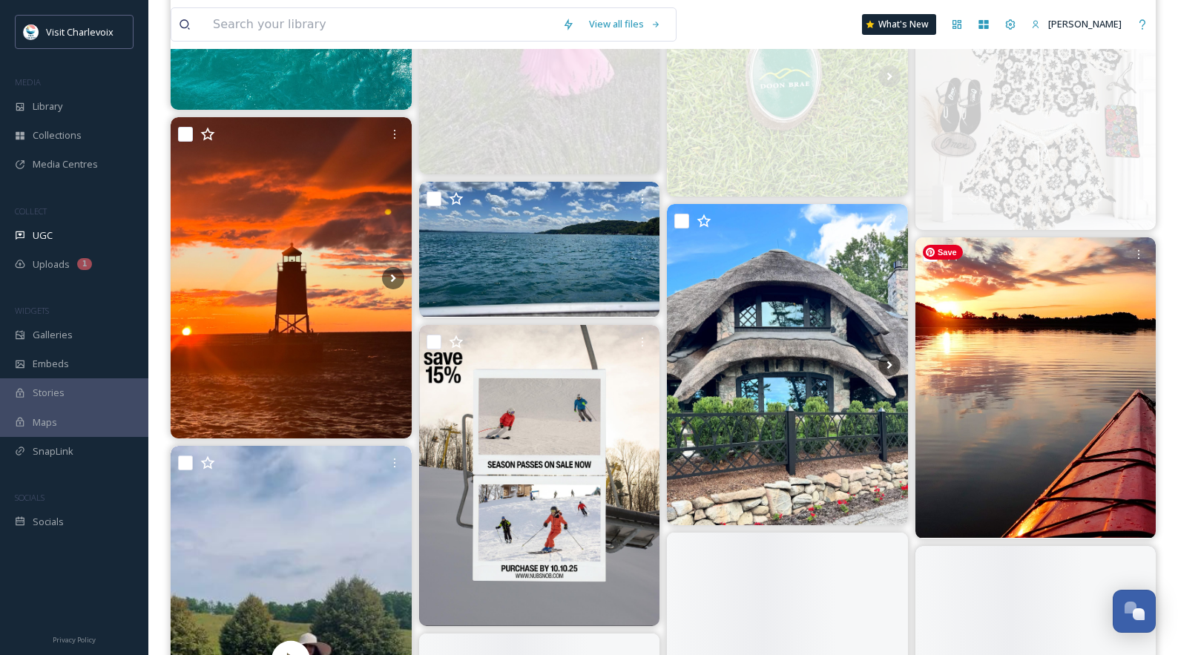
scroll to position [2180, 0]
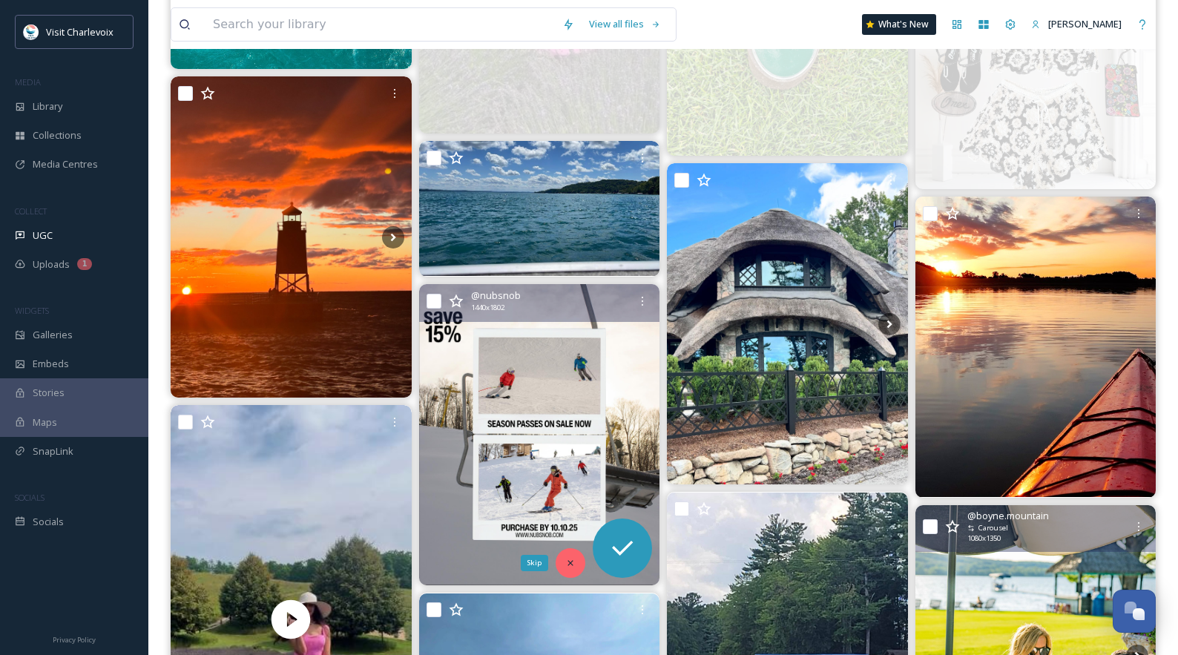
click at [570, 564] on icon at bounding box center [570, 563] width 10 height 10
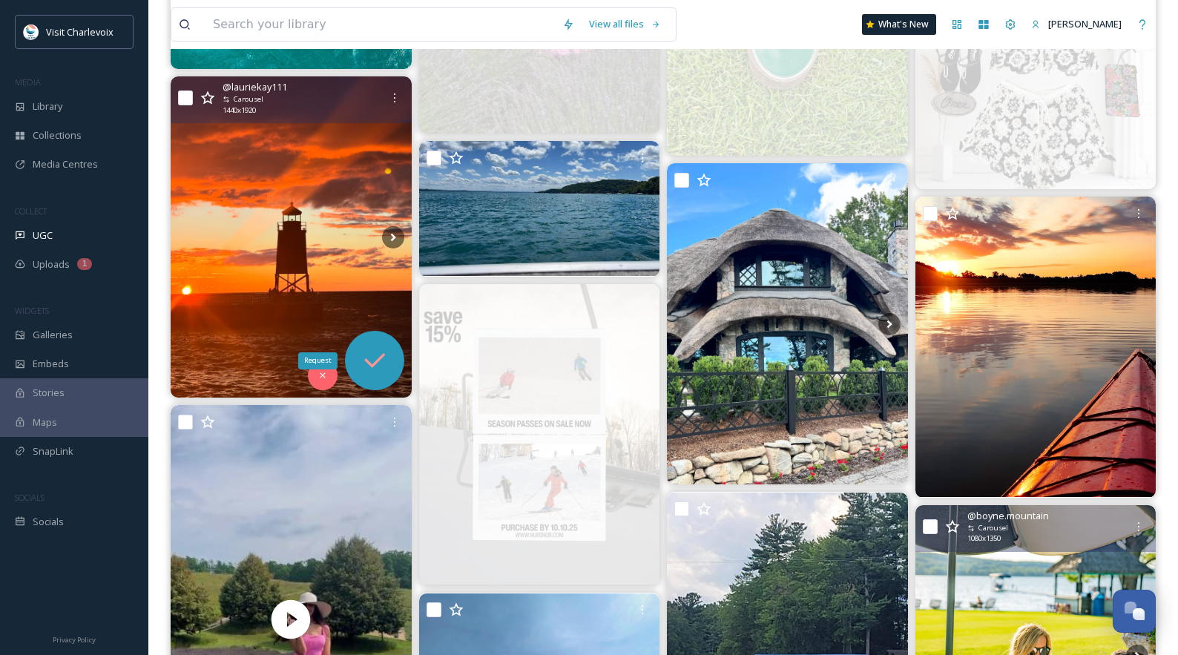
click at [363, 360] on icon at bounding box center [375, 361] width 30 height 30
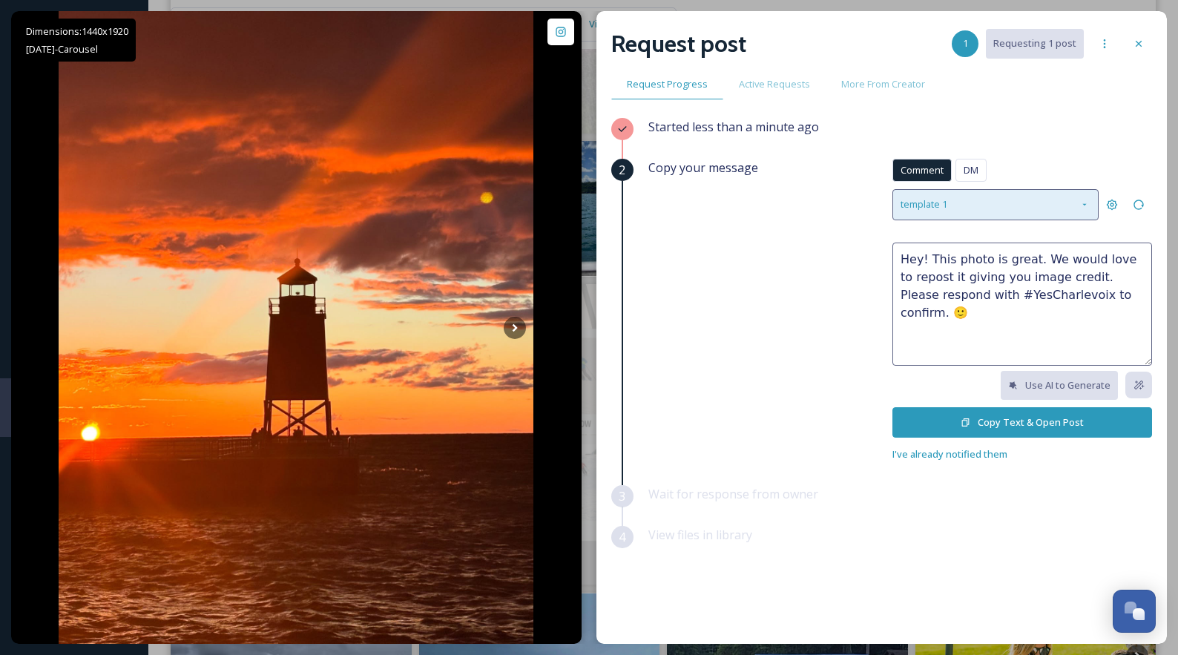
click at [1000, 205] on div "template 1" at bounding box center [996, 204] width 206 height 30
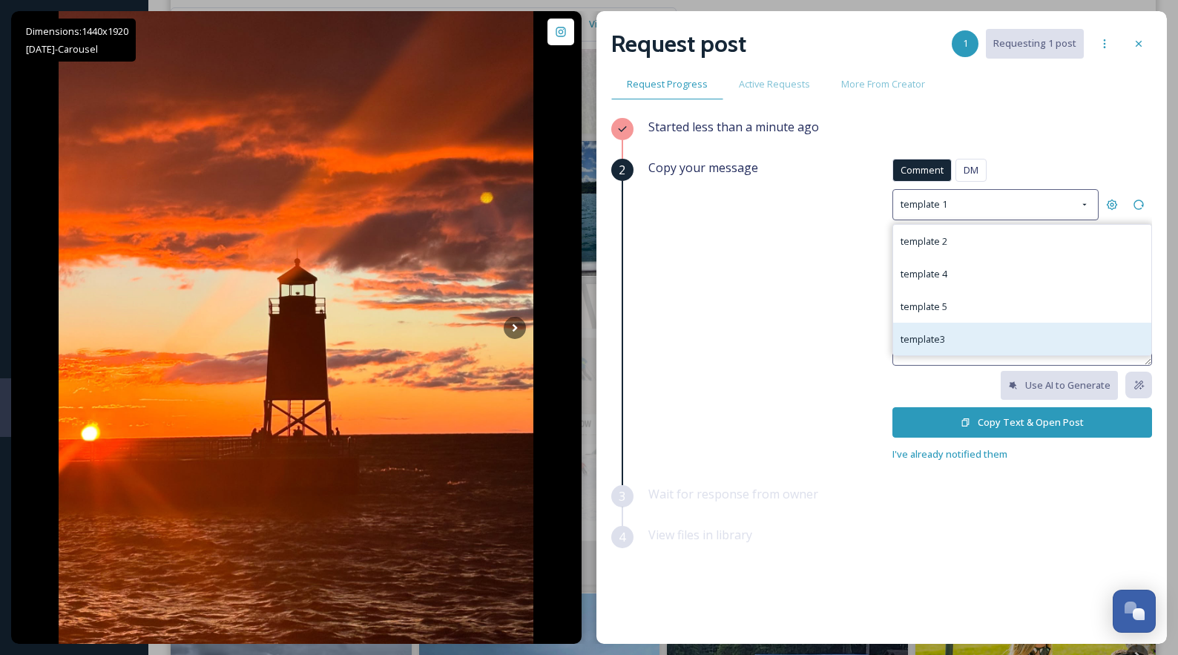
click at [996, 329] on div "template3" at bounding box center [1022, 339] width 258 height 33
type textarea "😍😍 Great photo! Do you mind if we repost it on social media? If it's ok, please…"
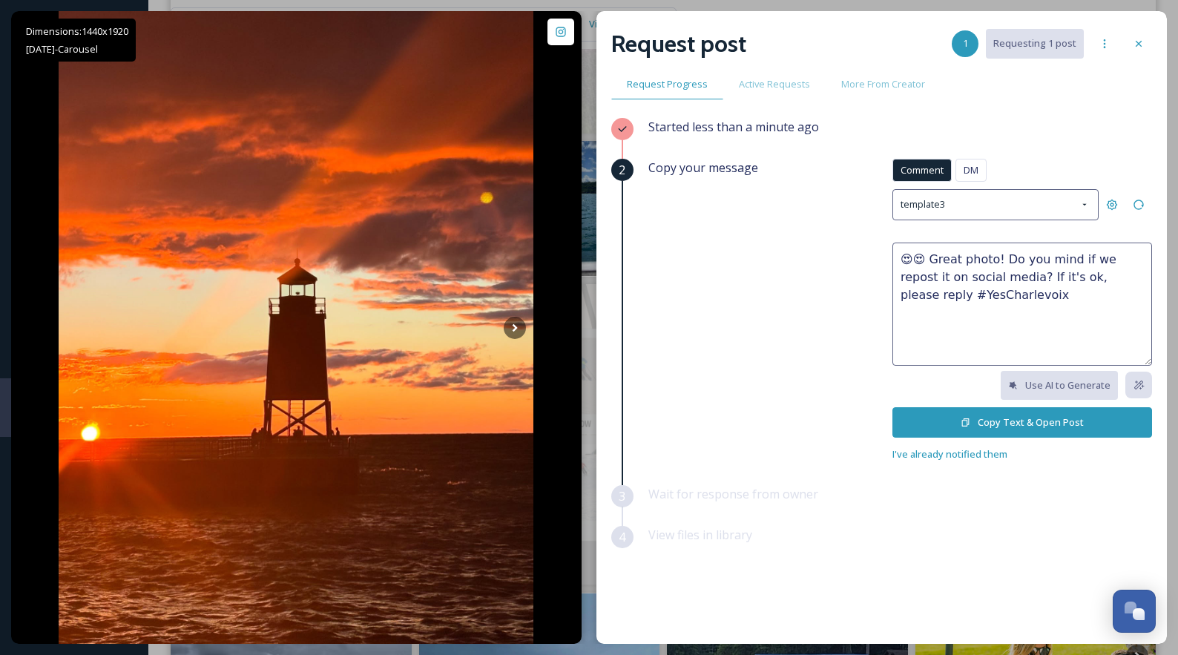
click at [1005, 422] on button "Copy Text & Open Post" at bounding box center [1023, 422] width 260 height 30
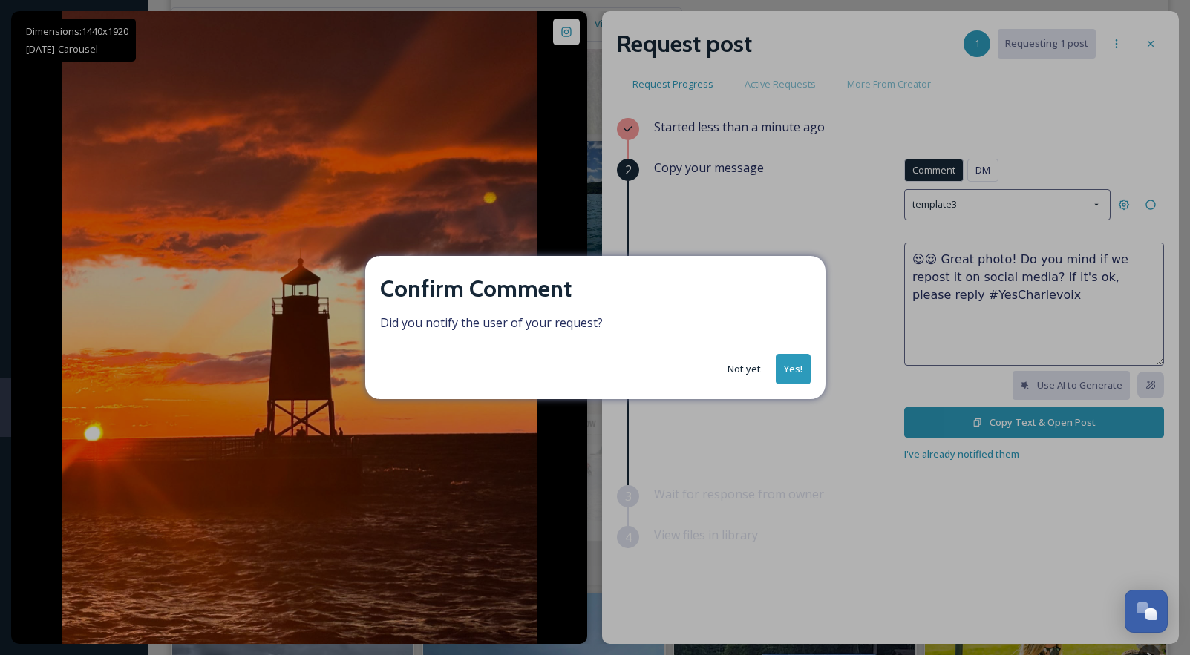
click at [798, 367] on button "Yes!" at bounding box center [792, 369] width 35 height 30
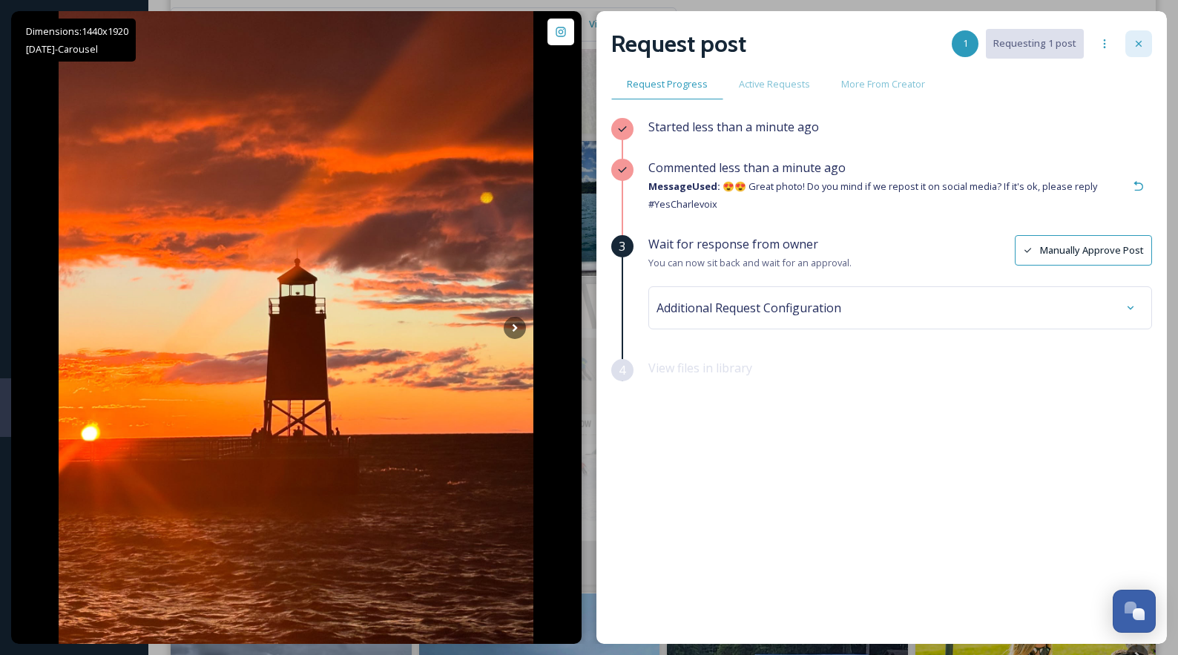
click at [1063, 41] on icon at bounding box center [1139, 44] width 12 height 12
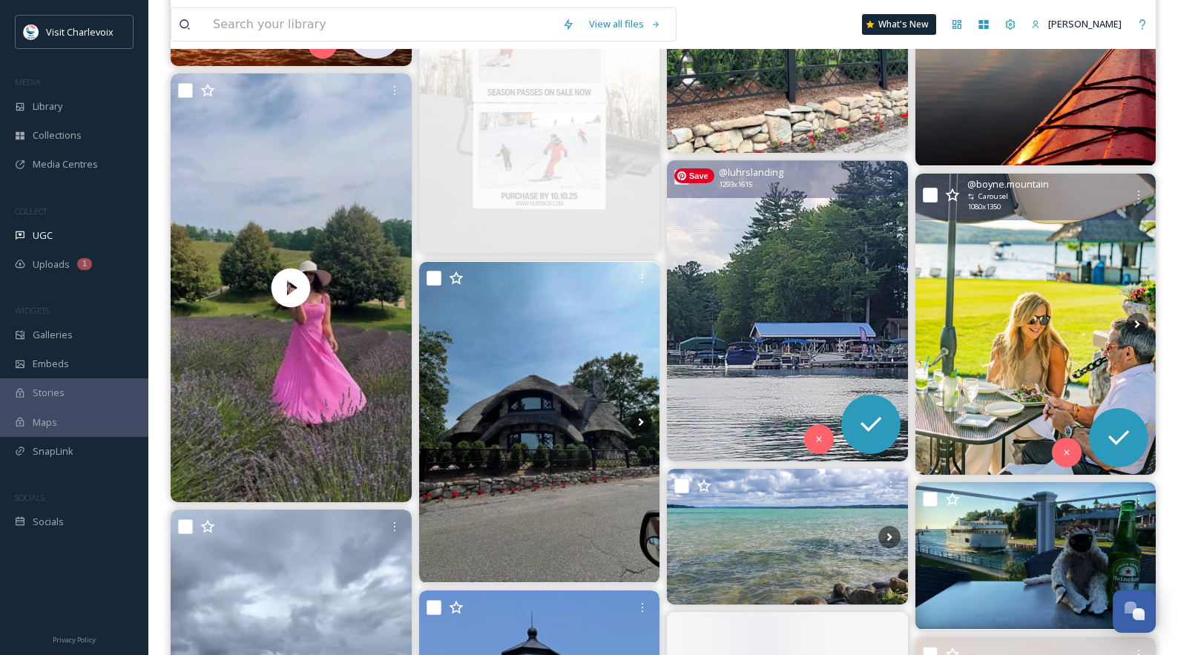
scroll to position [2557, 0]
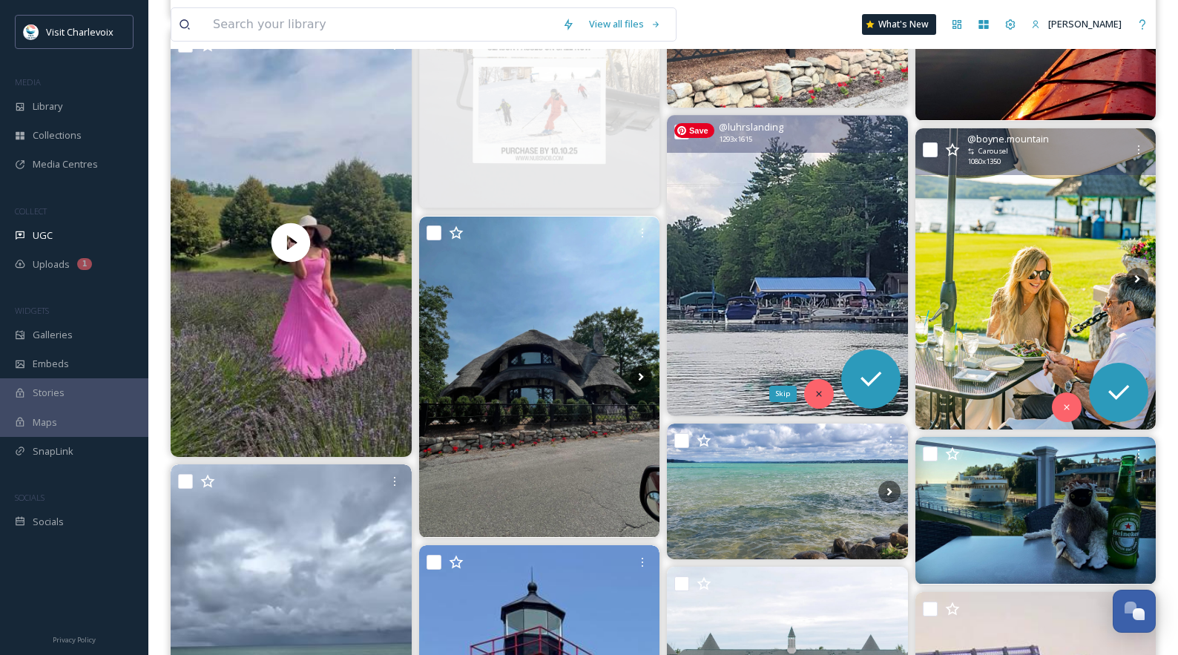
click at [819, 395] on icon at bounding box center [819, 394] width 10 height 10
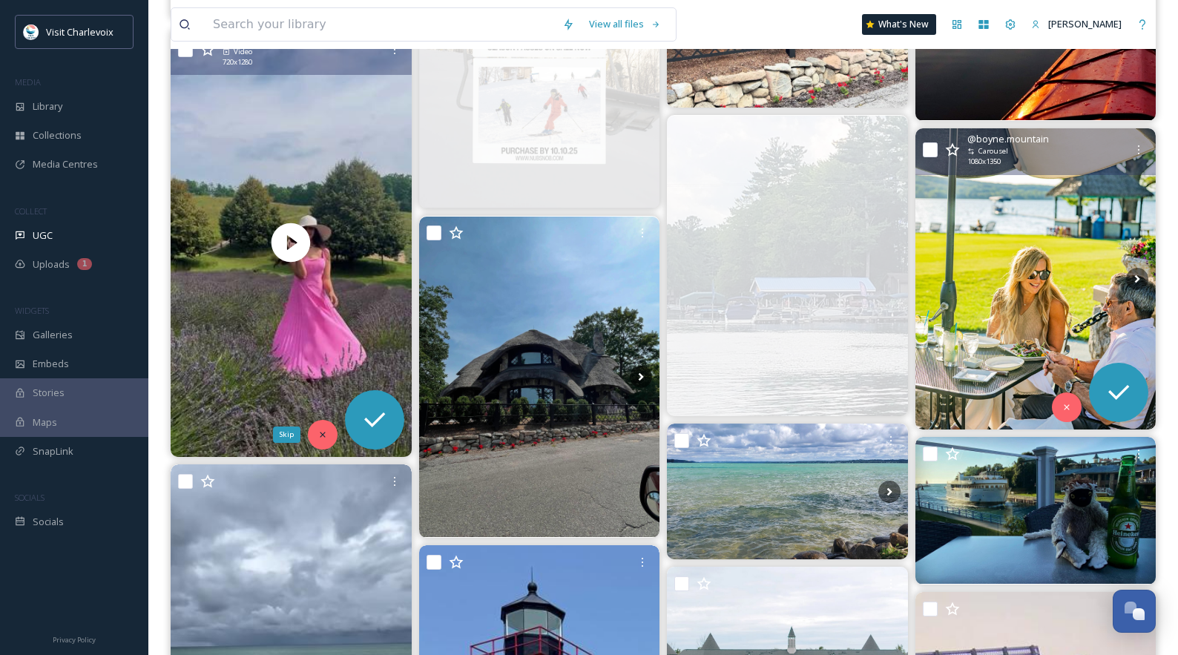
click at [318, 433] on icon at bounding box center [323, 435] width 10 height 10
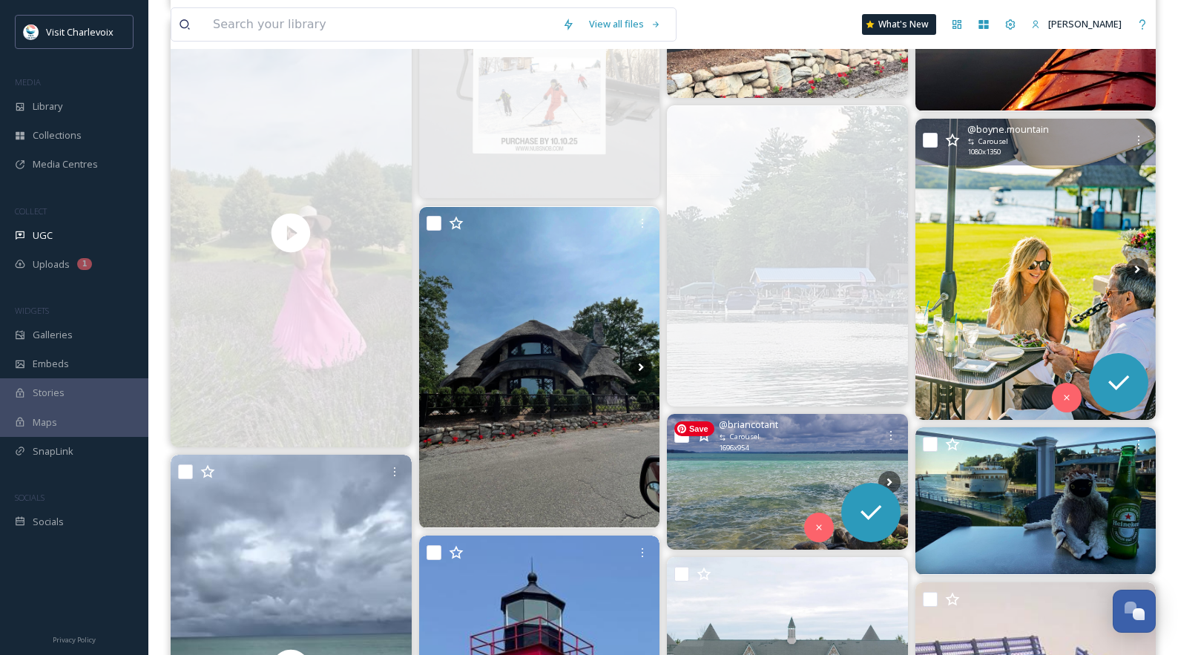
scroll to position [2580, 0]
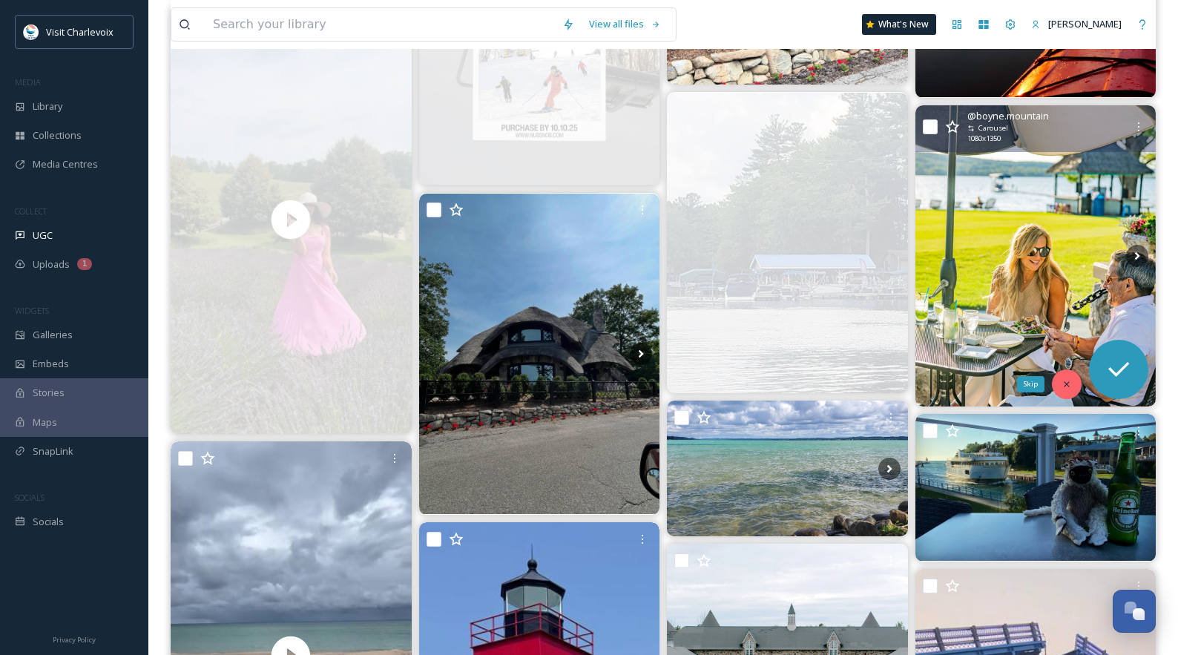
click at [1063, 385] on icon at bounding box center [1067, 384] width 10 height 10
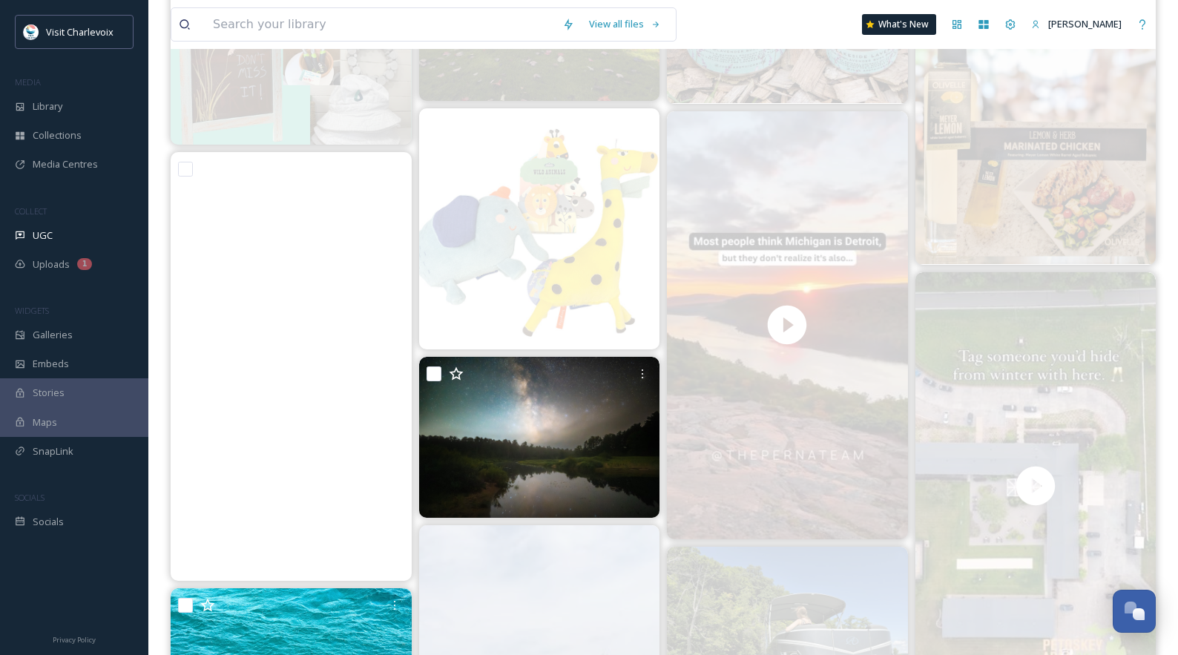
scroll to position [1520, 0]
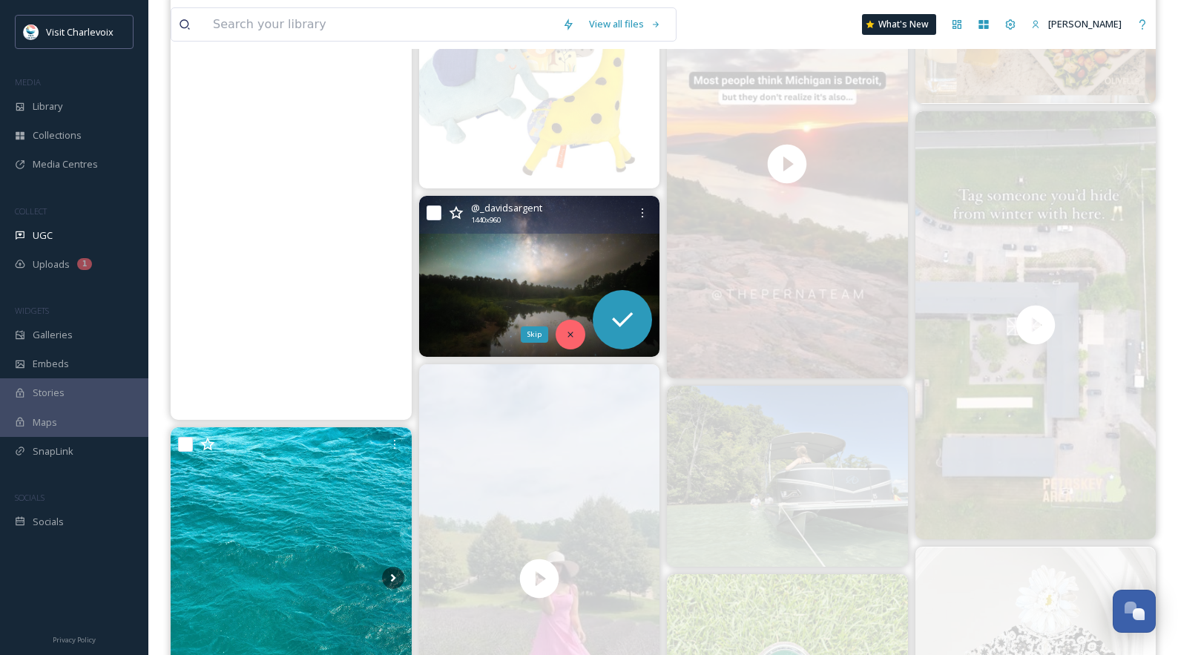
click at [572, 331] on icon at bounding box center [570, 334] width 10 height 10
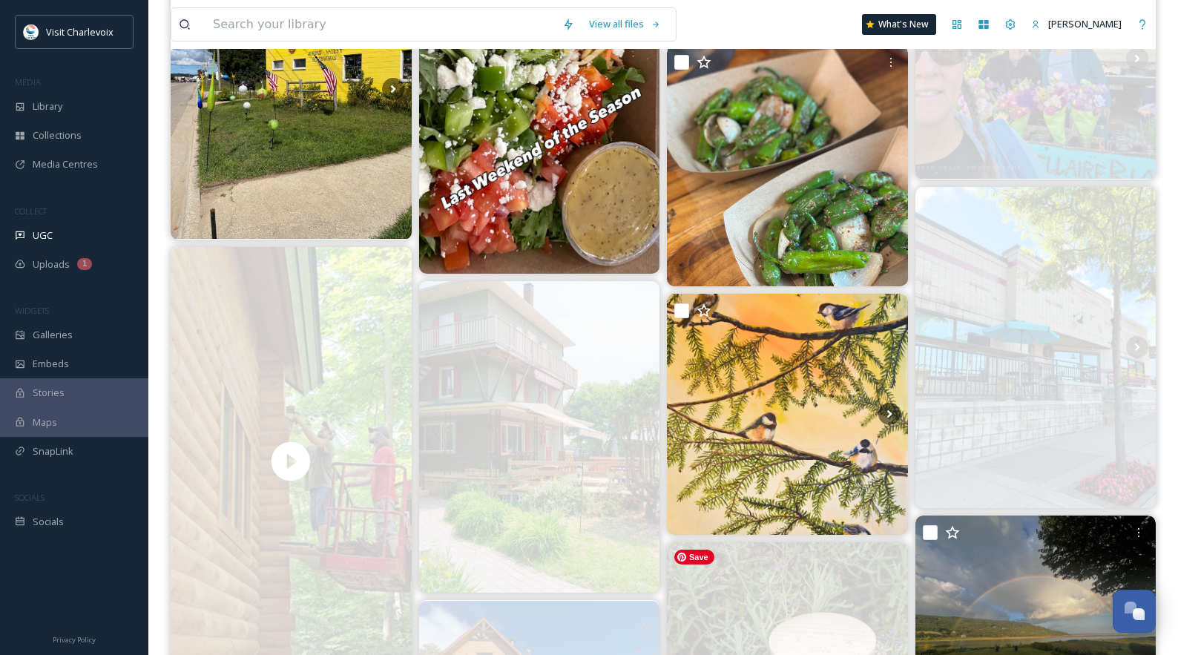
scroll to position [924, 0]
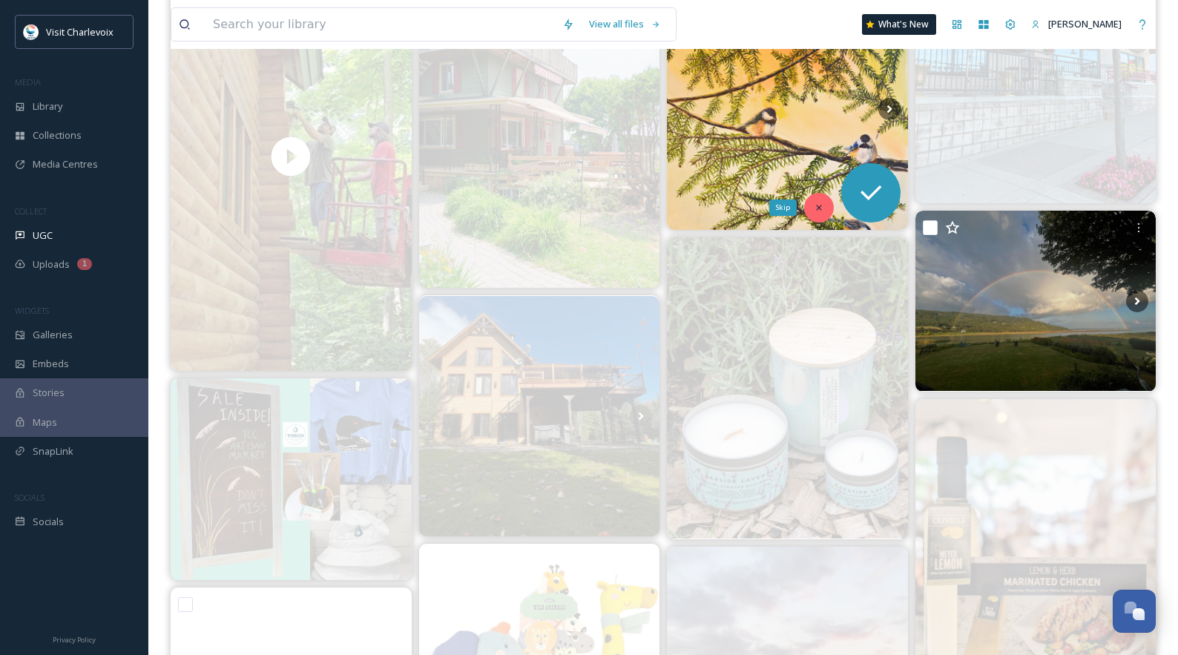
click at [819, 204] on icon at bounding box center [819, 208] width 10 height 10
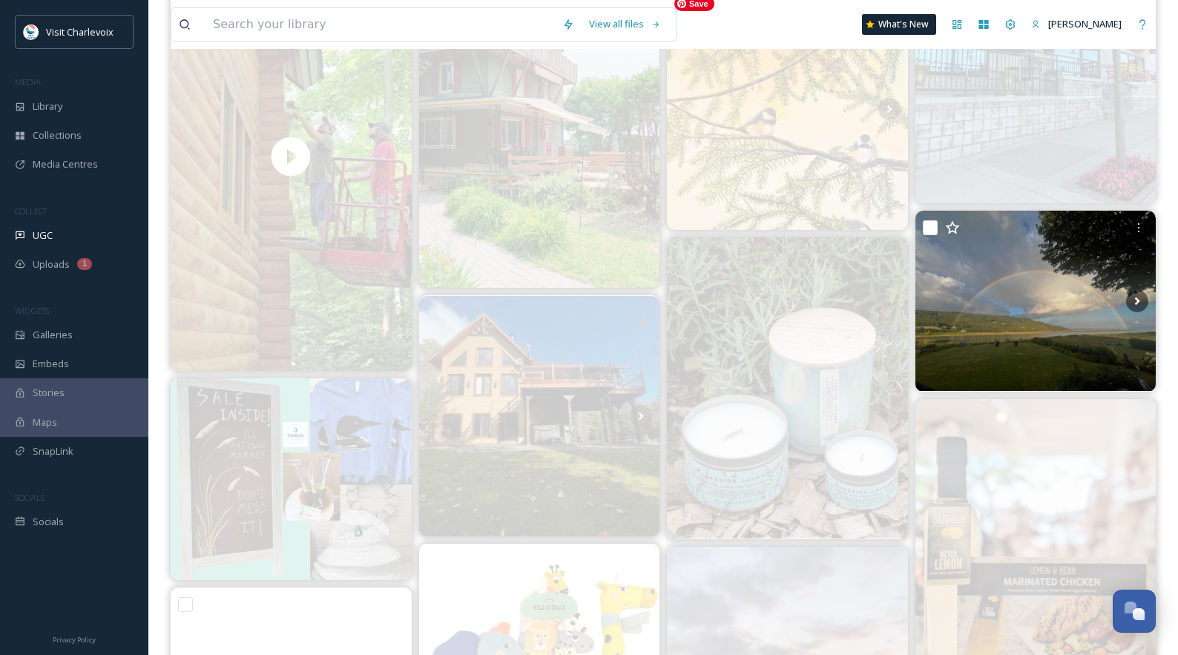
scroll to position [431, 0]
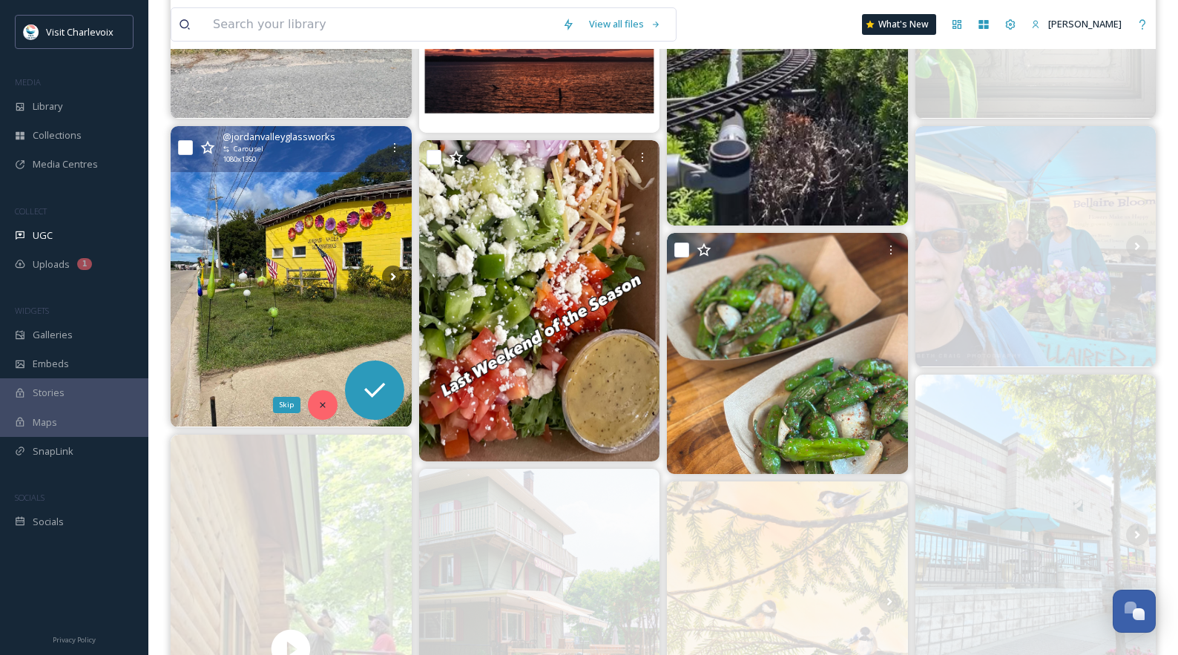
click at [318, 404] on icon at bounding box center [323, 405] width 10 height 10
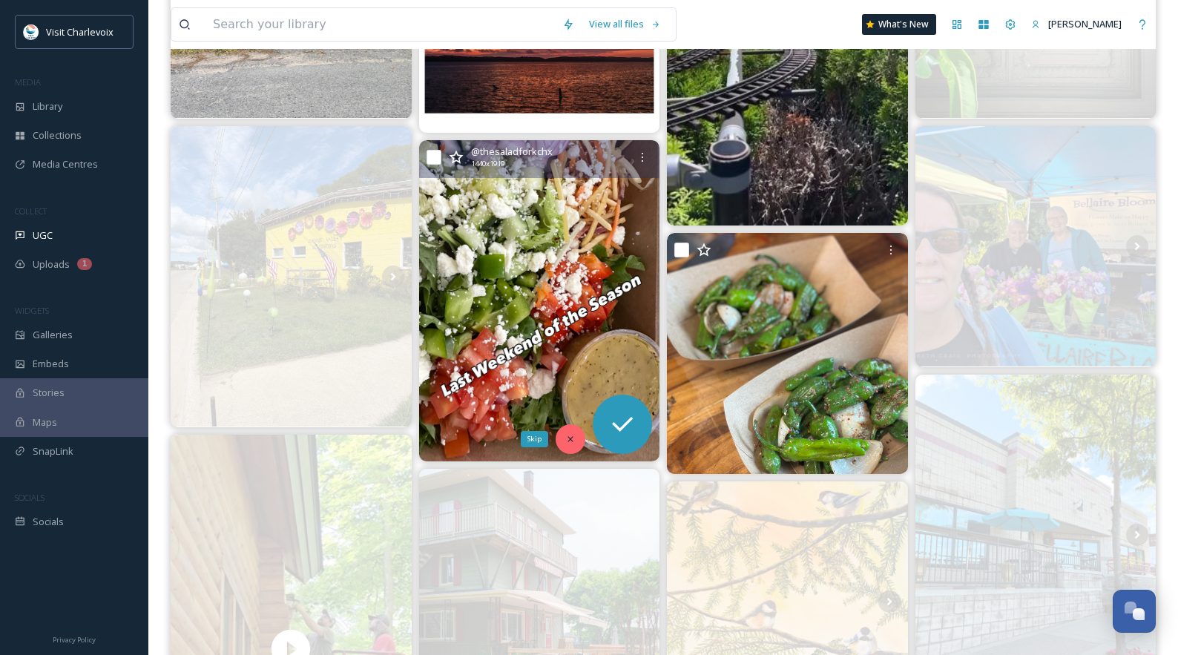
click at [565, 438] on icon at bounding box center [570, 439] width 10 height 10
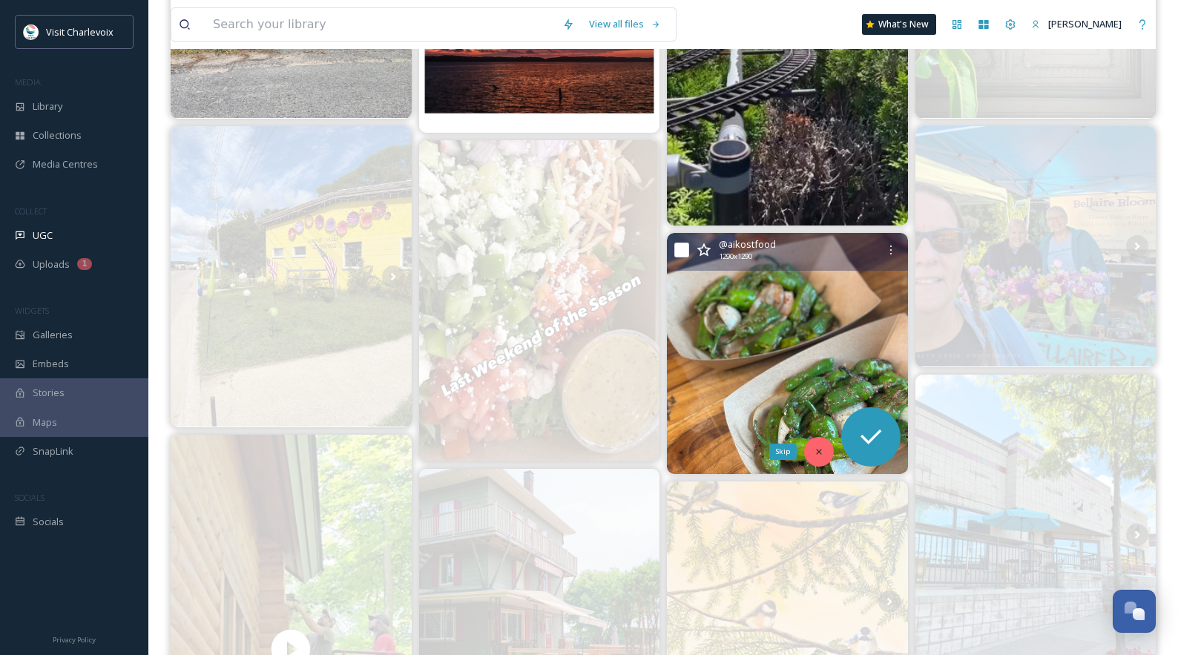
click at [817, 452] on icon at bounding box center [819, 452] width 10 height 10
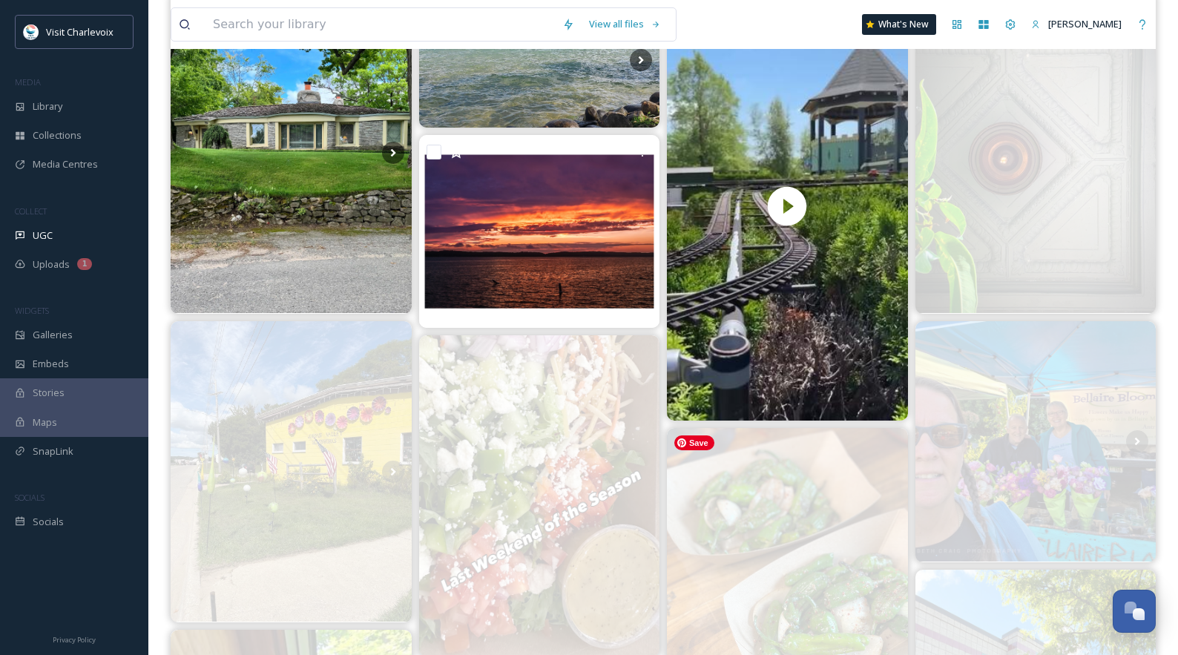
scroll to position [124, 0]
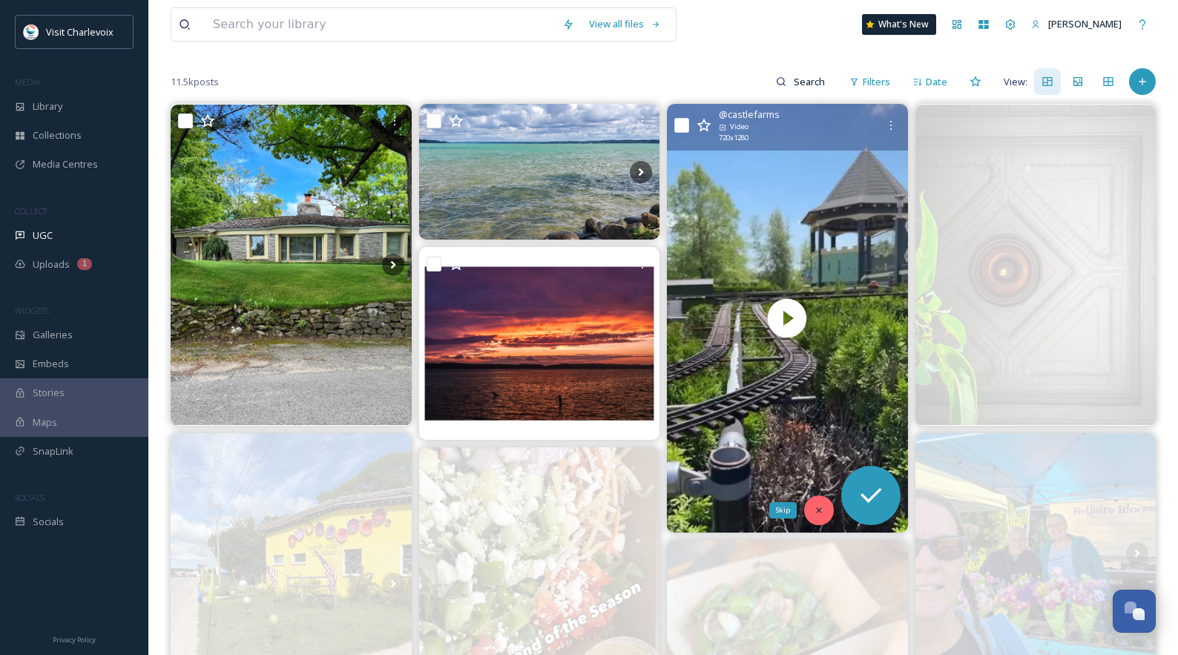
click at [823, 511] on icon at bounding box center [819, 510] width 10 height 10
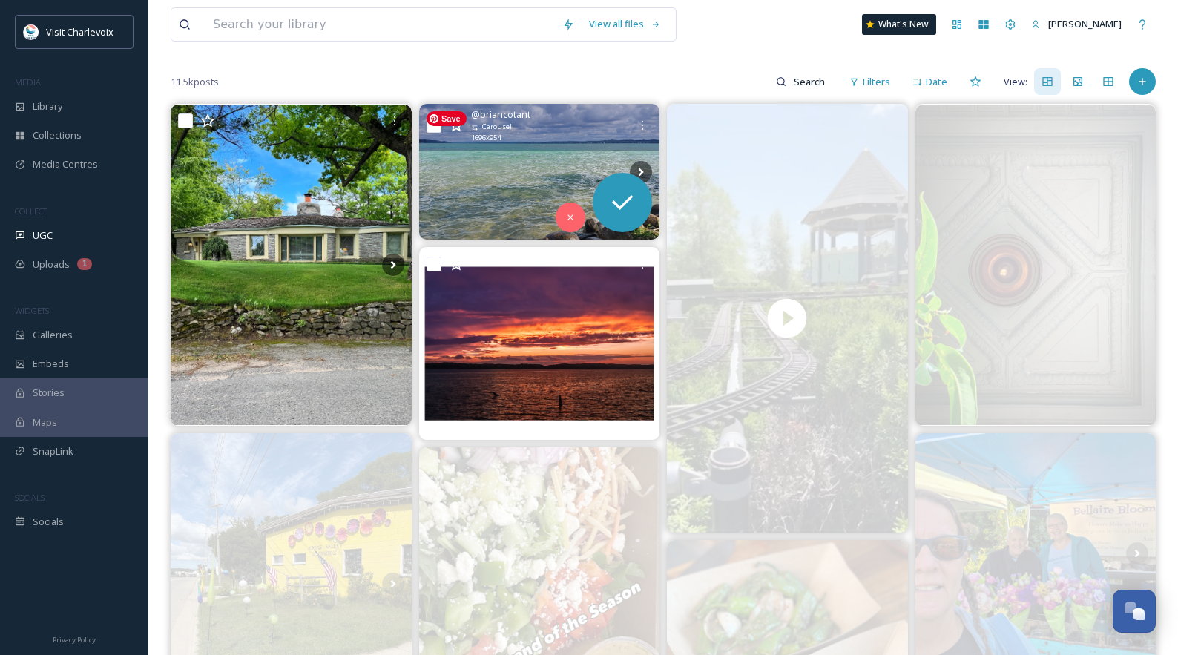
click at [522, 165] on img at bounding box center [539, 172] width 241 height 136
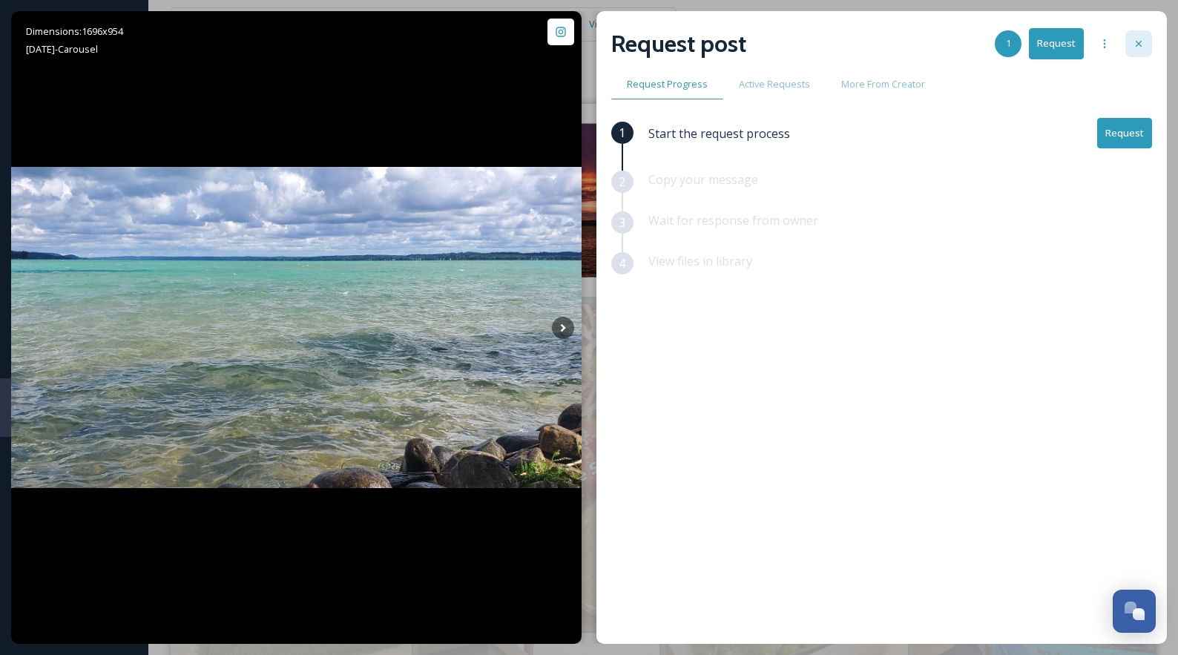
click at [1063, 43] on icon at bounding box center [1139, 44] width 12 height 12
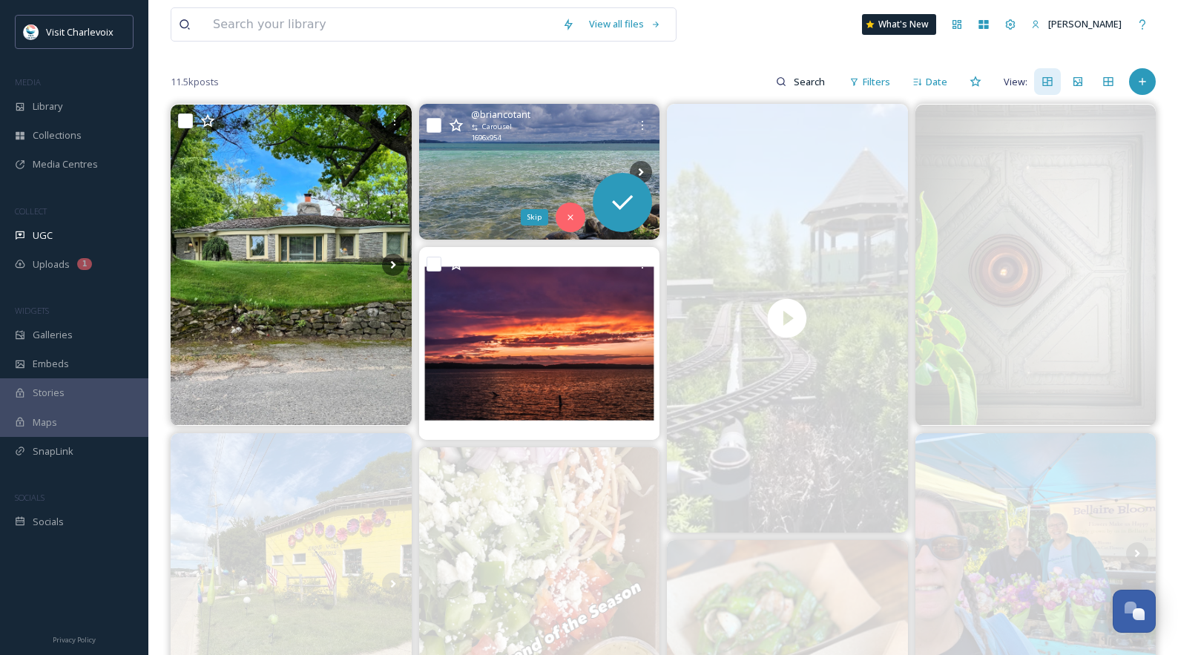
click at [568, 219] on icon at bounding box center [570, 217] width 10 height 10
